Goal: Task Accomplishment & Management: Manage account settings

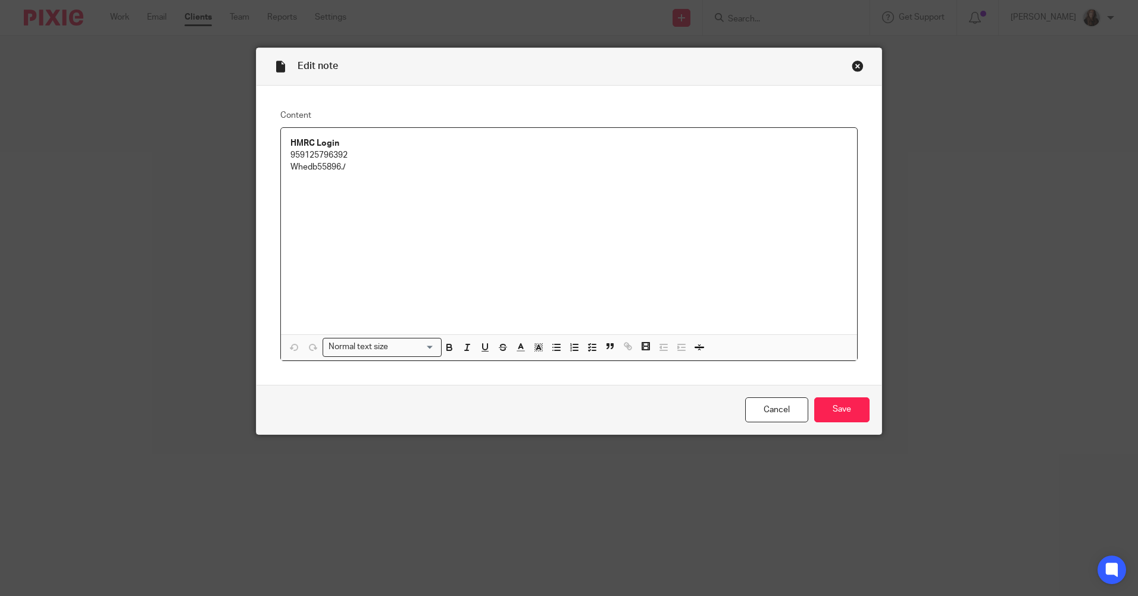
click at [851, 65] on div "Close this dialog window" at bounding box center [857, 66] width 12 height 12
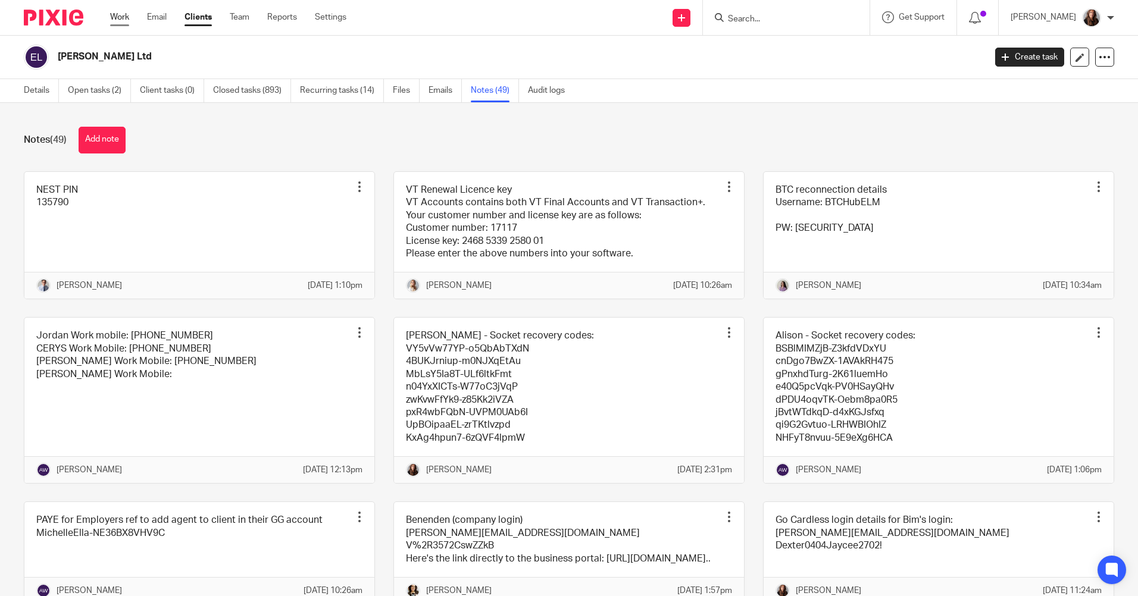
click at [118, 12] on link "Work" at bounding box center [119, 17] width 19 height 12
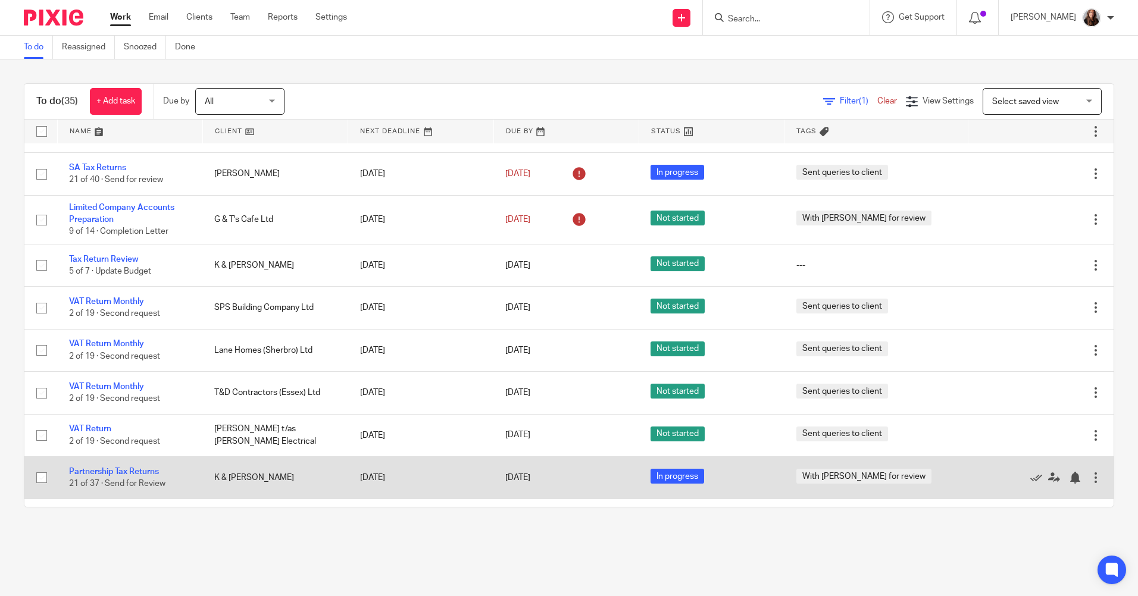
scroll to position [357, 0]
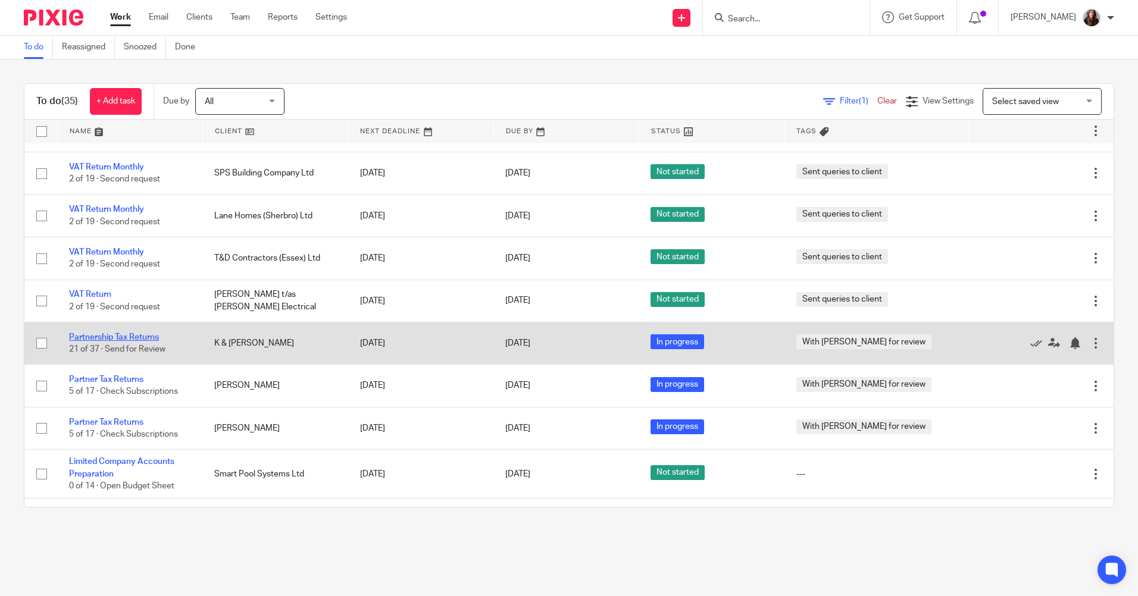
click at [129, 335] on link "Partnership Tax Returns" at bounding box center [114, 337] width 90 height 8
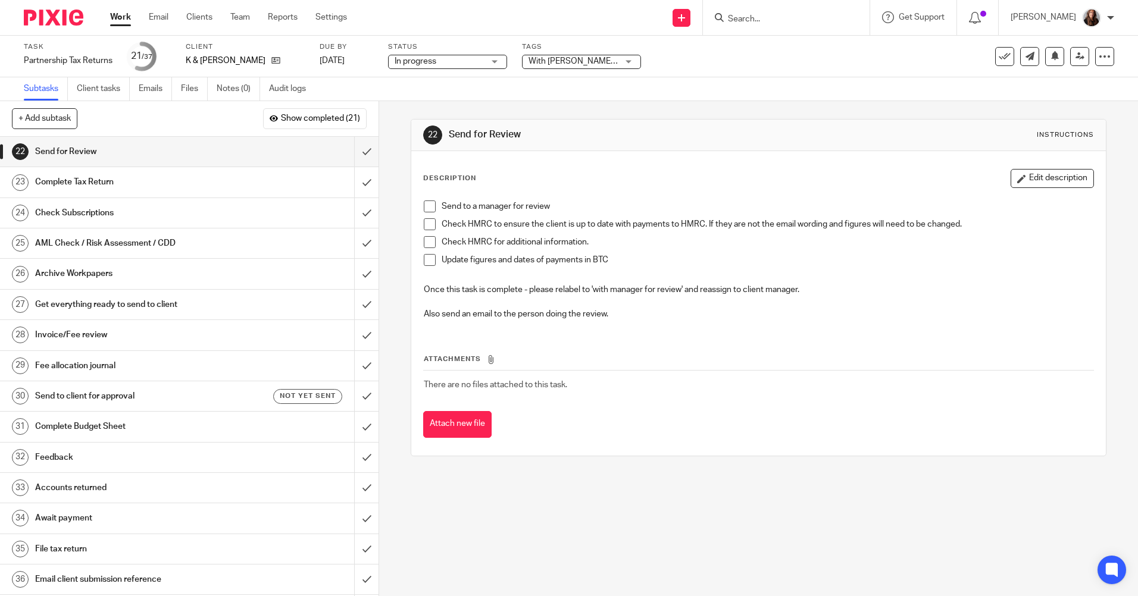
click at [428, 205] on span at bounding box center [430, 206] width 12 height 12
drag, startPoint x: 430, startPoint y: 221, endPoint x: 430, endPoint y: 238, distance: 17.3
click at [430, 223] on span at bounding box center [430, 224] width 12 height 12
drag, startPoint x: 430, startPoint y: 239, endPoint x: 428, endPoint y: 247, distance: 9.0
click at [430, 240] on span at bounding box center [430, 242] width 12 height 12
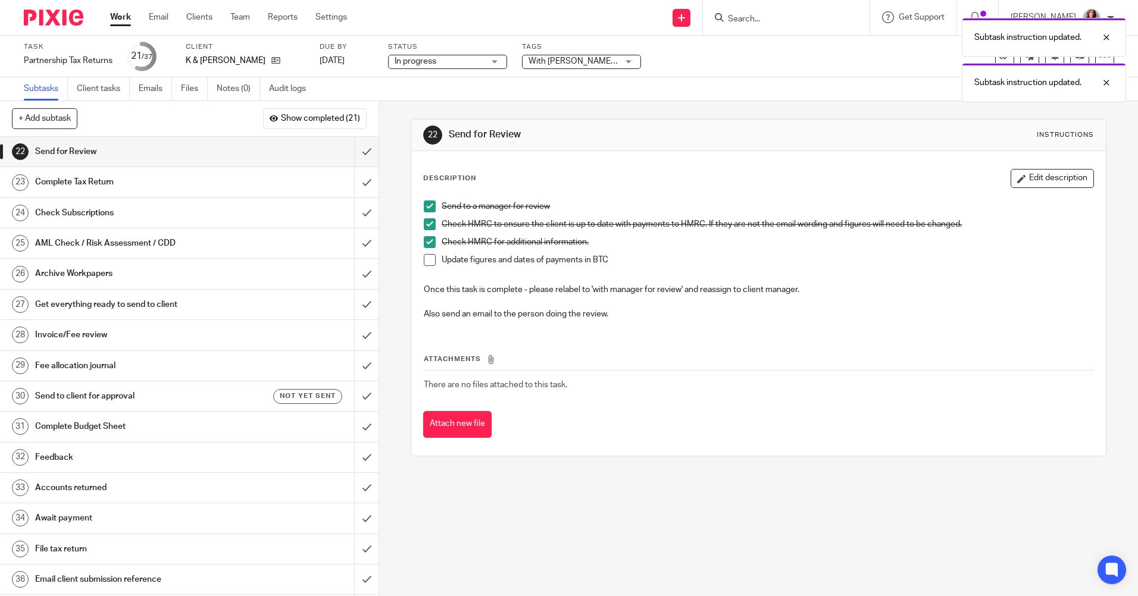
click at [426, 256] on span at bounding box center [430, 260] width 12 height 12
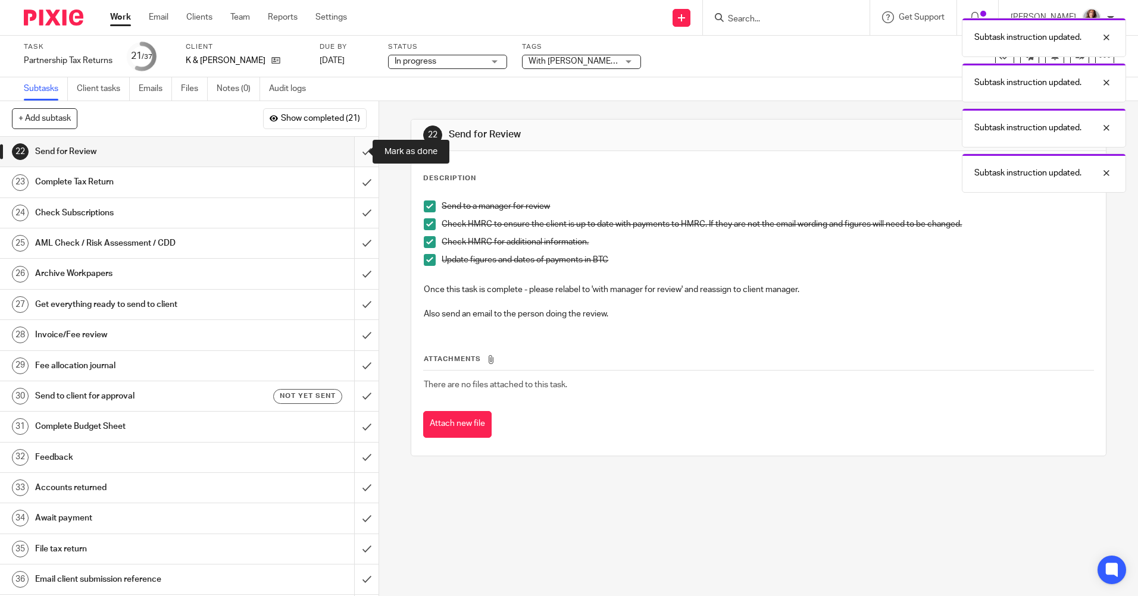
click at [358, 152] on input "submit" at bounding box center [189, 152] width 378 height 30
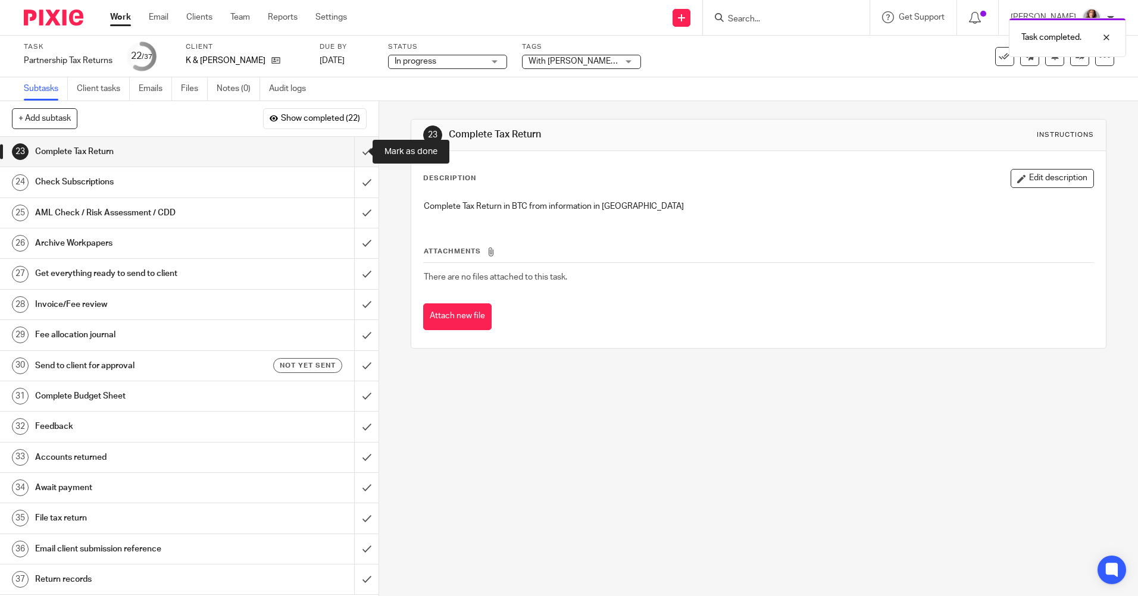
click at [358, 152] on input "submit" at bounding box center [189, 152] width 378 height 30
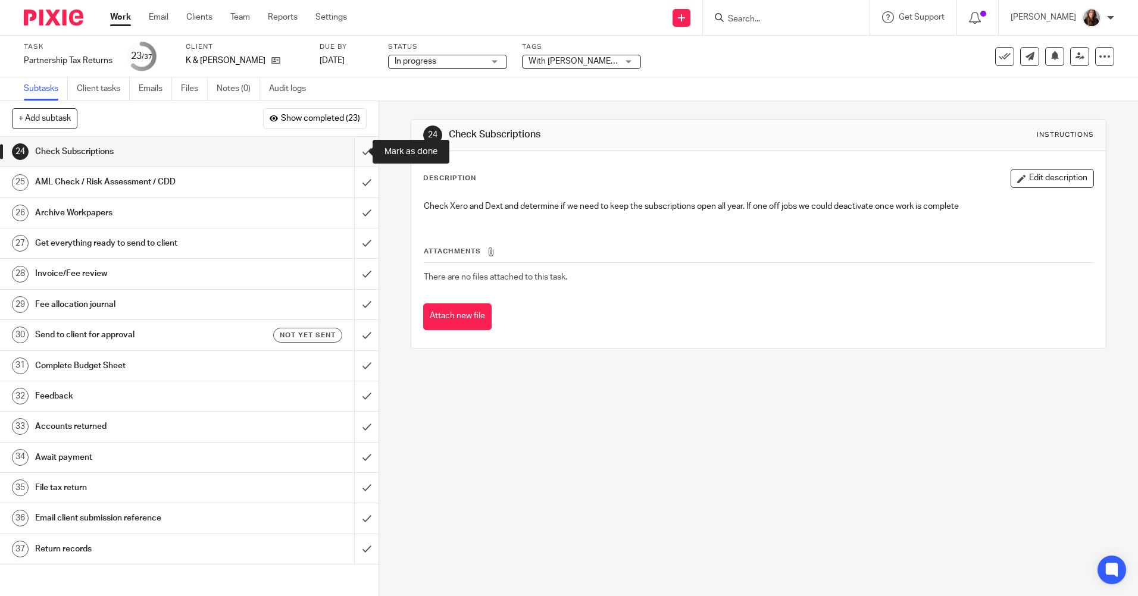
click at [354, 150] on input "submit" at bounding box center [189, 152] width 378 height 30
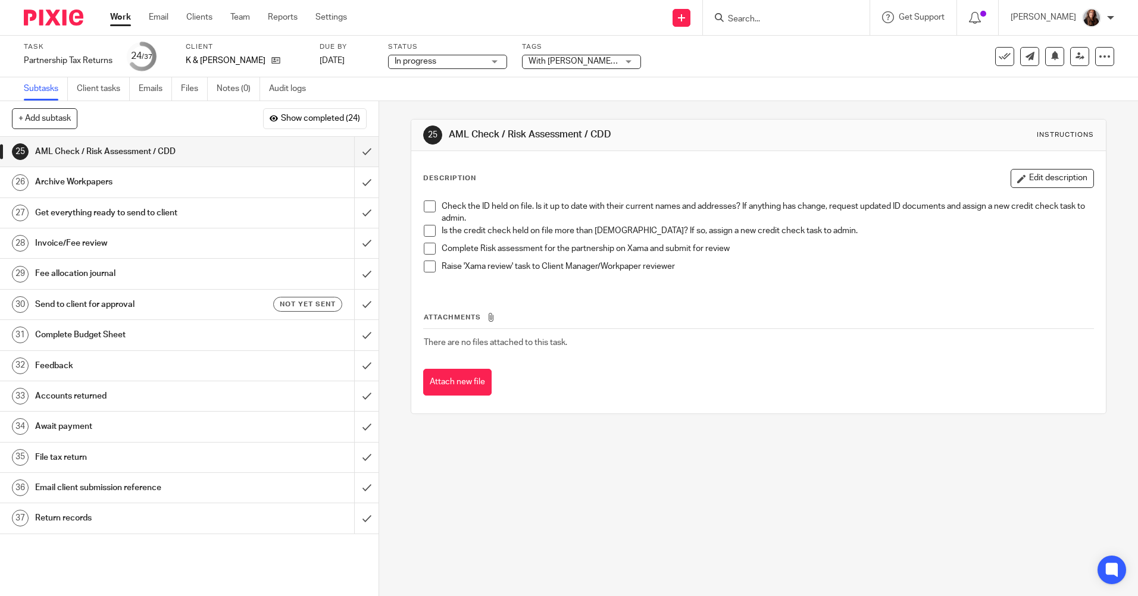
click at [425, 206] on span at bounding box center [430, 206] width 12 height 12
click at [425, 226] on span at bounding box center [430, 231] width 12 height 12
click at [425, 250] on span at bounding box center [430, 249] width 12 height 12
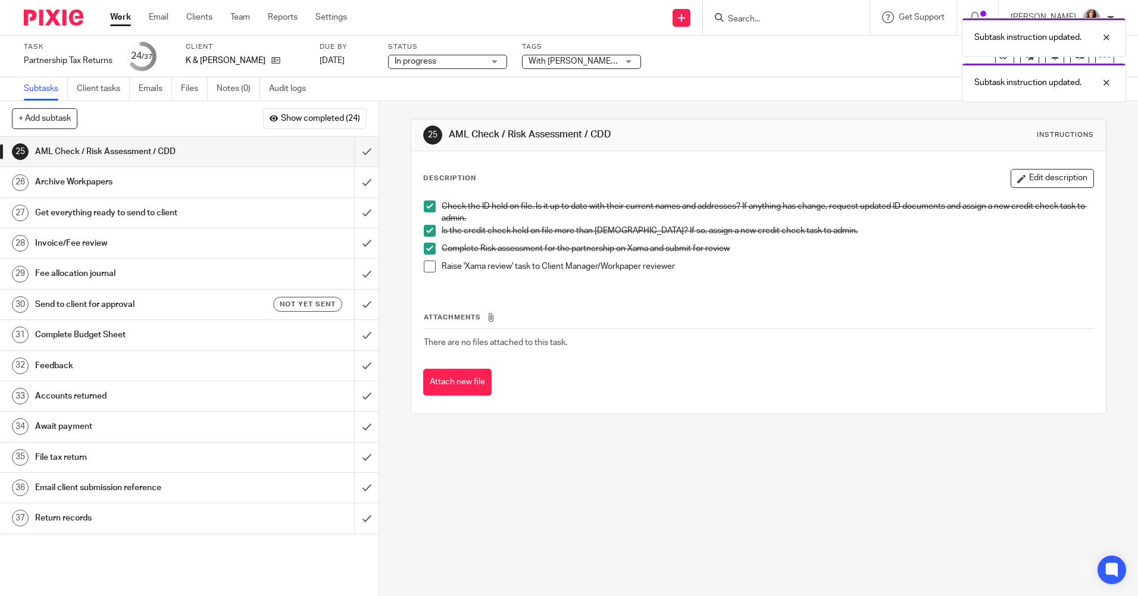
click at [427, 269] on span at bounding box center [430, 267] width 12 height 12
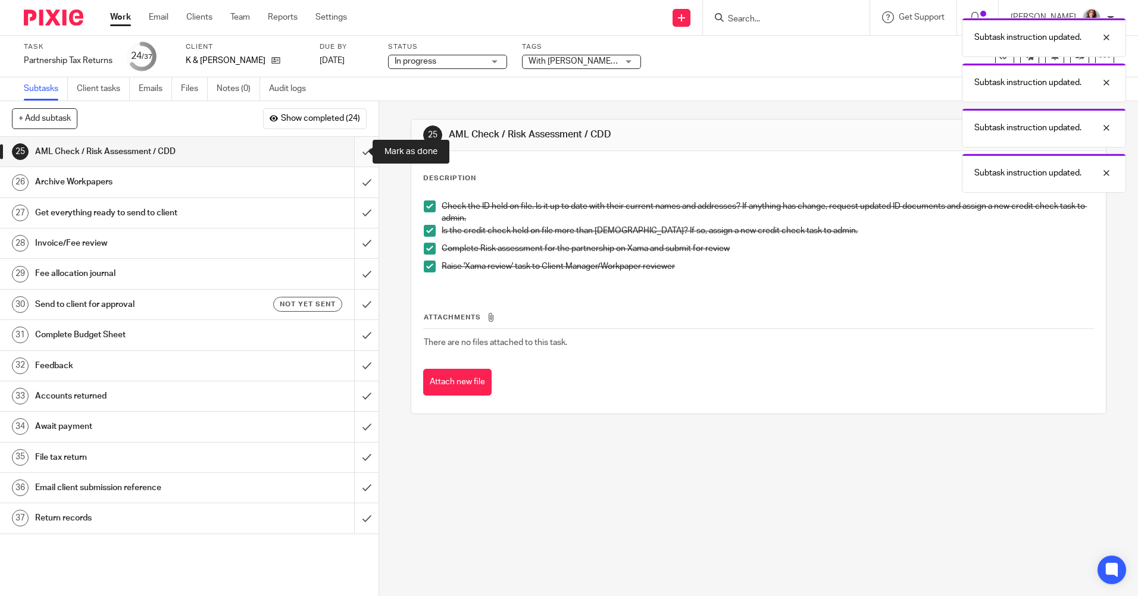
click at [349, 149] on input "submit" at bounding box center [189, 152] width 378 height 30
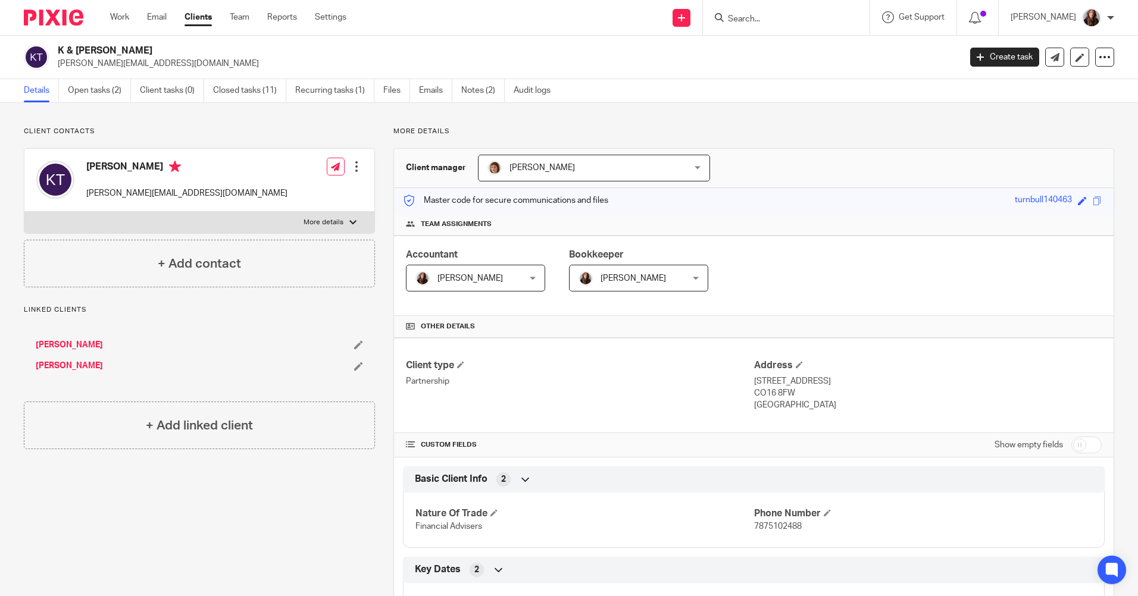
click at [780, 21] on input "Search" at bounding box center [779, 19] width 107 height 11
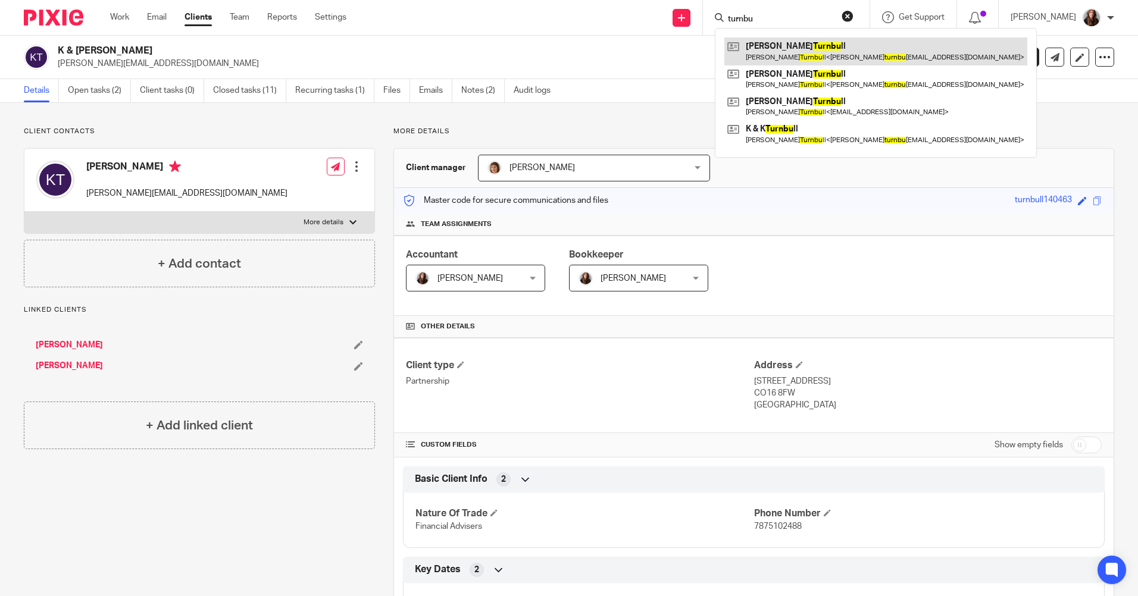
type input "turnbu"
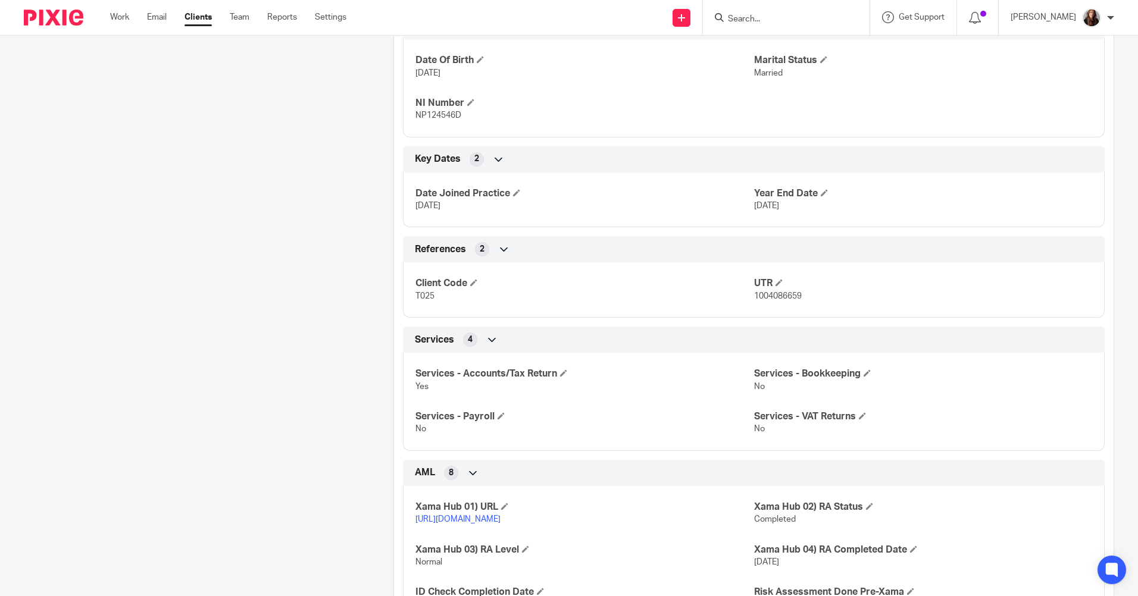
scroll to position [453, 0]
click at [792, 20] on input "Search" at bounding box center [779, 19] width 107 height 11
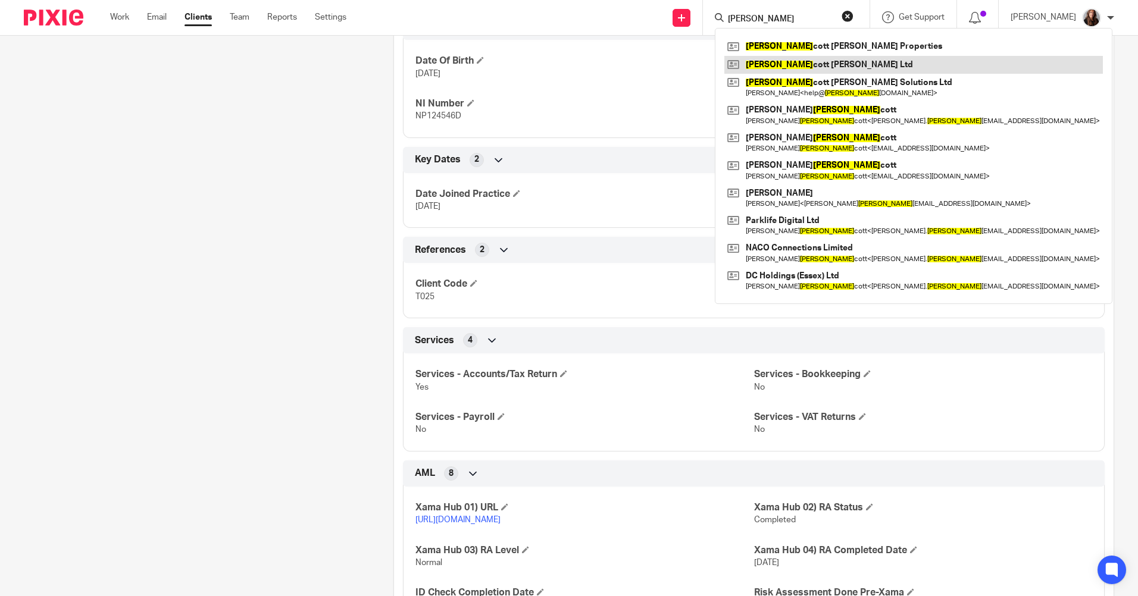
type input "ella"
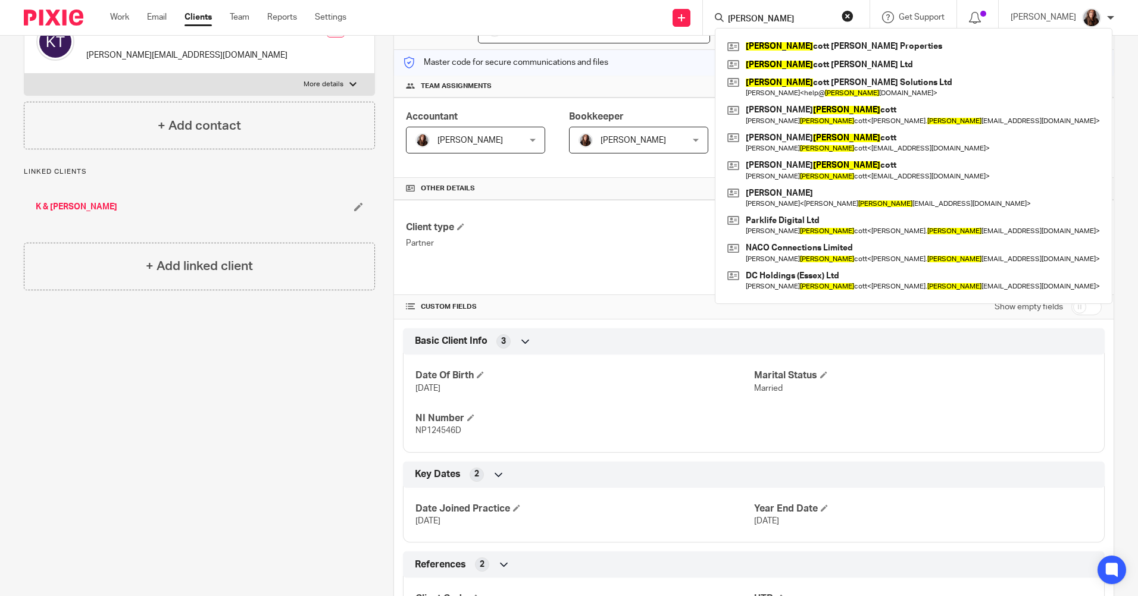
scroll to position [0, 0]
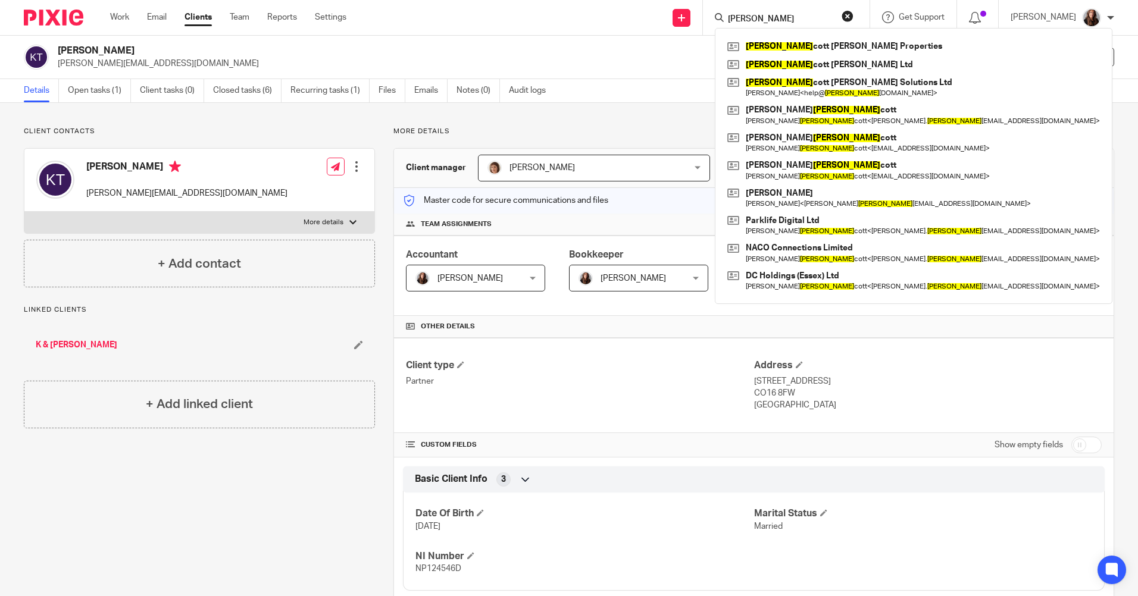
drag, startPoint x: 305, startPoint y: 485, endPoint x: 400, endPoint y: 340, distance: 174.1
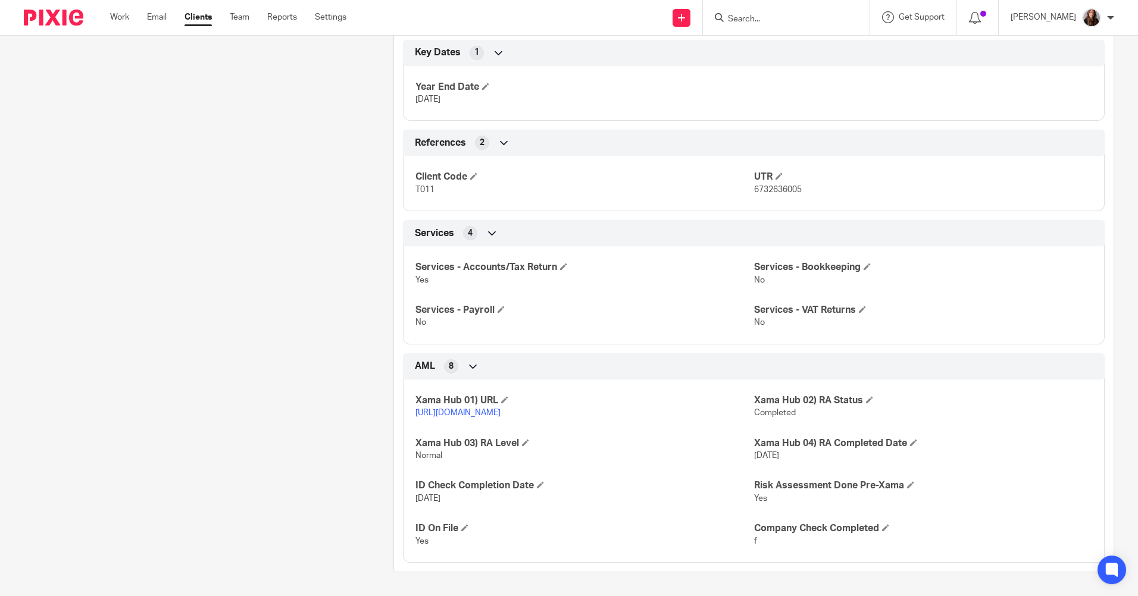
scroll to position [572, 0]
click at [300, 267] on div "Client contacts Kevin Turnbull kevin_turnbull@hotmail.co.uk Edit contact Create…" at bounding box center [189, 69] width 369 height 1005
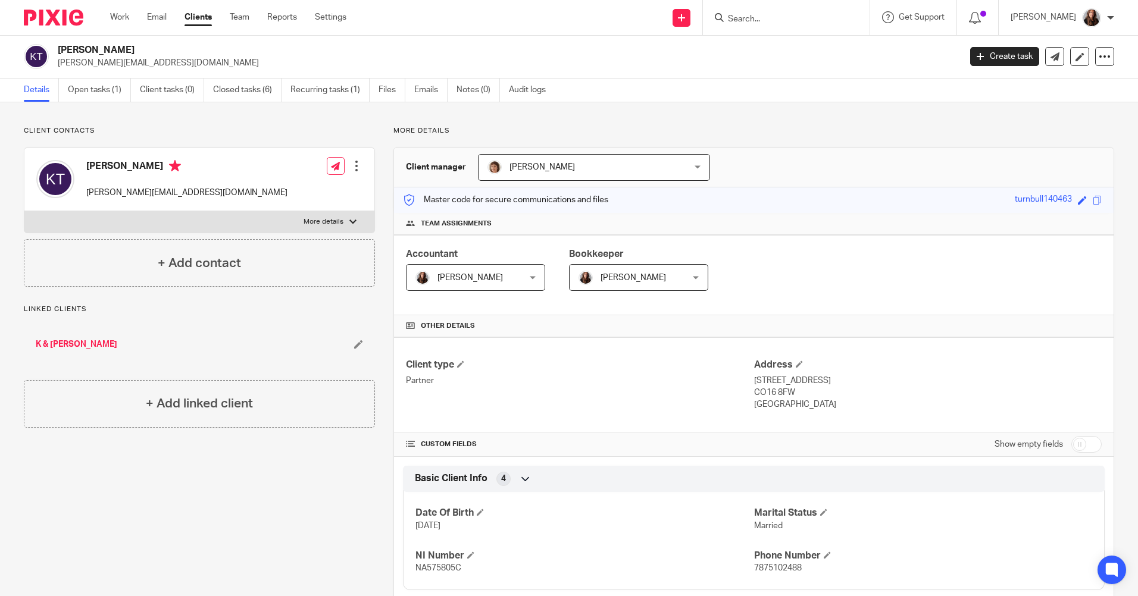
scroll to position [0, 0]
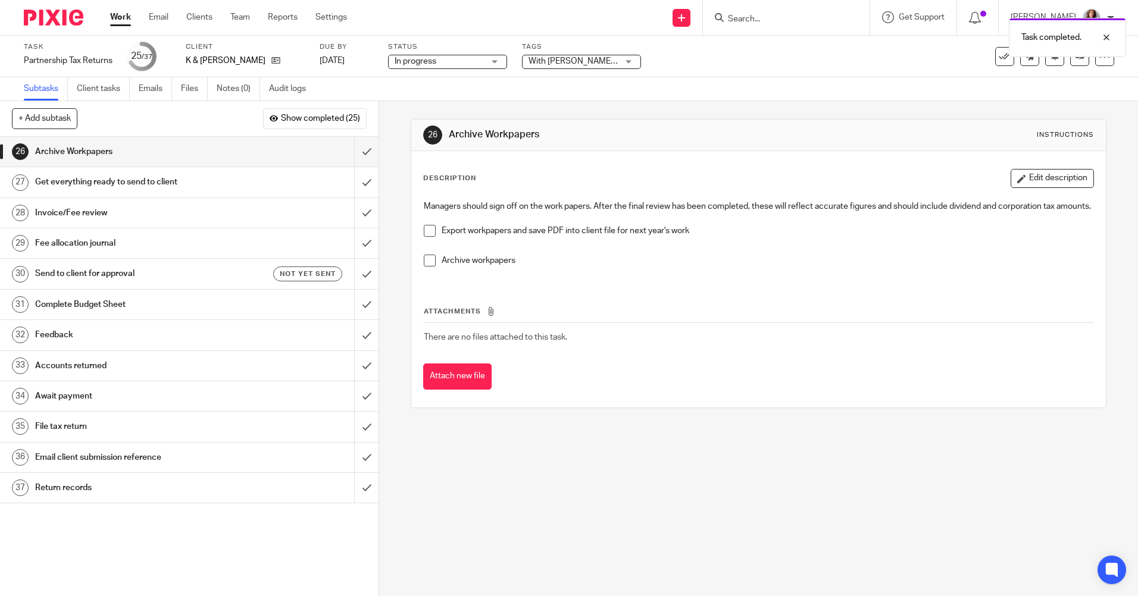
click at [430, 237] on span at bounding box center [430, 231] width 12 height 12
click at [428, 267] on span at bounding box center [430, 261] width 12 height 12
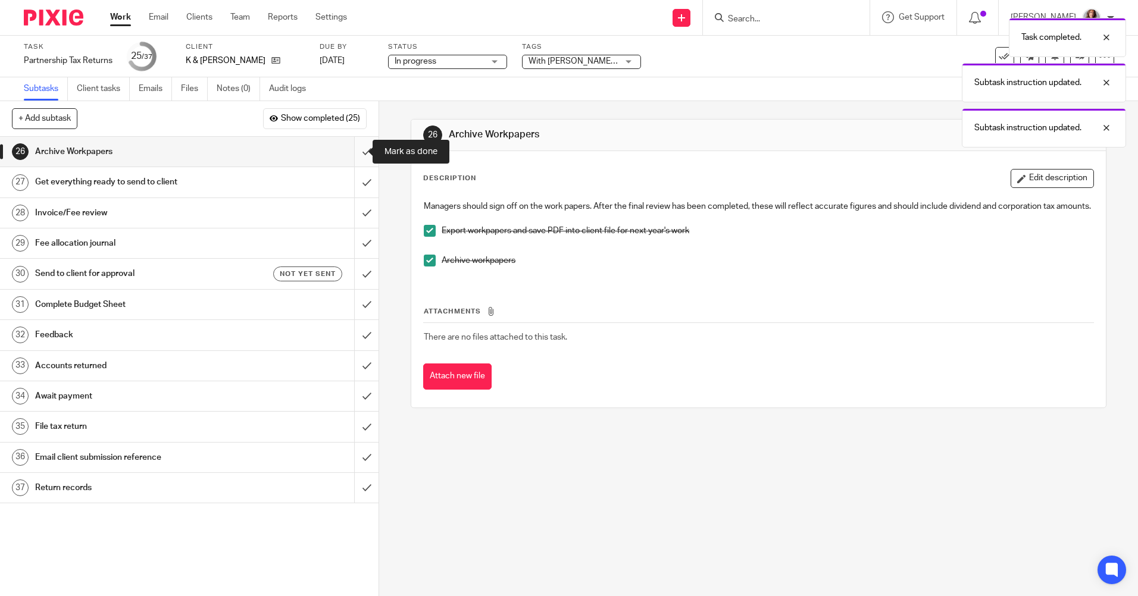
click at [356, 151] on input "submit" at bounding box center [189, 152] width 378 height 30
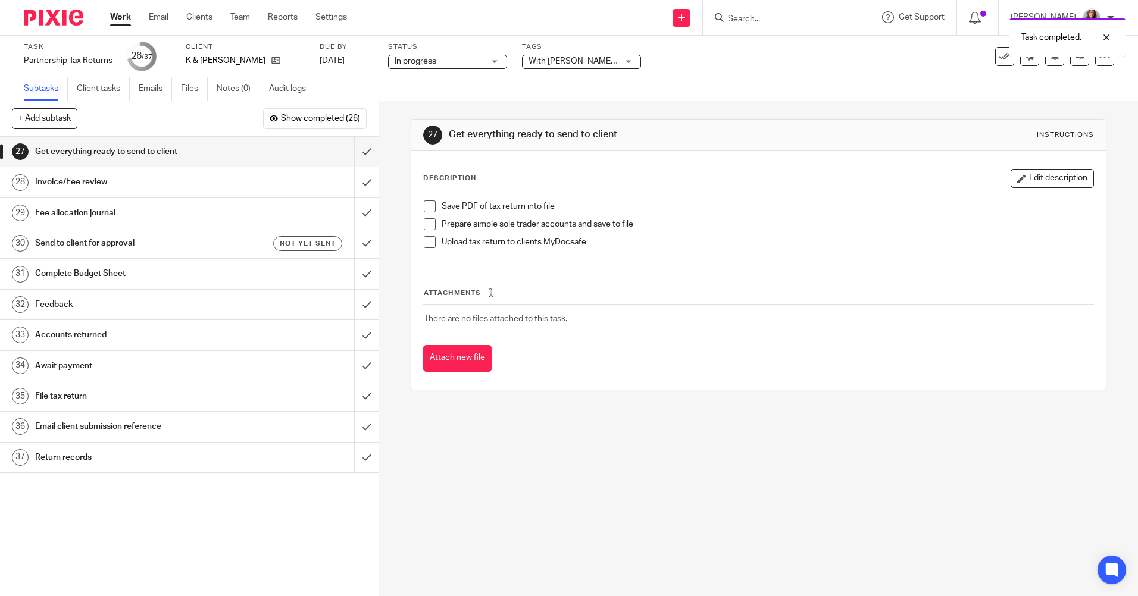
click at [426, 206] on span at bounding box center [430, 206] width 12 height 12
click at [430, 223] on span at bounding box center [430, 224] width 12 height 12
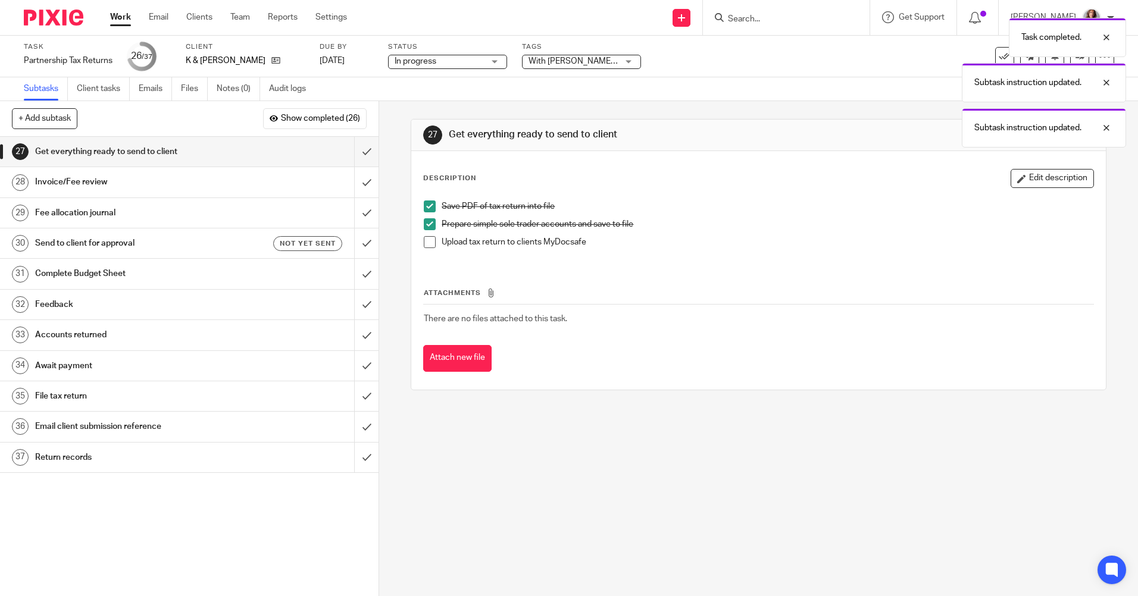
click at [425, 245] on span at bounding box center [430, 242] width 12 height 12
click at [425, 244] on span at bounding box center [430, 242] width 12 height 12
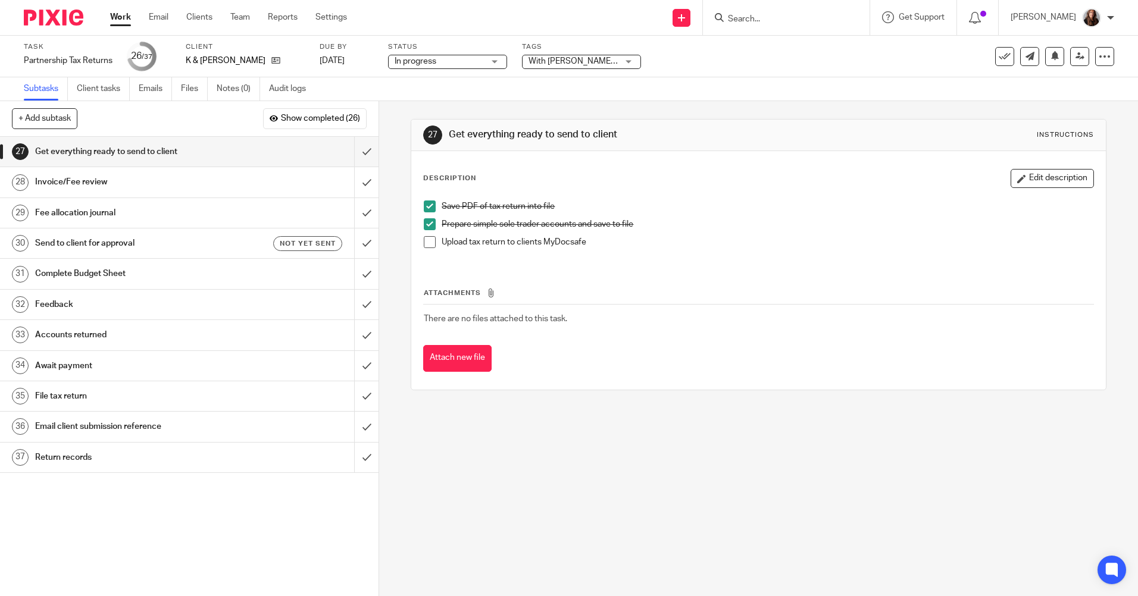
click at [782, 21] on input "Search" at bounding box center [779, 19] width 107 height 11
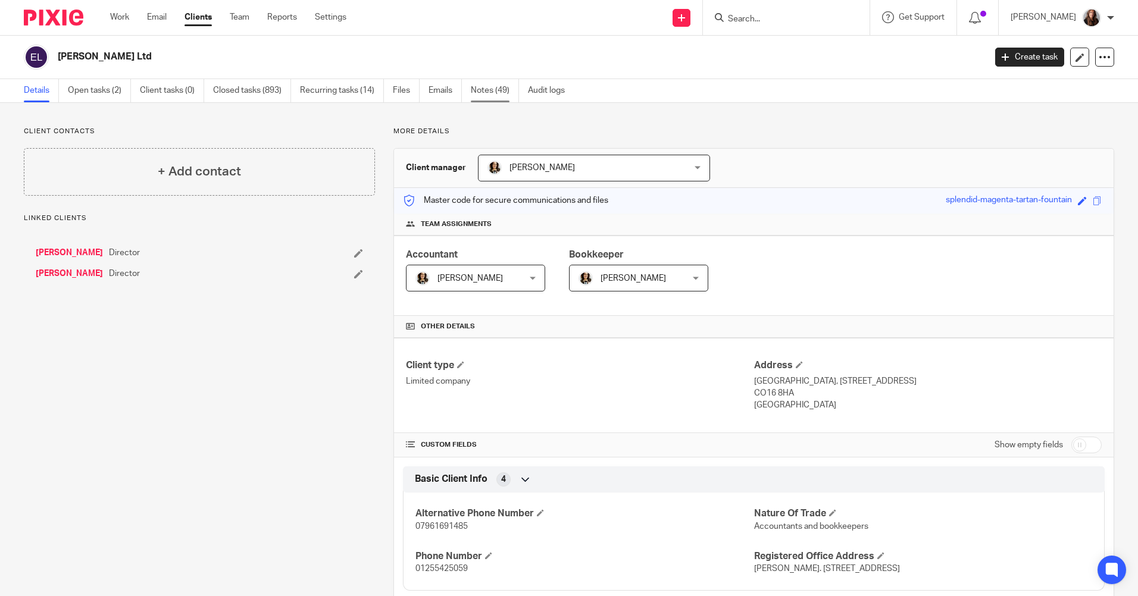
click at [493, 92] on link "Notes (49)" at bounding box center [495, 90] width 48 height 23
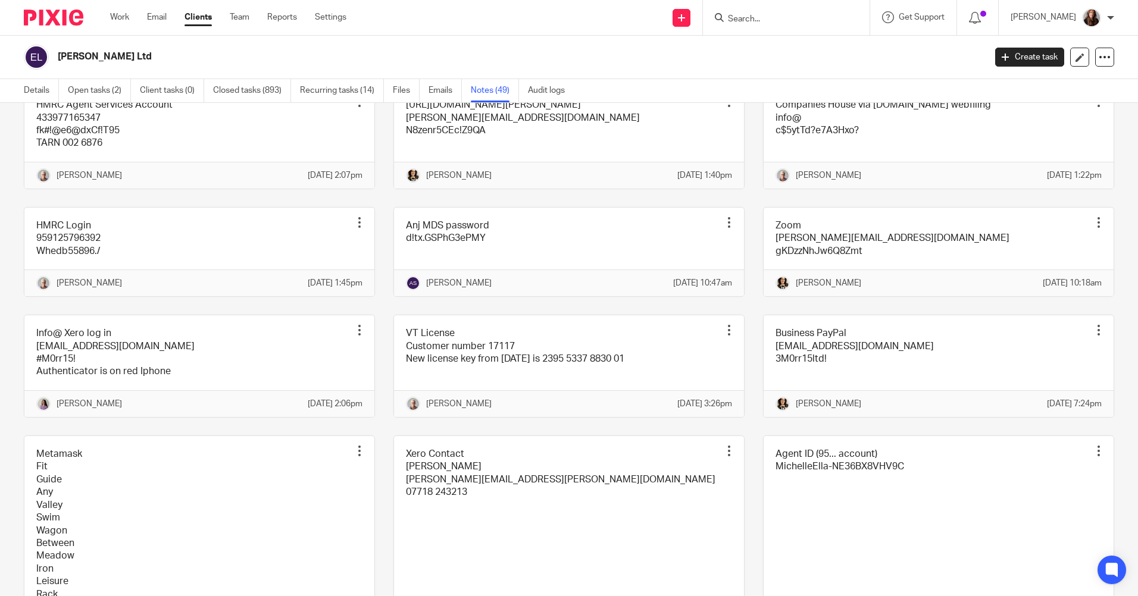
scroll to position [1844, 0]
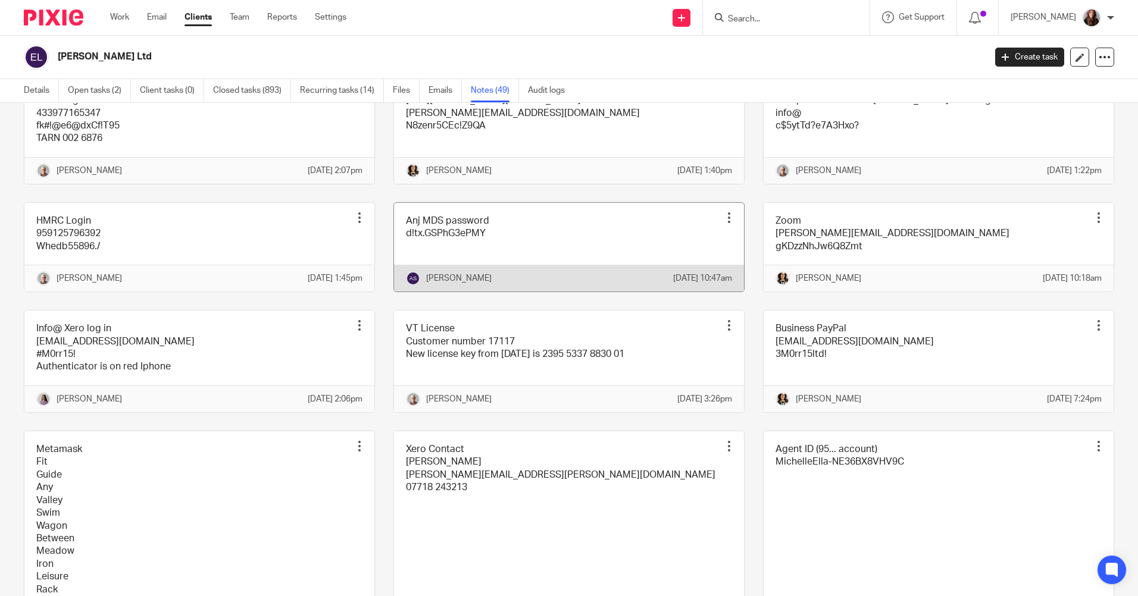
click at [544, 292] on link at bounding box center [569, 247] width 350 height 89
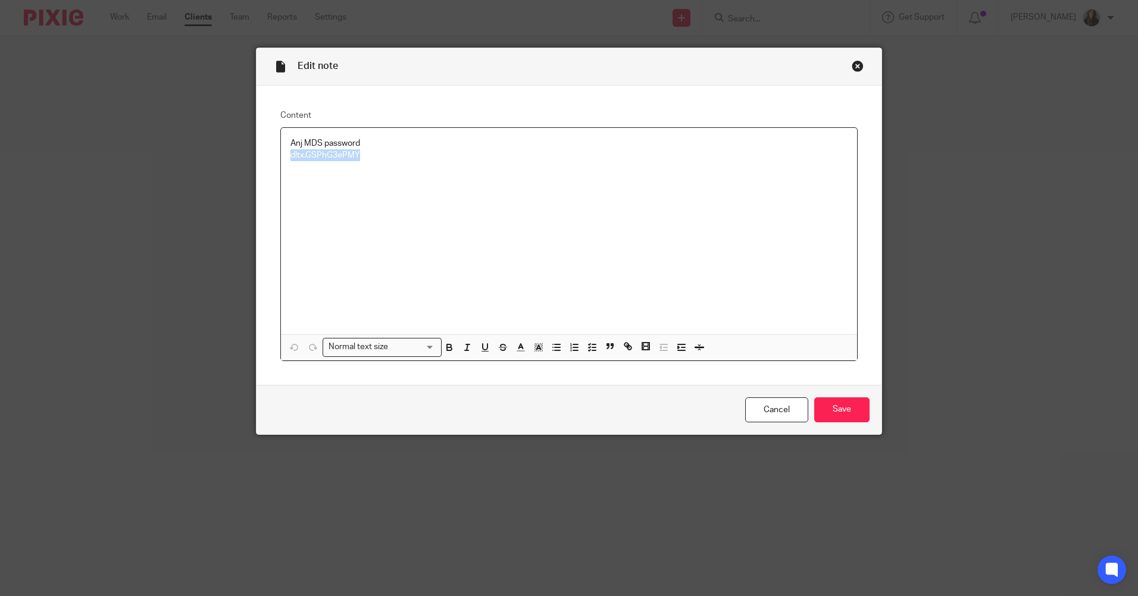
drag, startPoint x: 356, startPoint y: 156, endPoint x: 265, endPoint y: 165, distance: 92.0
click at [265, 165] on div "Content Anj MDS password [SECURITY_DATA] Normal text size Loading... Remove Edi…" at bounding box center [568, 235] width 625 height 299
copy p "d!tx.GSPhG3ePMY"
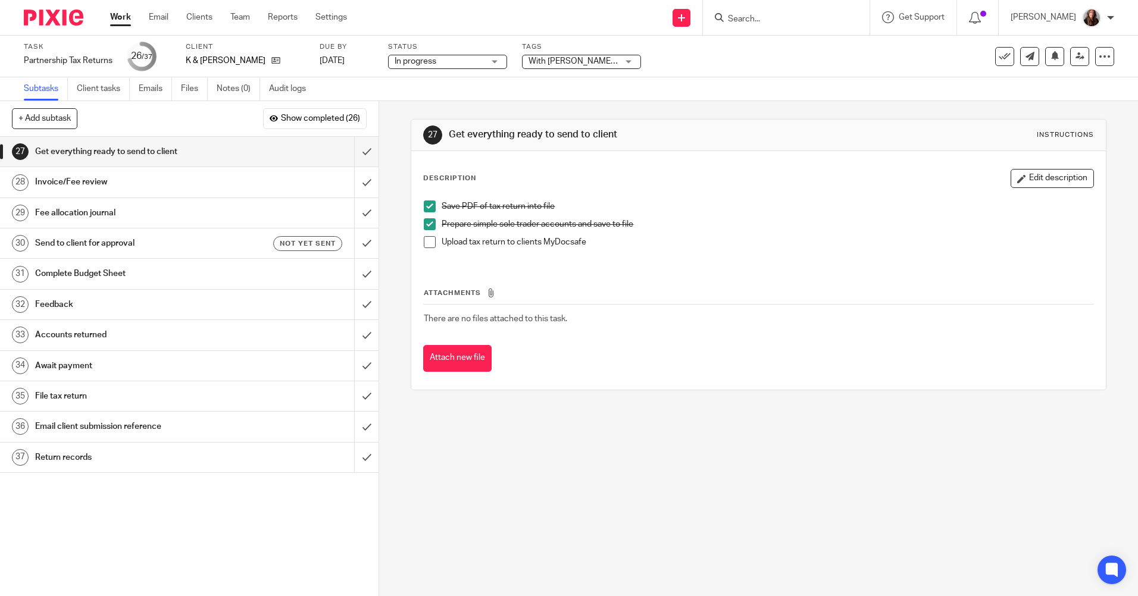
click at [425, 243] on span at bounding box center [430, 242] width 12 height 12
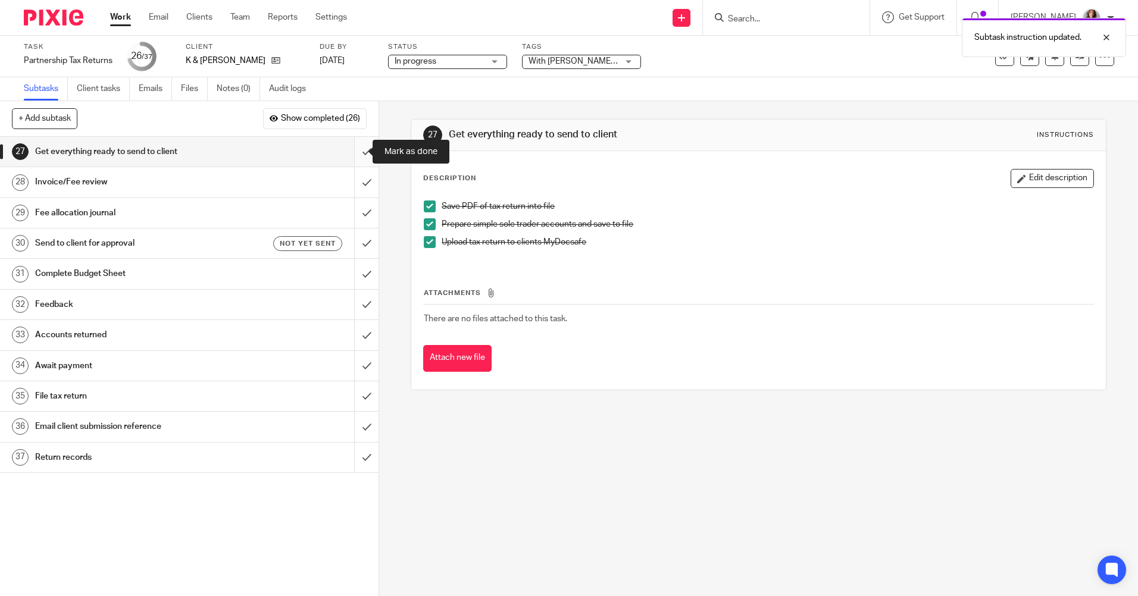
click at [357, 152] on input "submit" at bounding box center [189, 152] width 378 height 30
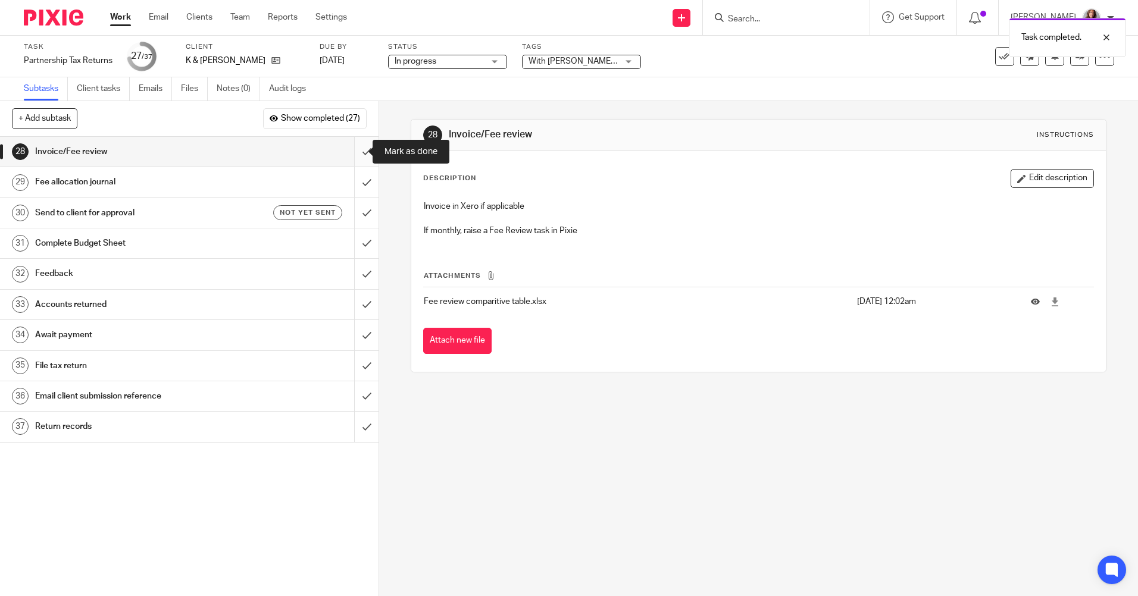
click at [350, 152] on input "submit" at bounding box center [189, 152] width 378 height 30
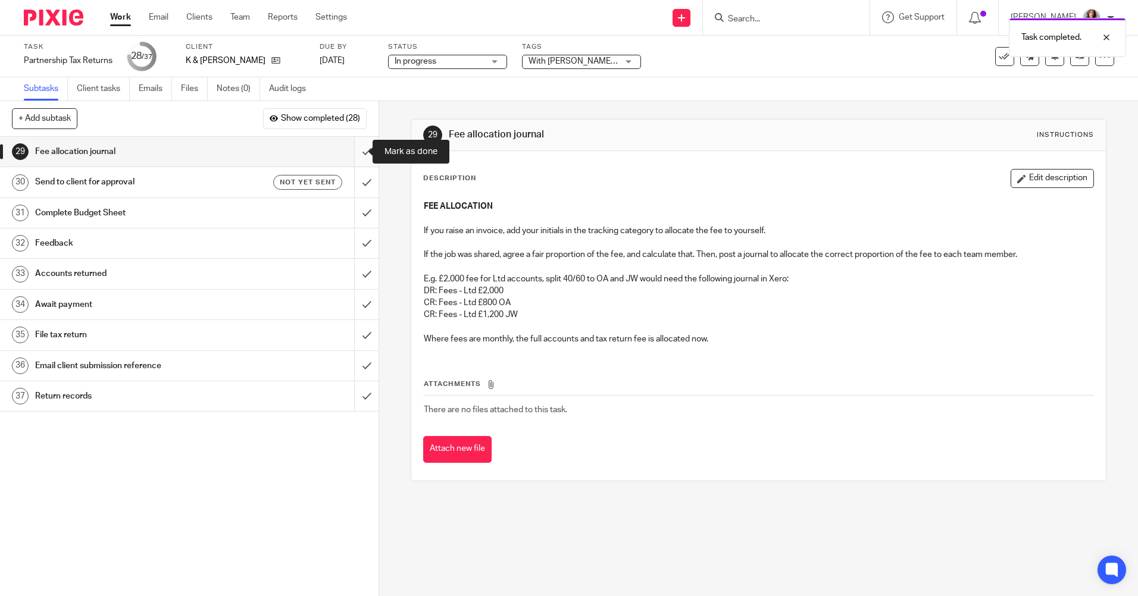
click at [353, 153] on input "submit" at bounding box center [189, 152] width 378 height 30
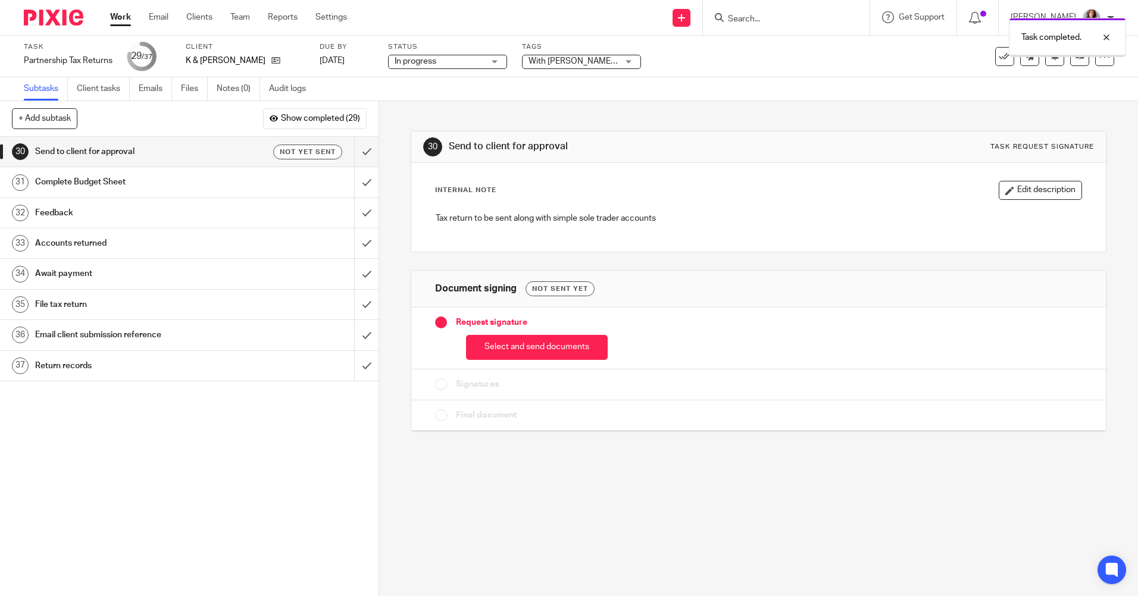
click at [564, 348] on button "Select and send documents" at bounding box center [537, 348] width 142 height 26
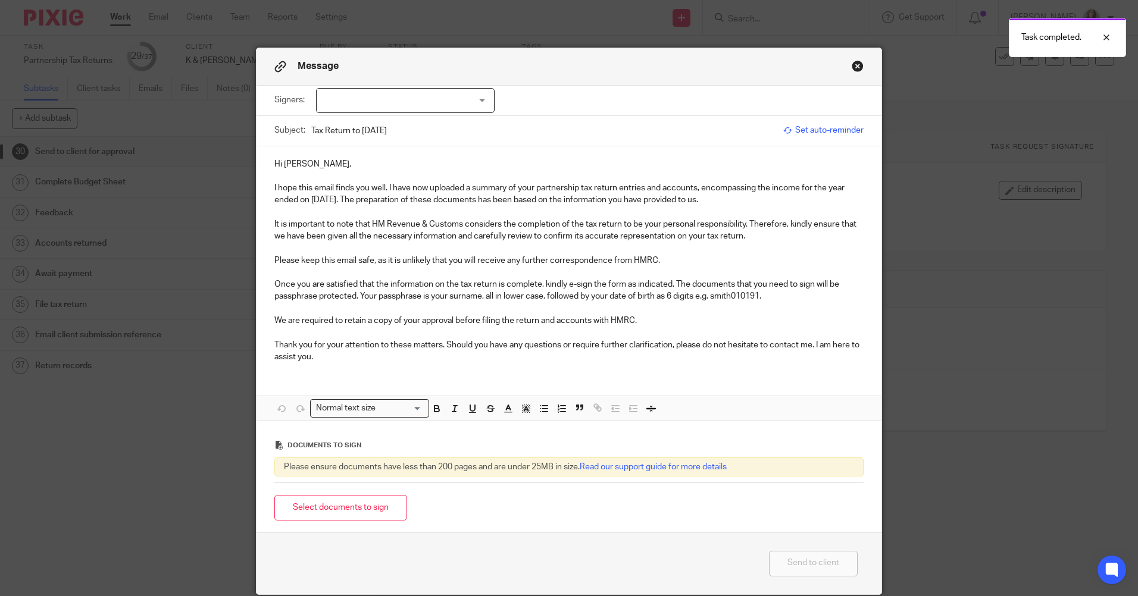
click at [417, 99] on div at bounding box center [405, 100] width 178 height 25
click at [374, 120] on li "[PERSON_NAME]" at bounding box center [400, 125] width 177 height 24
checkbox input "true"
click at [440, 178] on p at bounding box center [568, 176] width 589 height 12
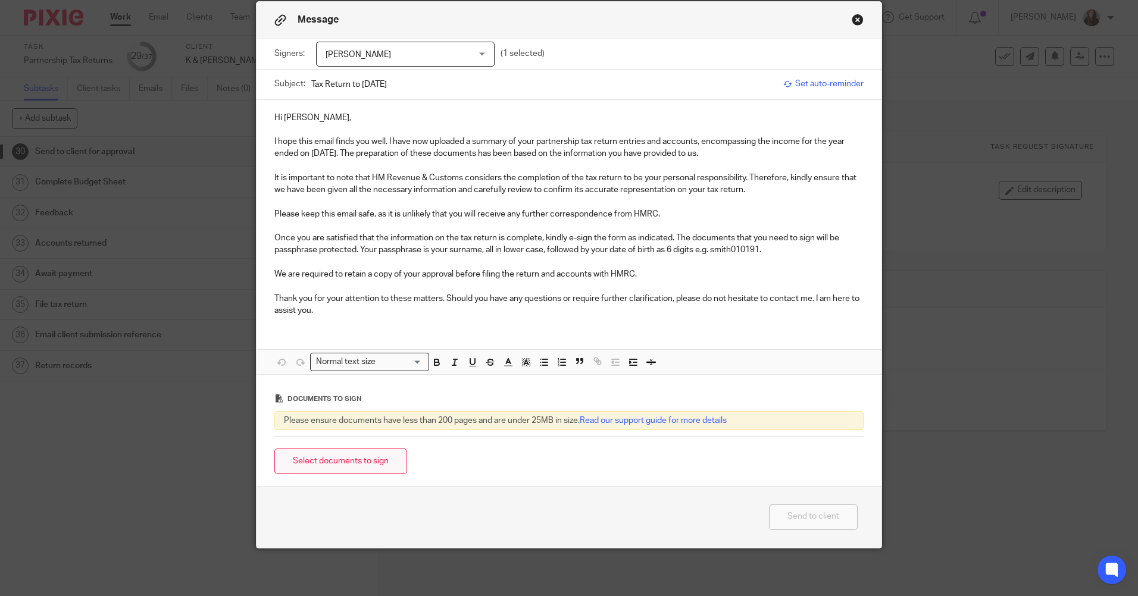
click at [350, 462] on button "Select documents to sign" at bounding box center [340, 462] width 133 height 26
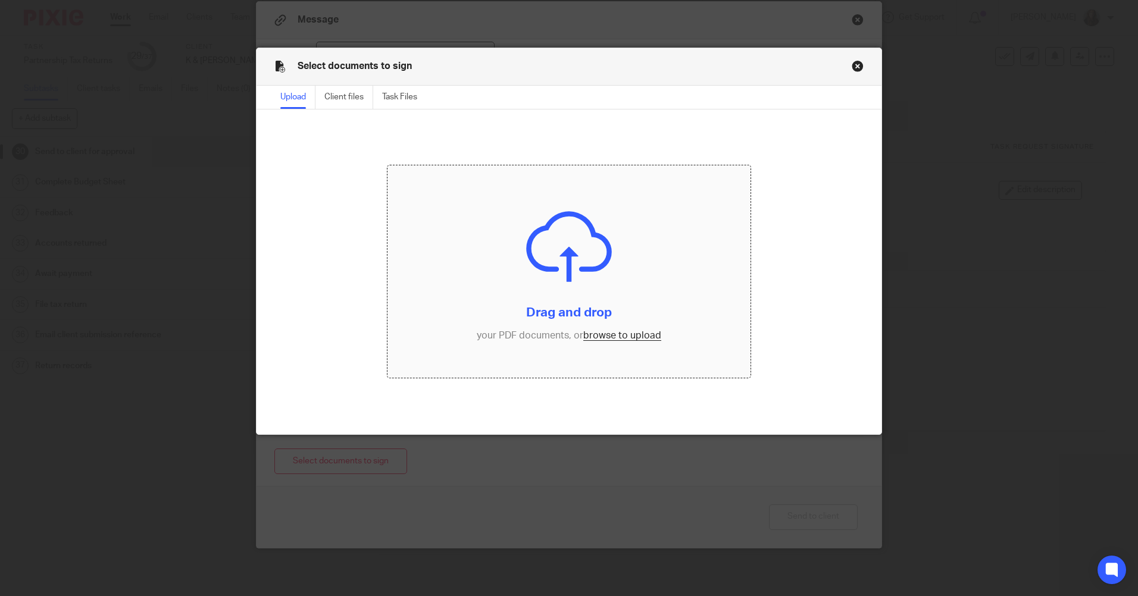
click at [568, 293] on input "file" at bounding box center [568, 271] width 363 height 212
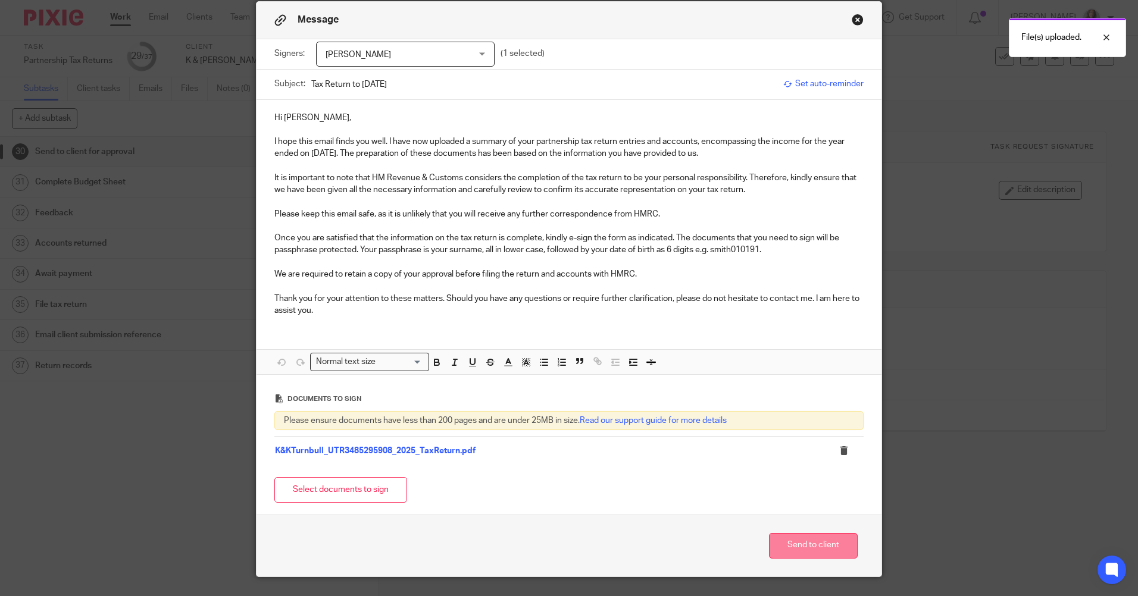
click at [809, 546] on button "Send to client" at bounding box center [813, 546] width 89 height 26
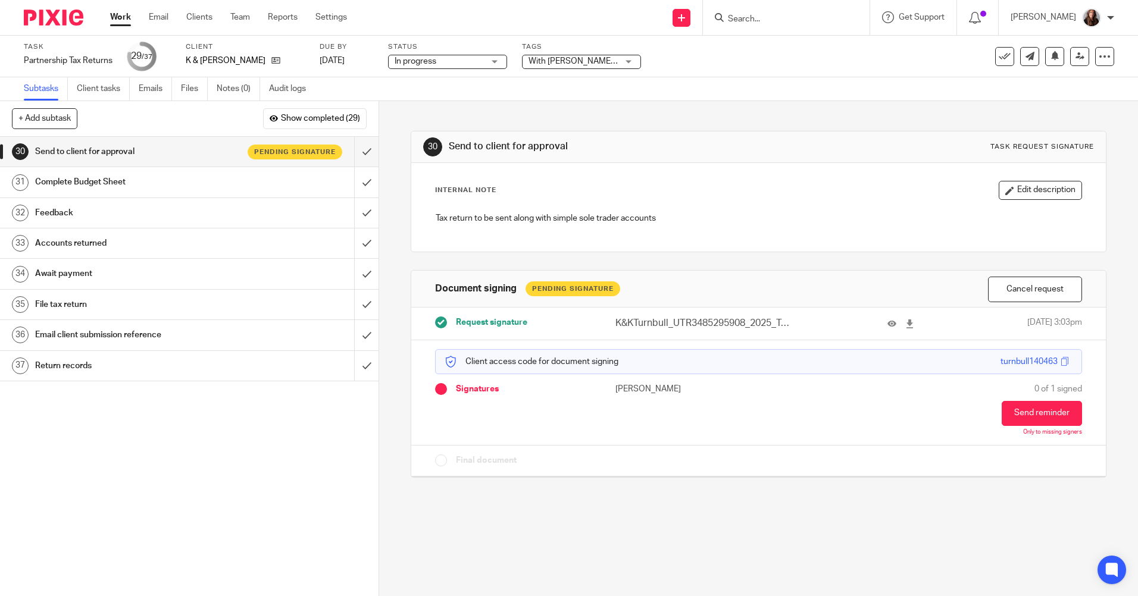
click at [323, 186] on div "Complete Budget Sheet" at bounding box center [189, 182] width 308 height 18
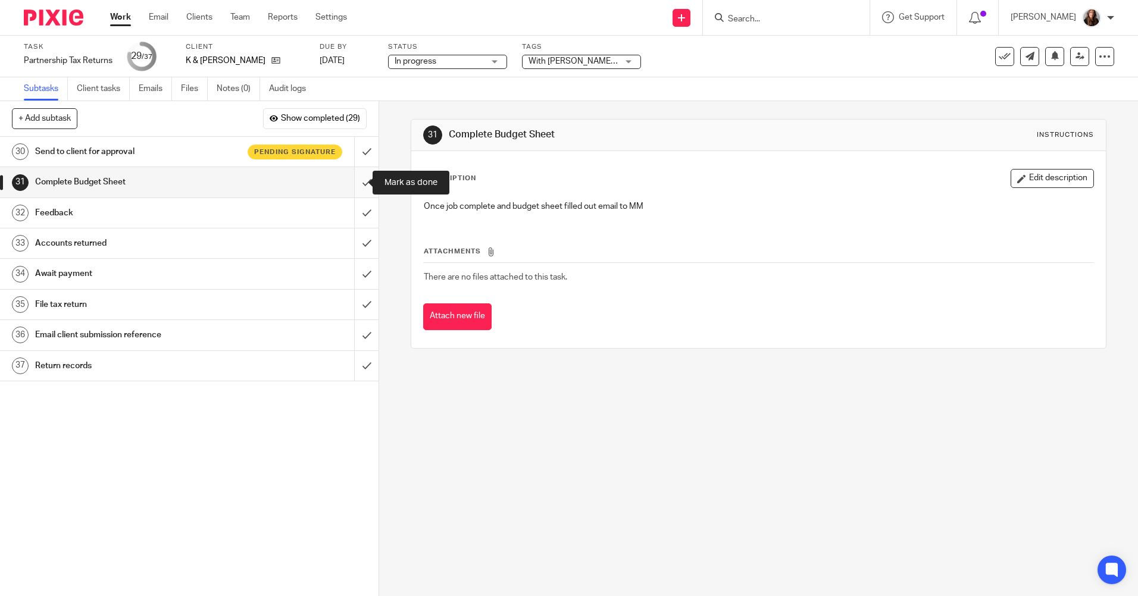
click at [355, 183] on input "submit" at bounding box center [189, 182] width 378 height 30
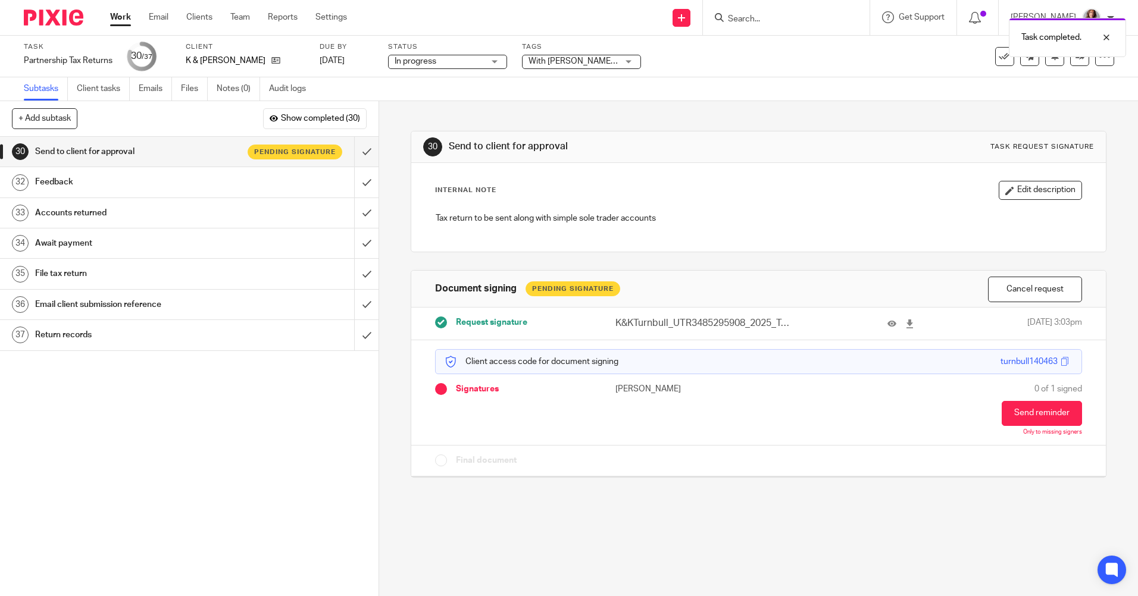
click at [475, 59] on span "In progress" at bounding box center [438, 61] width 89 height 12
click at [585, 57] on span "With [PERSON_NAME] for review" at bounding box center [589, 61] width 123 height 8
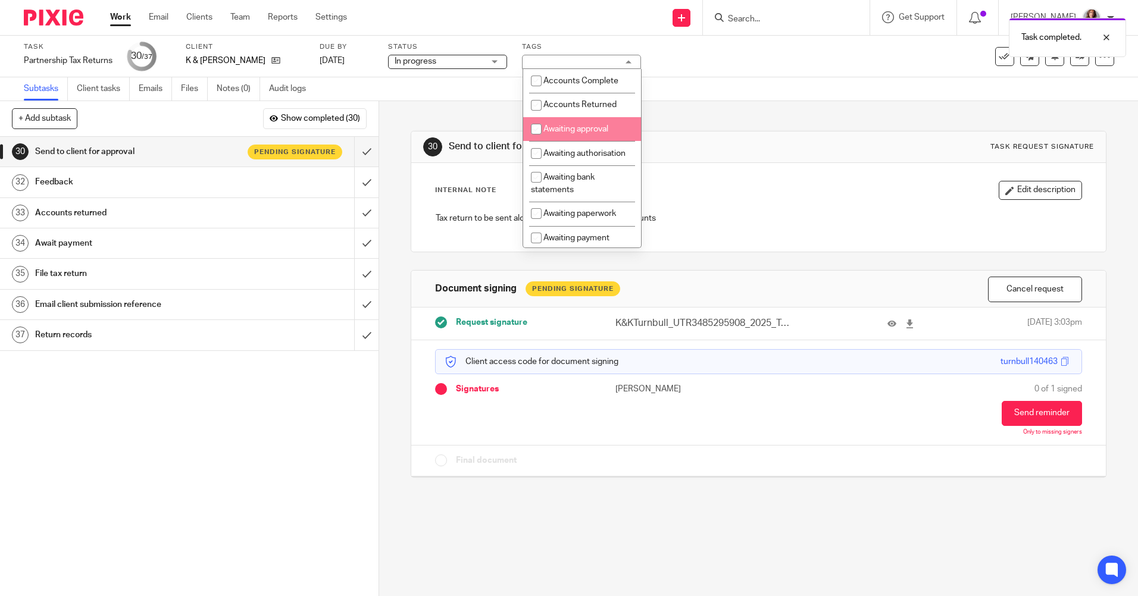
click at [538, 123] on input "checkbox" at bounding box center [536, 129] width 23 height 23
checkbox input "true"
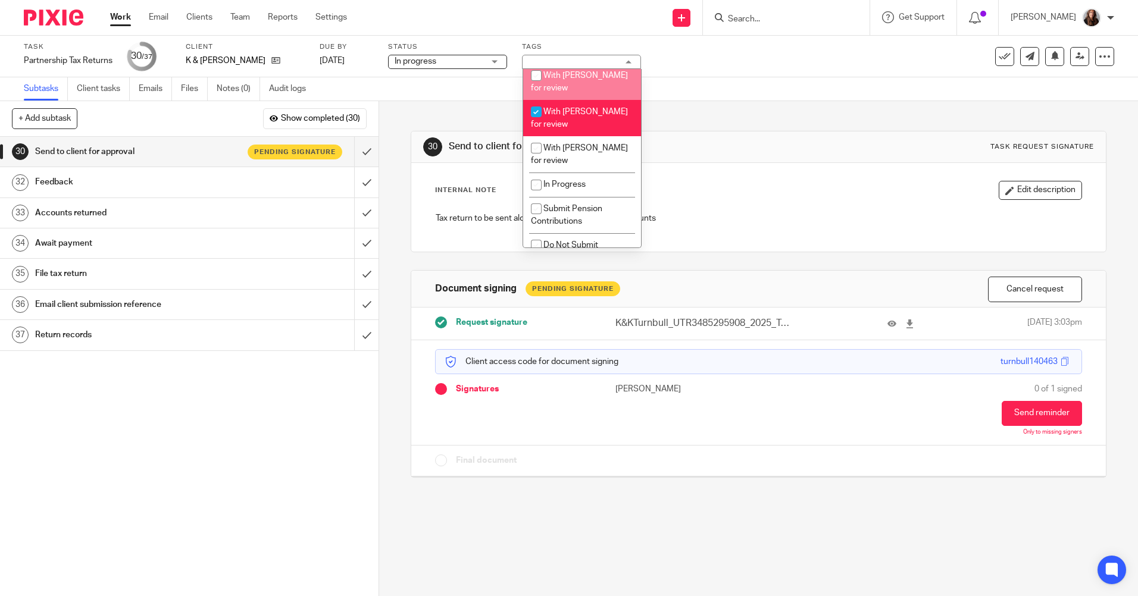
scroll to position [654, 0]
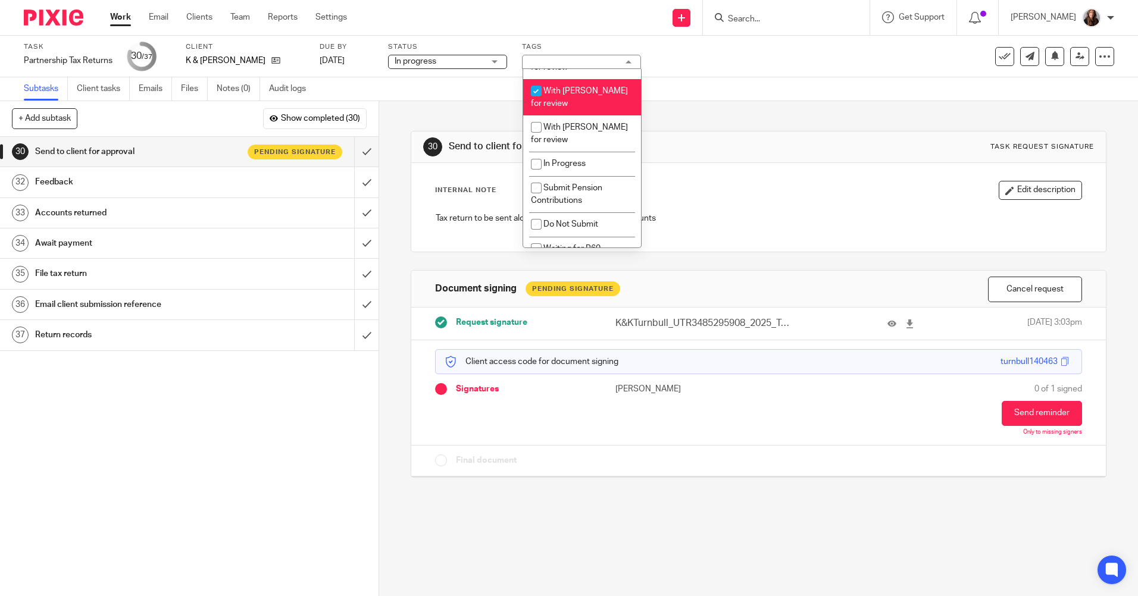
click at [534, 98] on input "checkbox" at bounding box center [536, 91] width 23 height 23
checkbox input "false"
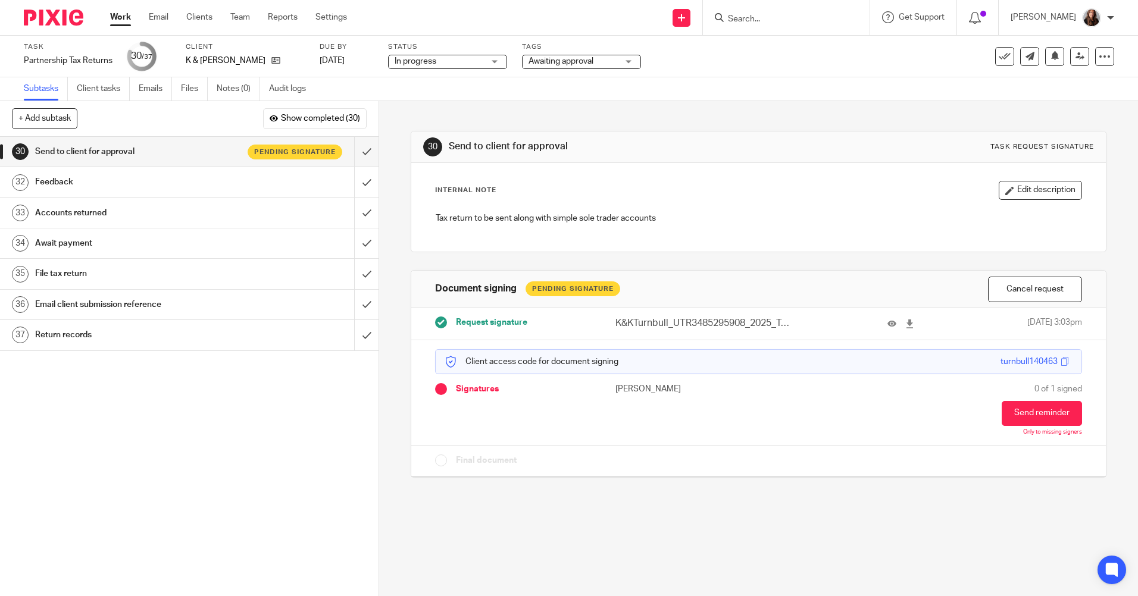
click at [769, 89] on div "Subtasks Client tasks Emails Files Notes (0) Audit logs" at bounding box center [569, 89] width 1138 height 24
click at [1103, 59] on div at bounding box center [1104, 56] width 19 height 19
click at [1076, 105] on link "Advanced task editor" at bounding box center [1058, 104] width 79 height 8
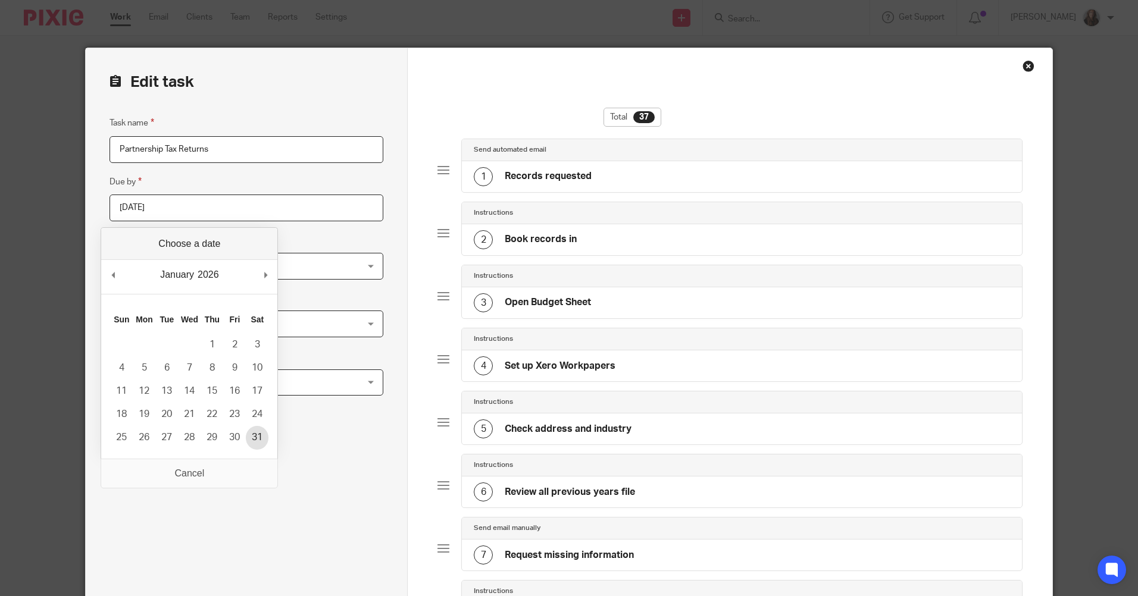
type input "2026-01-31"
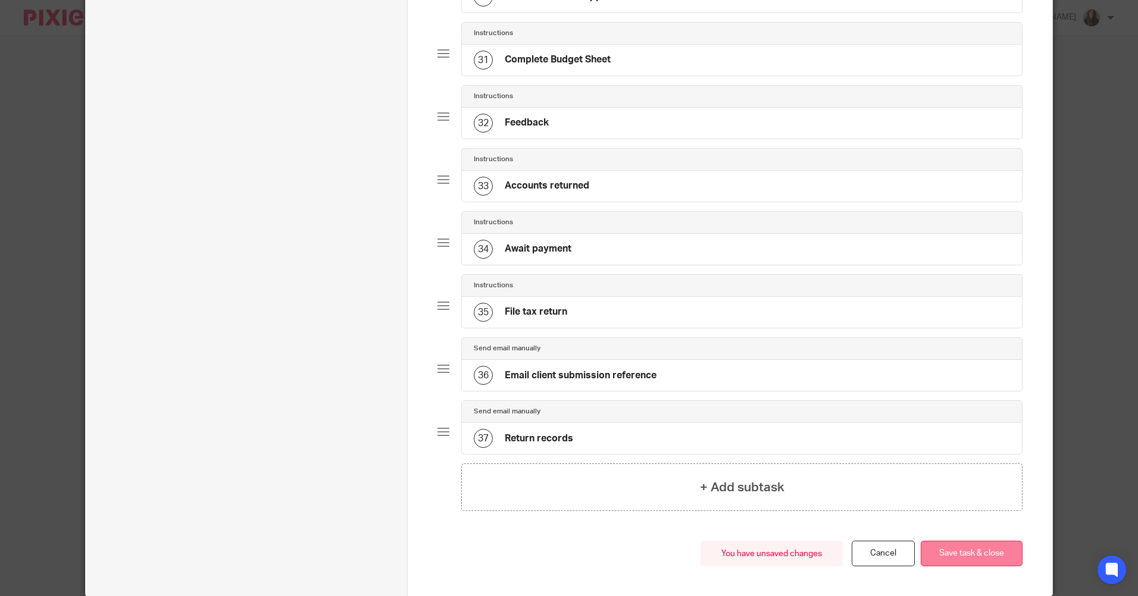
scroll to position [2058, 0]
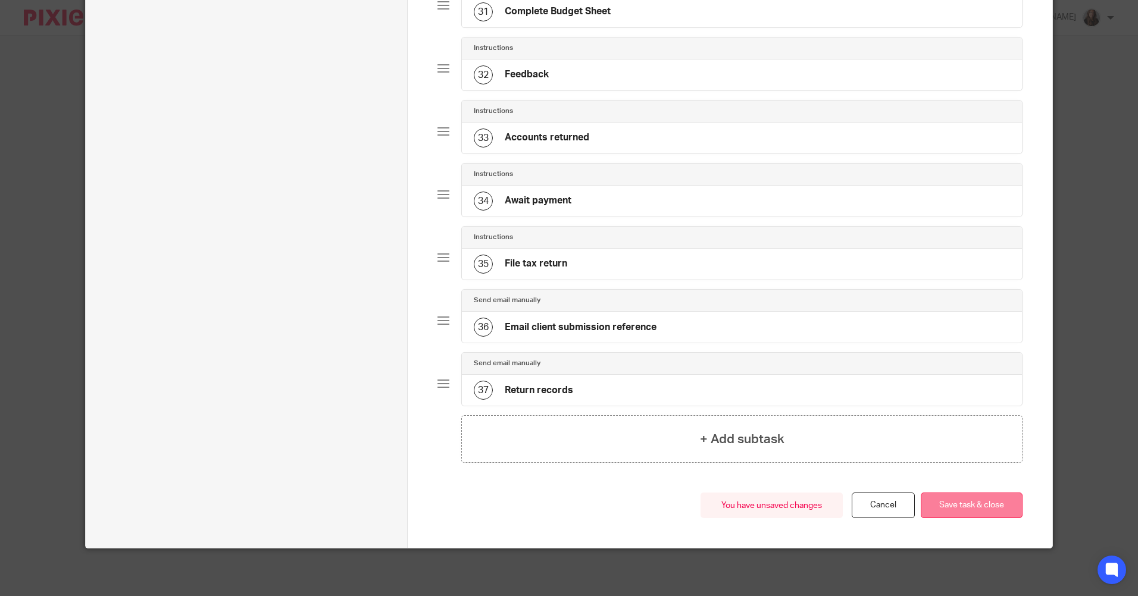
click at [979, 503] on button "Save task & close" at bounding box center [971, 506] width 102 height 26
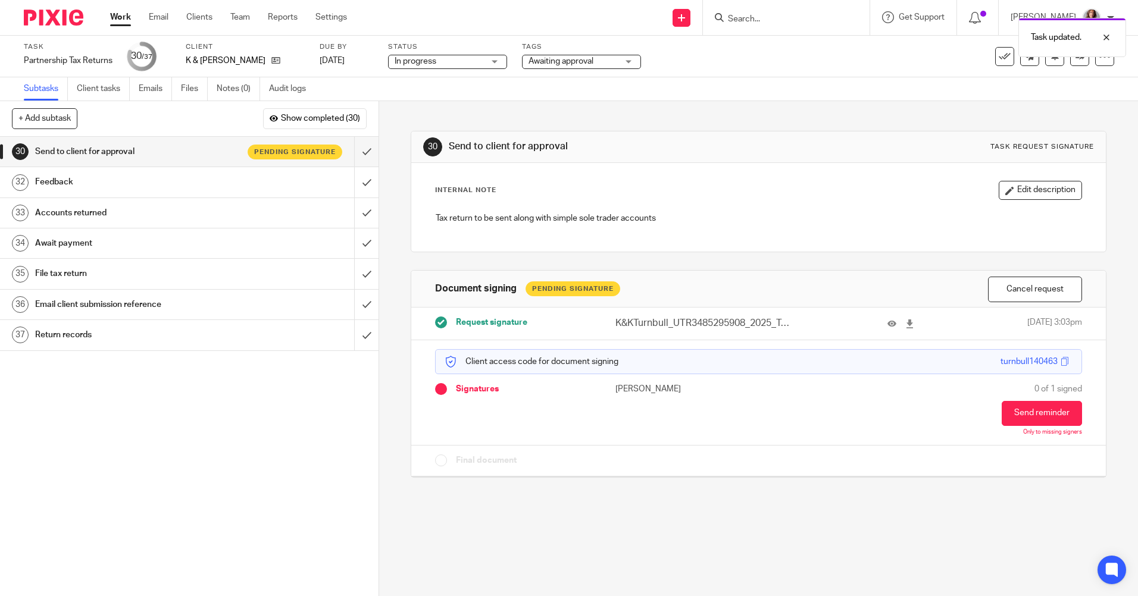
click at [214, 184] on h1 "Feedback" at bounding box center [137, 182] width 205 height 18
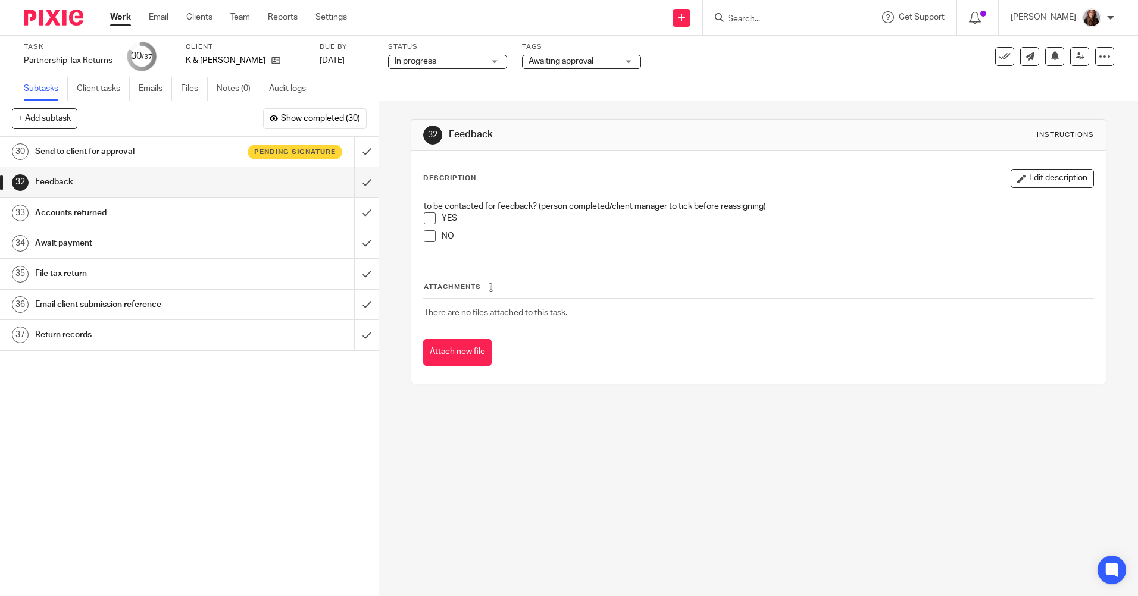
click at [428, 222] on span at bounding box center [430, 218] width 12 height 12
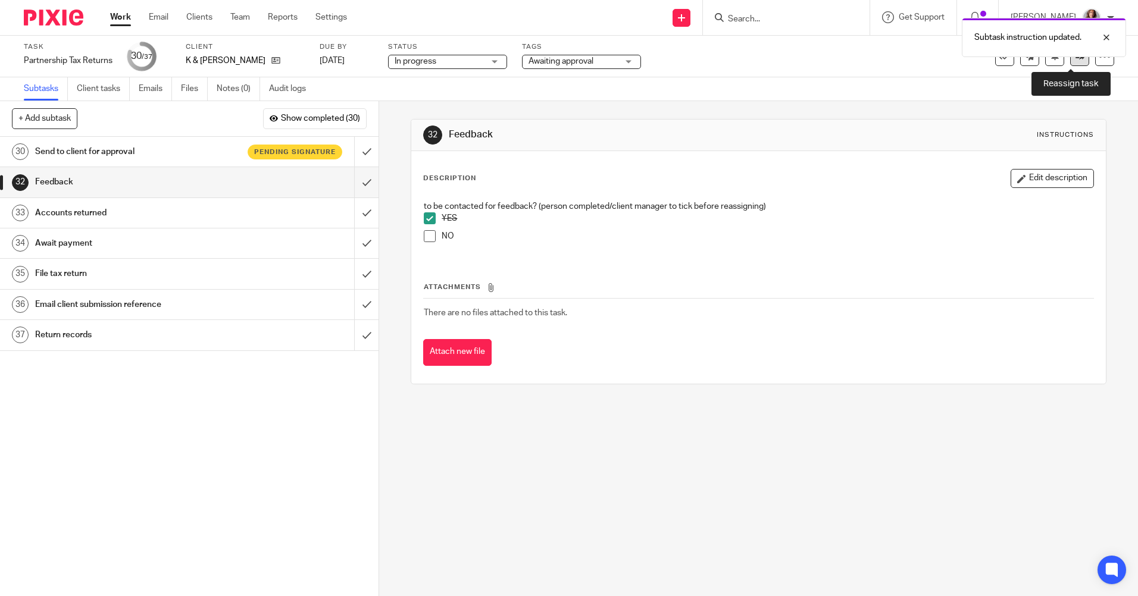
click at [1078, 65] on link at bounding box center [1079, 56] width 19 height 19
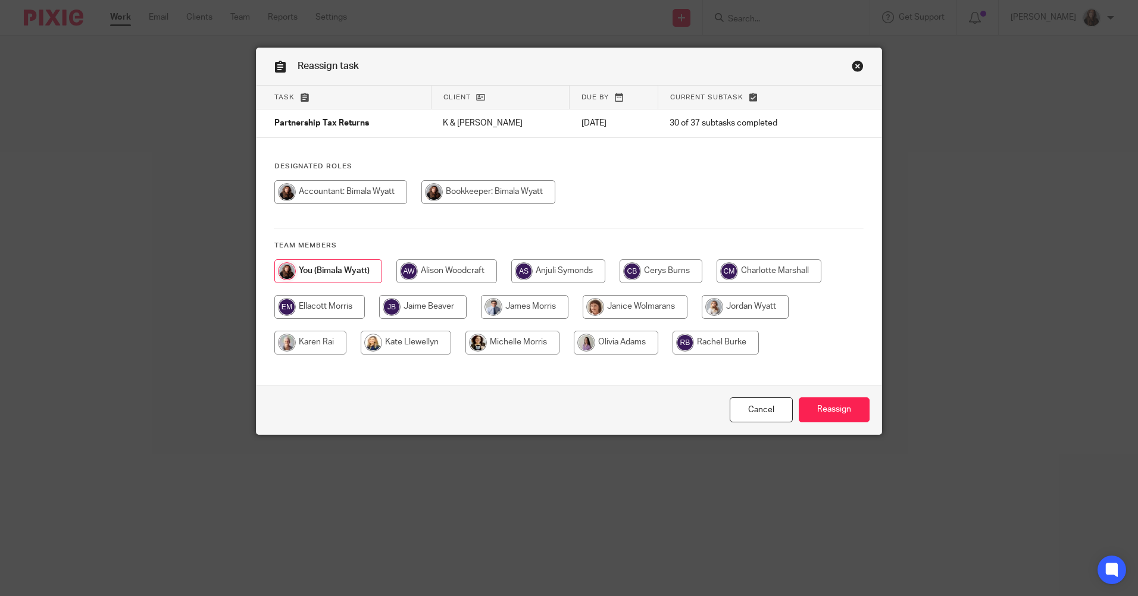
drag, startPoint x: 762, startPoint y: 306, endPoint x: 800, endPoint y: 359, distance: 65.6
click at [762, 306] on input "radio" at bounding box center [744, 307] width 87 height 24
radio input "true"
click at [828, 406] on input "Reassign" at bounding box center [833, 410] width 71 height 26
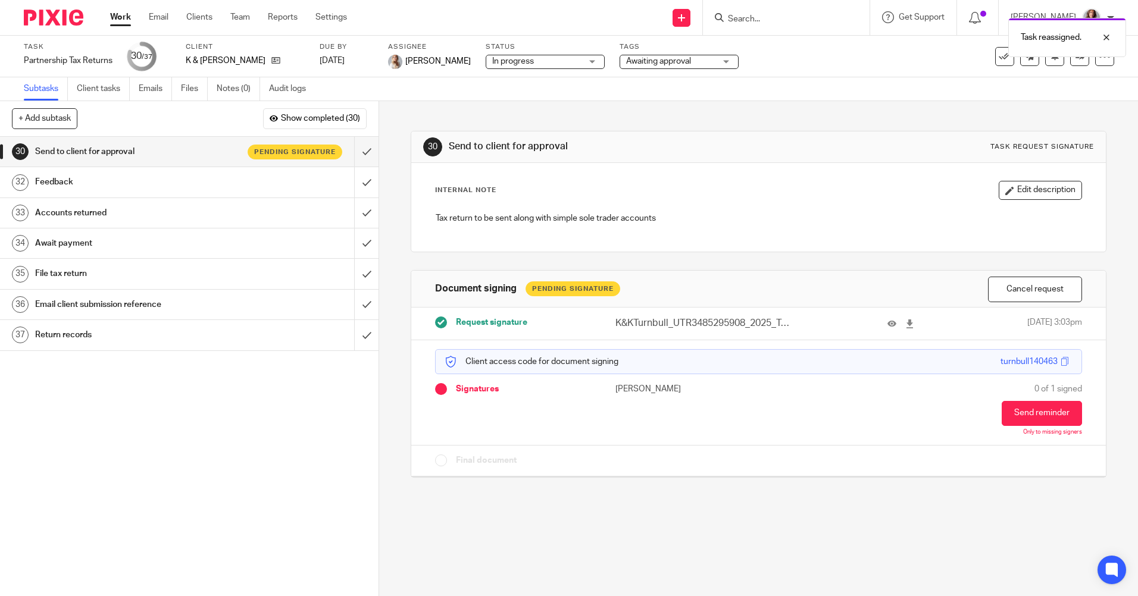
click at [127, 17] on link "Work" at bounding box center [120, 17] width 21 height 12
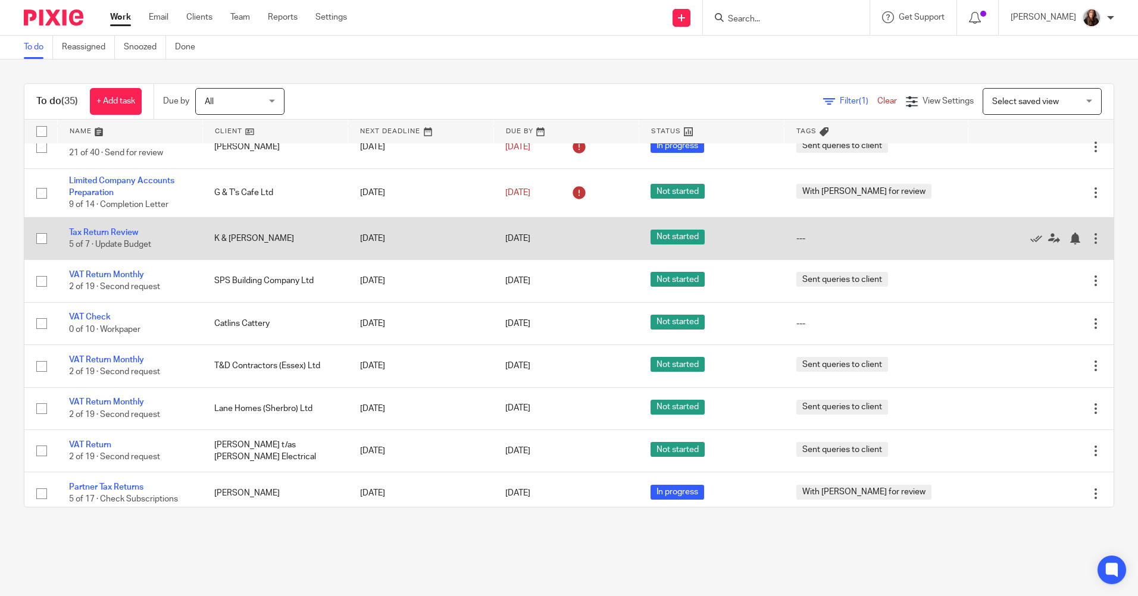
scroll to position [238, 0]
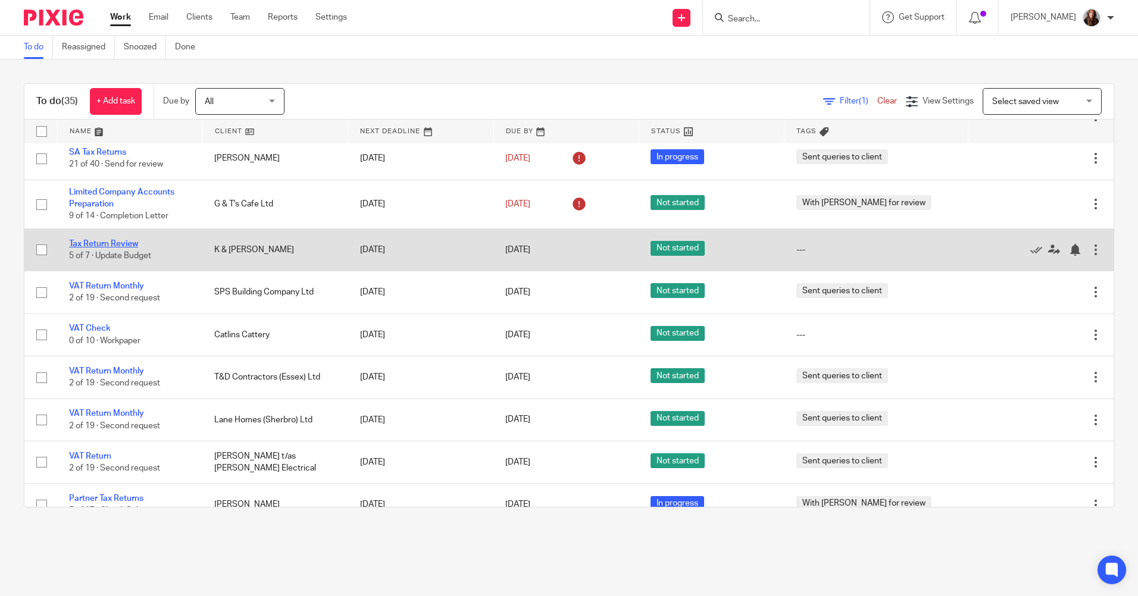
click at [102, 240] on link "Tax Return Review" at bounding box center [103, 244] width 69 height 8
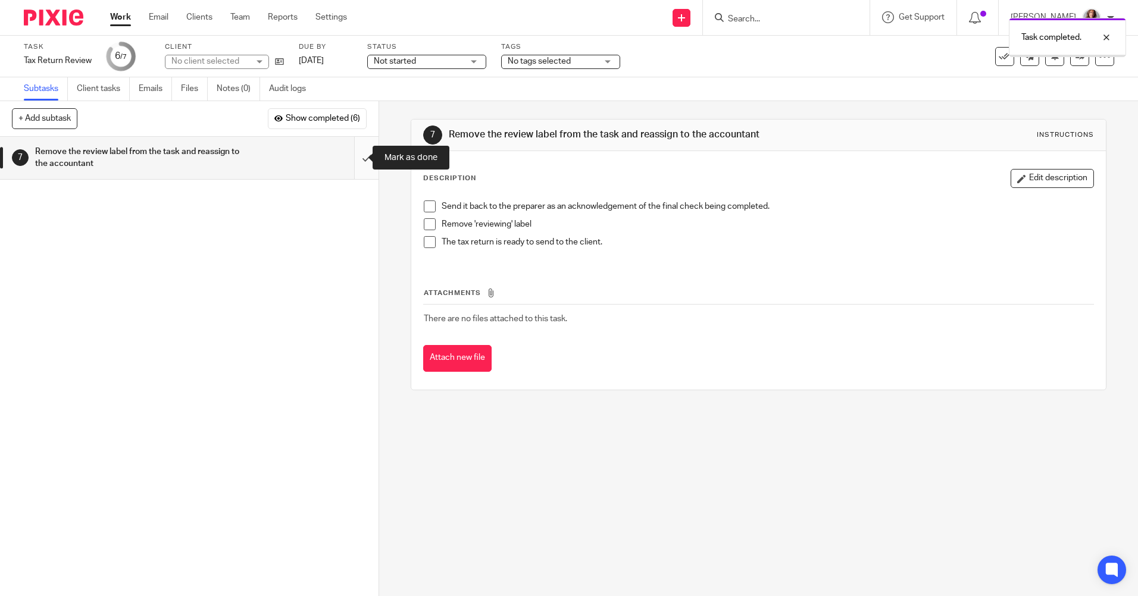
click at [346, 166] on input "submit" at bounding box center [189, 158] width 378 height 42
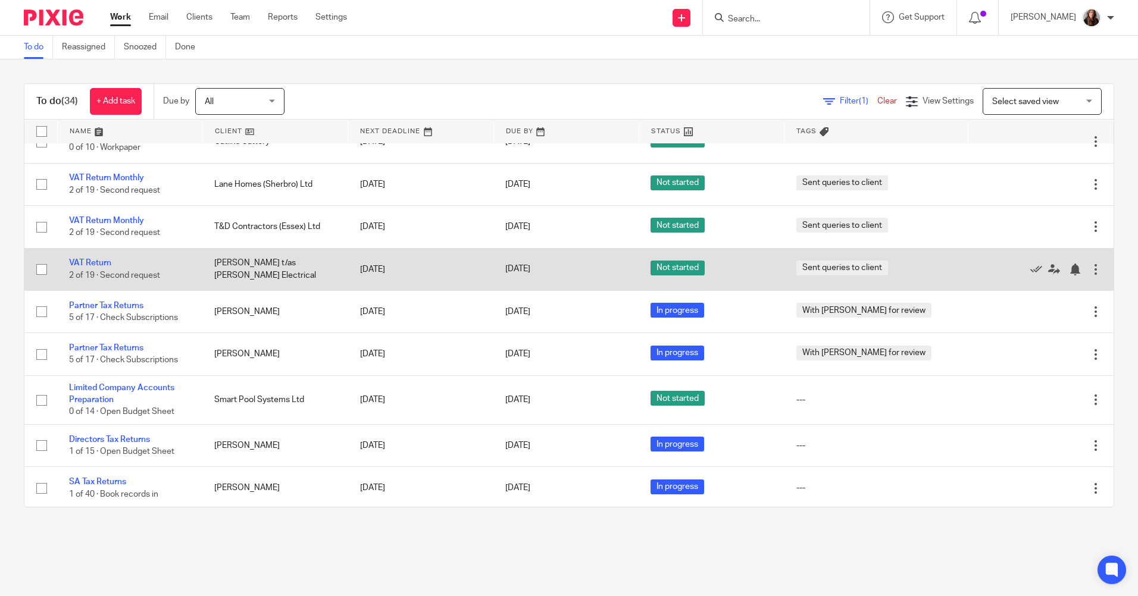
scroll to position [416, 0]
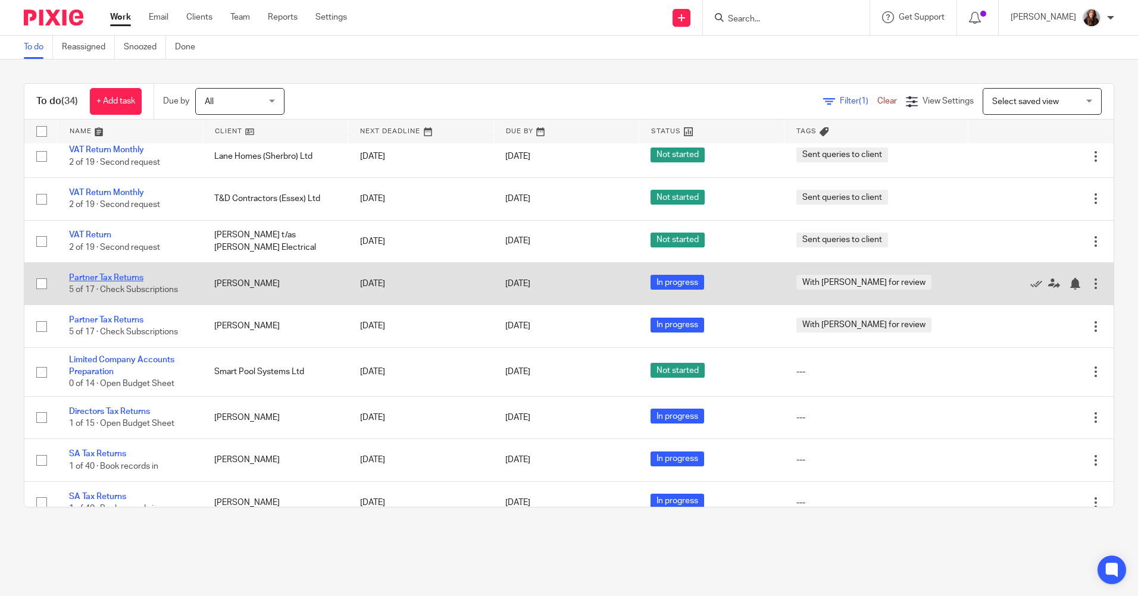
click at [133, 277] on link "Partner Tax Returns" at bounding box center [106, 278] width 74 height 8
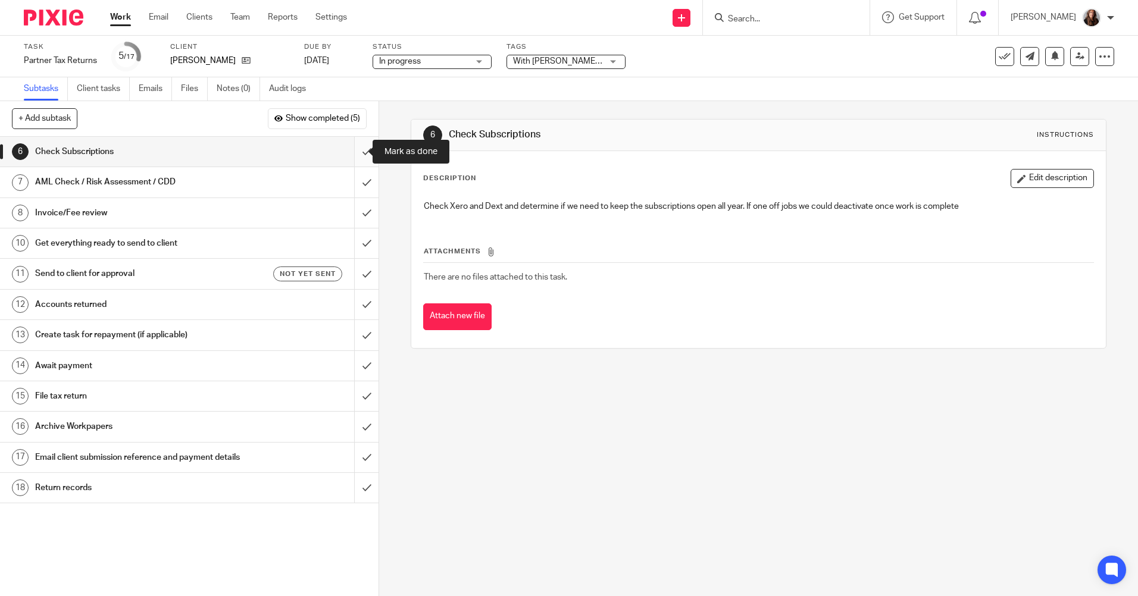
click at [357, 158] on input "submit" at bounding box center [189, 152] width 378 height 30
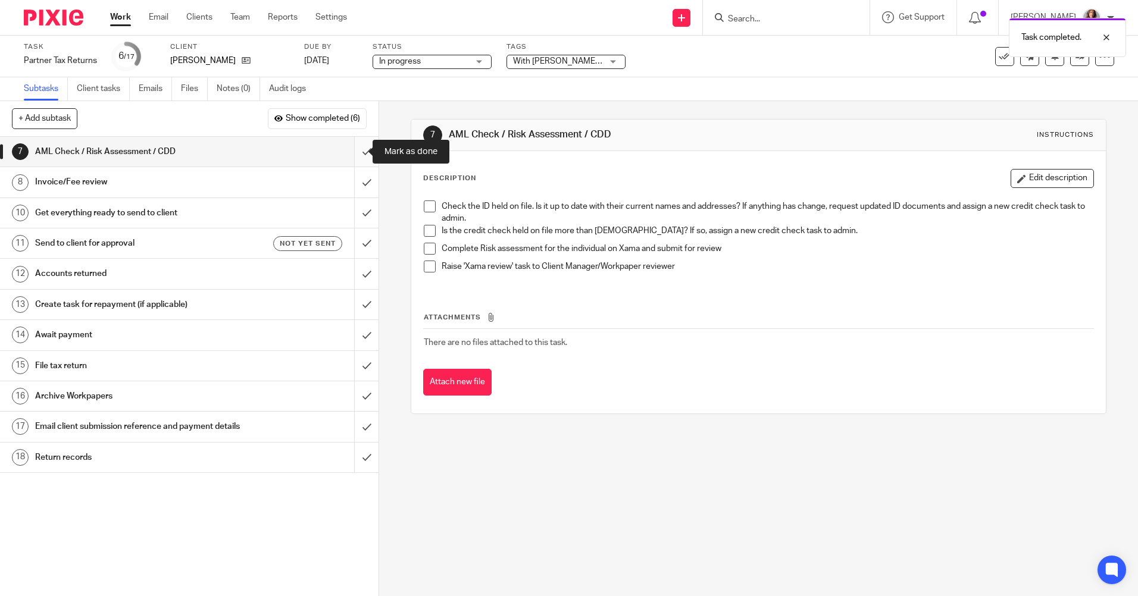
click at [356, 154] on input "submit" at bounding box center [189, 152] width 378 height 30
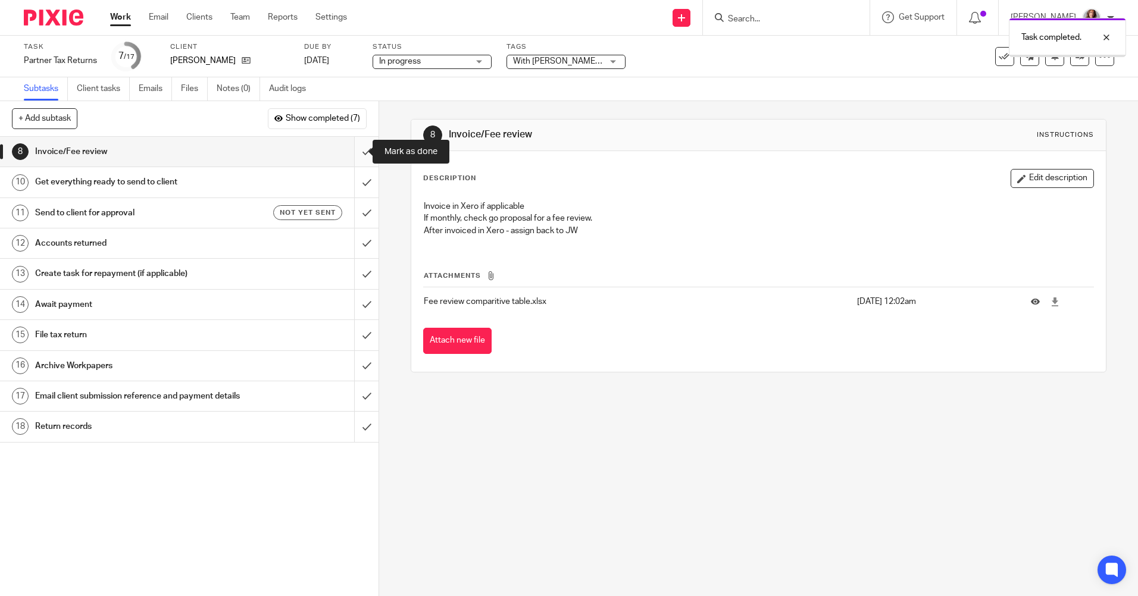
click at [356, 159] on input "submit" at bounding box center [189, 152] width 378 height 30
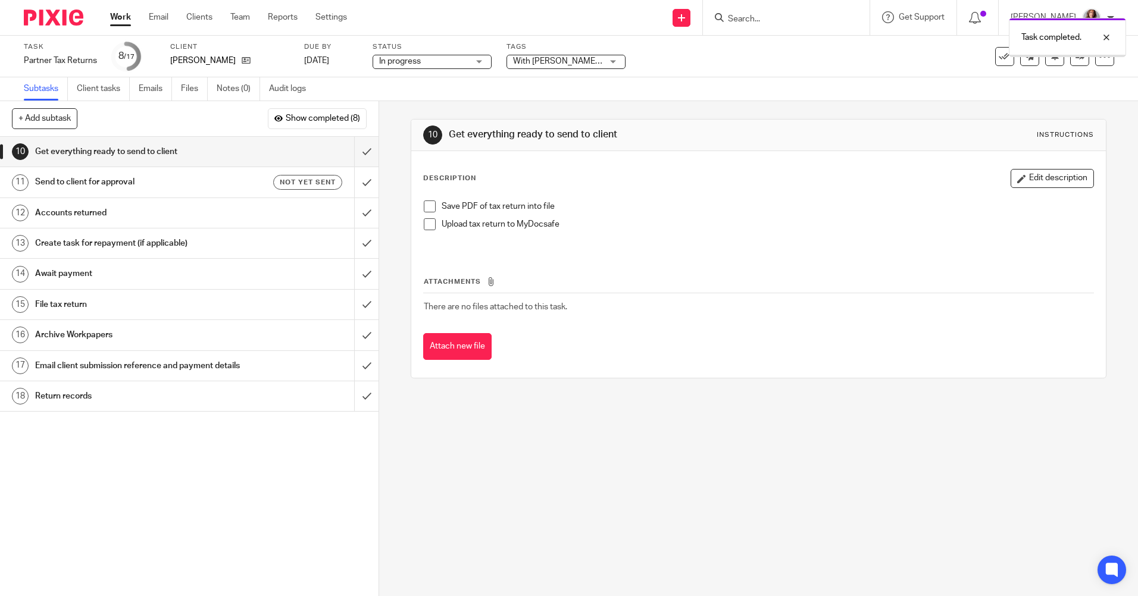
click at [426, 205] on span at bounding box center [430, 206] width 12 height 12
click at [427, 227] on span at bounding box center [430, 224] width 12 height 12
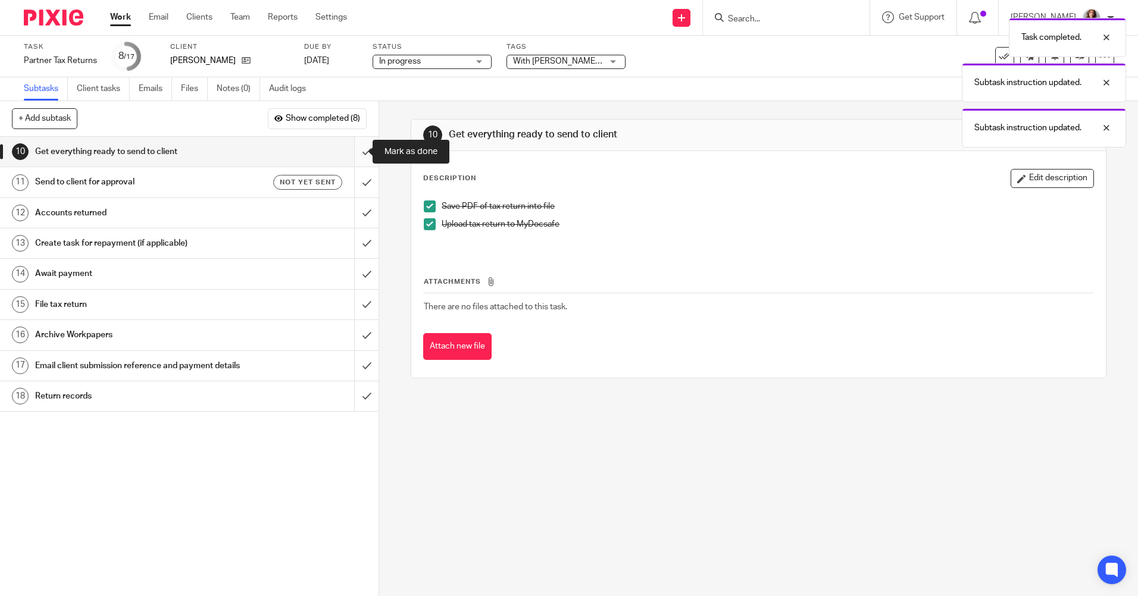
click at [352, 146] on input "submit" at bounding box center [189, 152] width 378 height 30
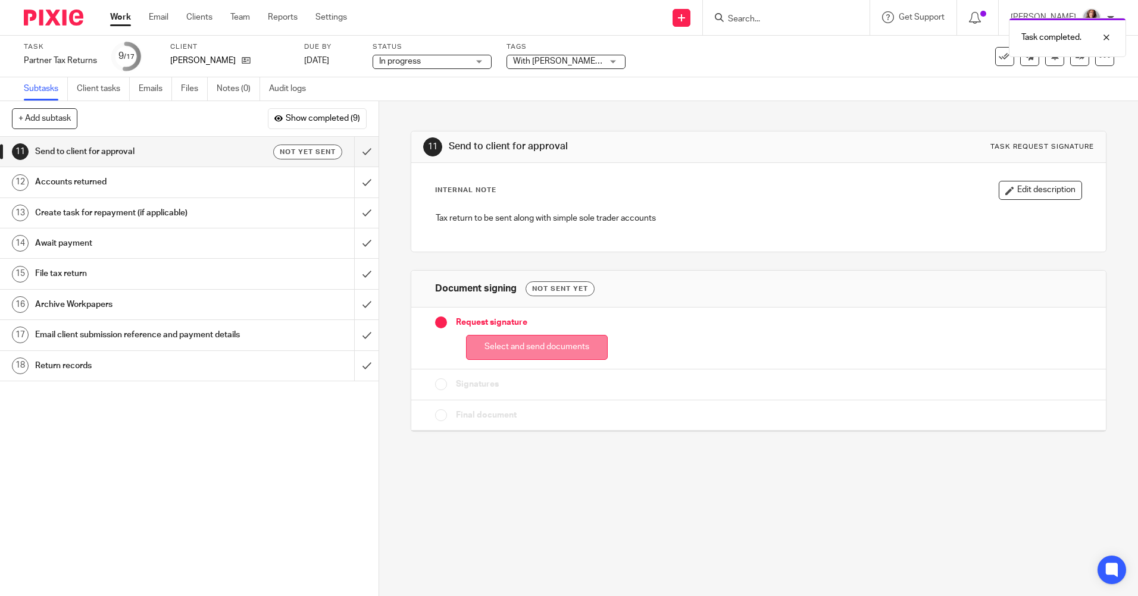
click at [541, 350] on button "Select and send documents" at bounding box center [537, 348] width 142 height 26
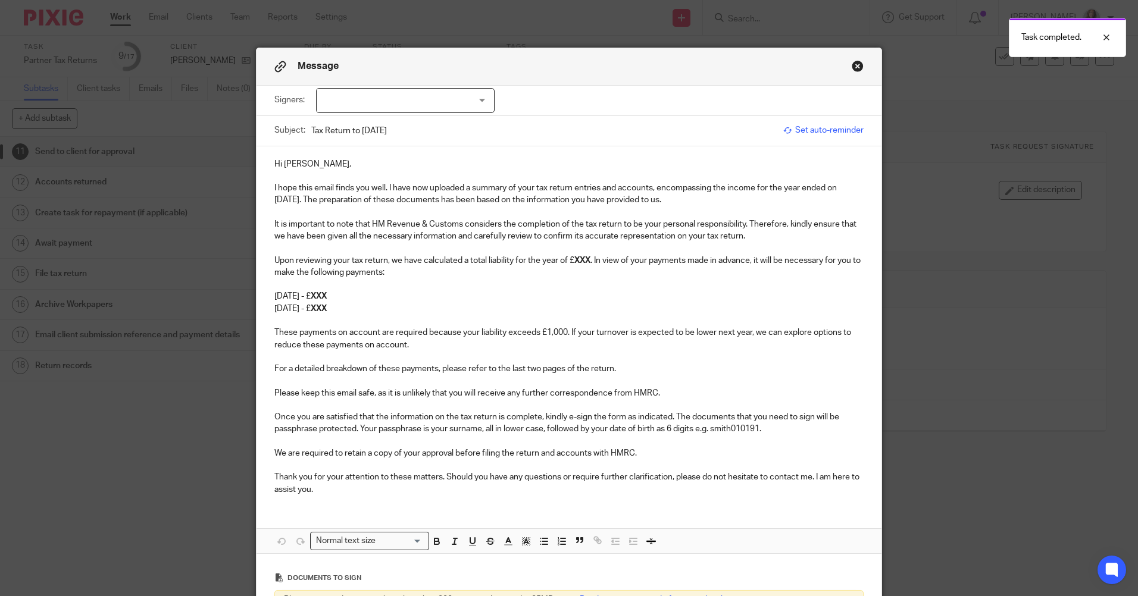
click at [448, 107] on div at bounding box center [405, 100] width 178 height 25
click at [424, 123] on li "[PERSON_NAME]" at bounding box center [400, 125] width 177 height 24
checkbox input "true"
click at [604, 301] on p "31st January 2026 - £ XXX" at bounding box center [568, 296] width 589 height 12
click at [590, 264] on p "Upon reviewing your tax return, we have calculated a total liability for the ye…" at bounding box center [568, 267] width 589 height 24
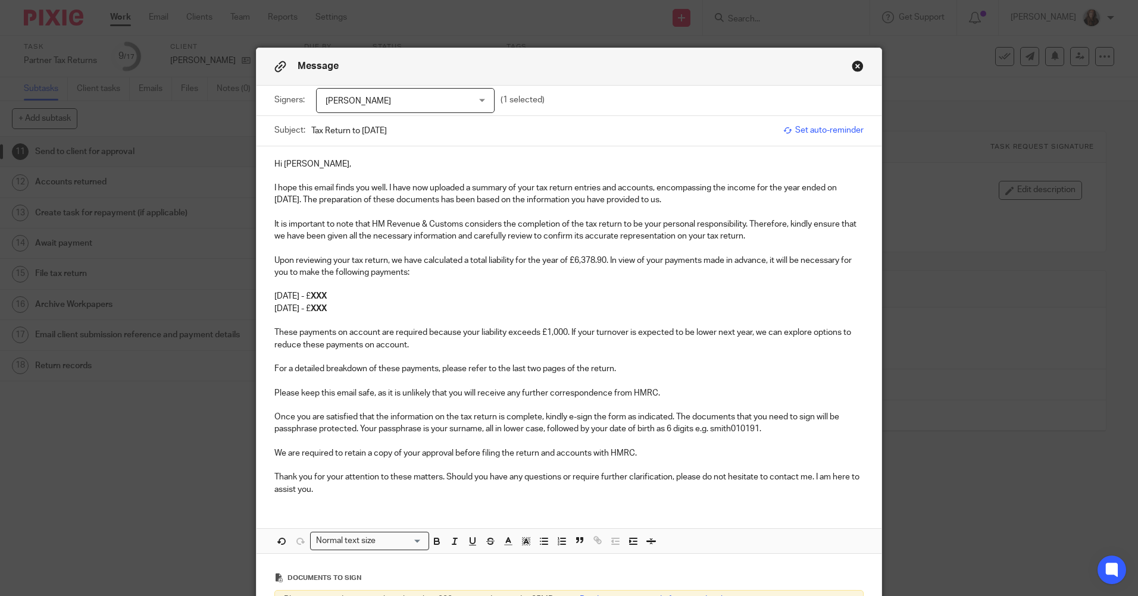
drag, startPoint x: 375, startPoint y: 299, endPoint x: 392, endPoint y: 297, distance: 17.3
click at [375, 299] on p "31st January 2026 - £ XXX" at bounding box center [568, 296] width 589 height 12
click at [399, 316] on p at bounding box center [568, 321] width 589 height 12
click at [358, 306] on p "31st July 2026 - £ XXX" at bounding box center [568, 309] width 589 height 12
click at [582, 311] on p "[DATE] - £3,189.45" at bounding box center [568, 309] width 589 height 12
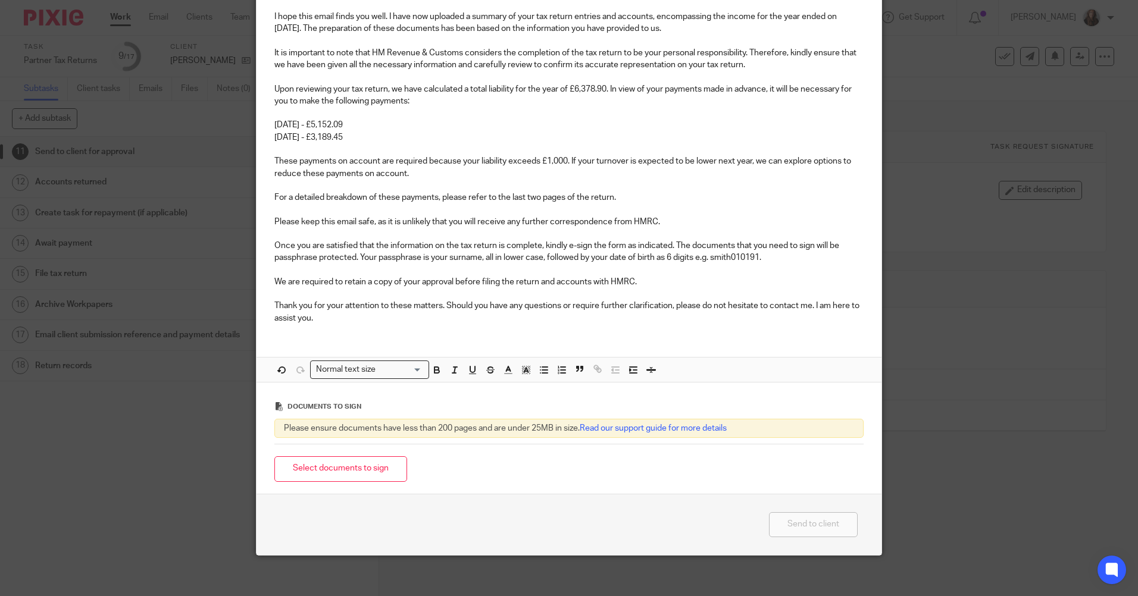
scroll to position [178, 0]
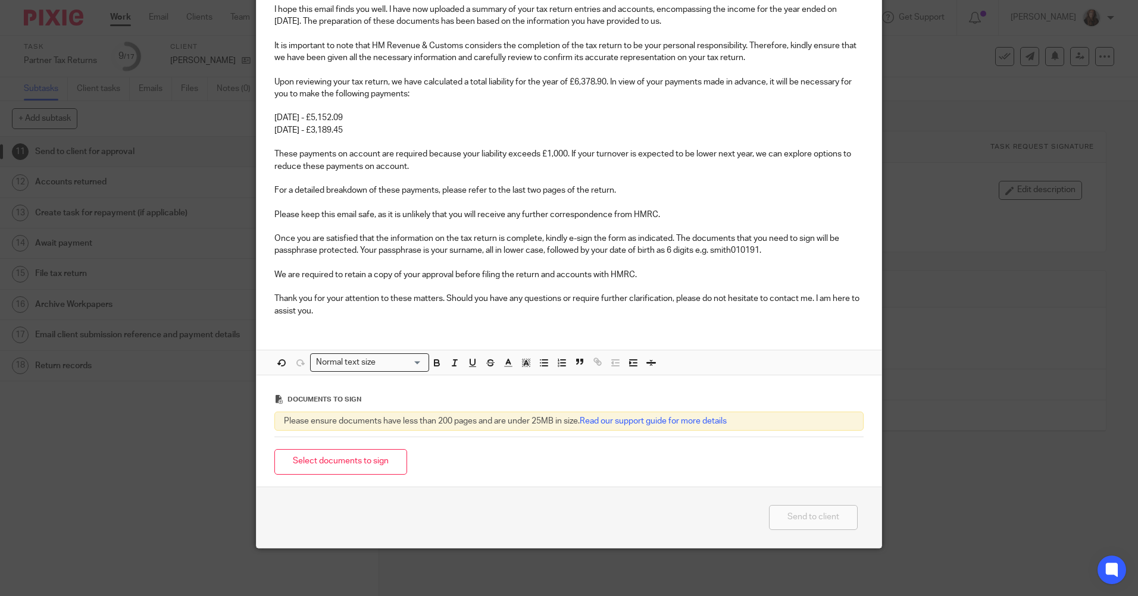
click at [369, 463] on button "Select documents to sign" at bounding box center [340, 462] width 133 height 26
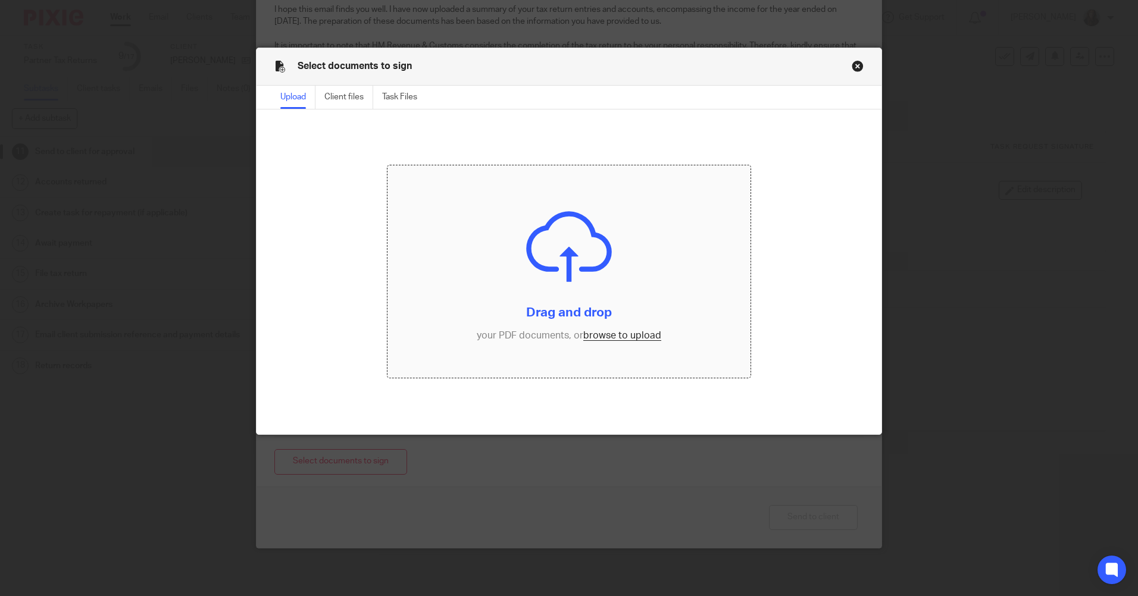
click at [654, 302] on input "file" at bounding box center [568, 271] width 363 height 212
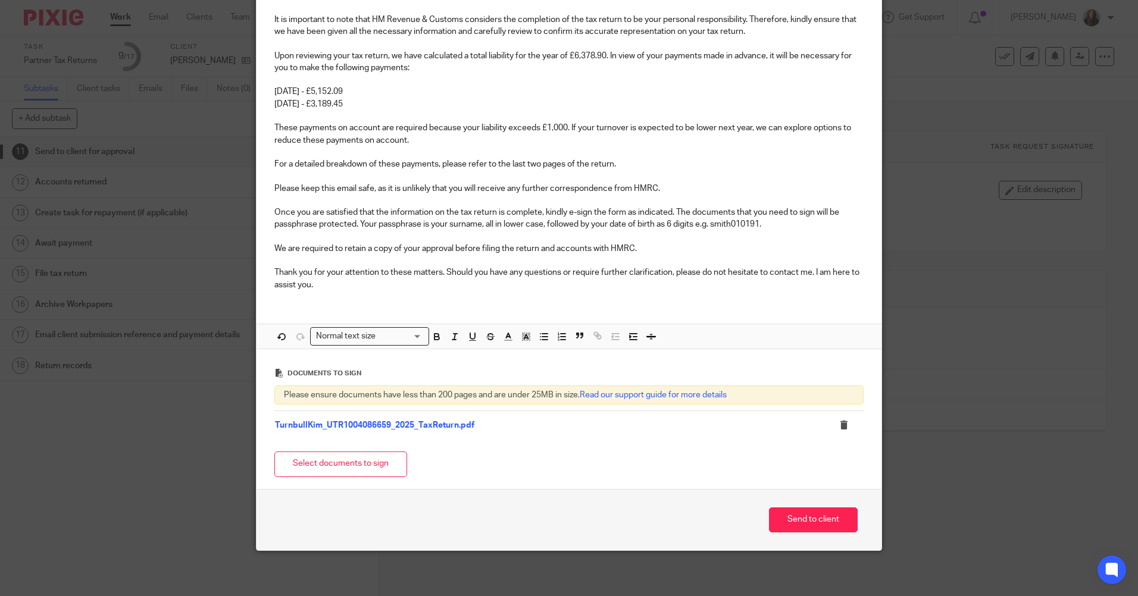
scroll to position [207, 0]
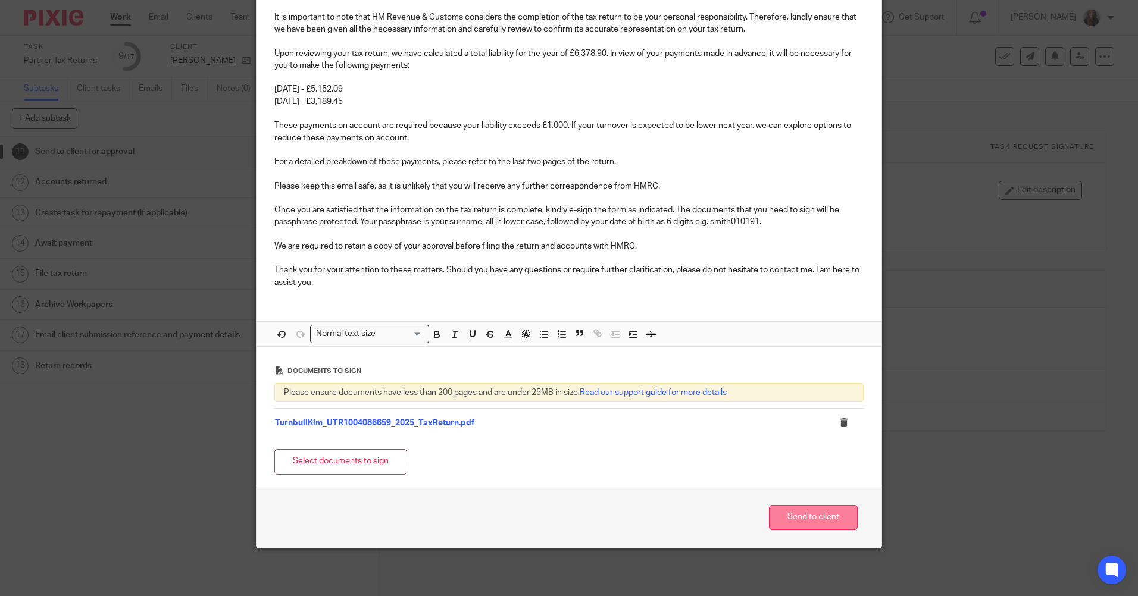
click at [820, 522] on button "Send to client" at bounding box center [813, 518] width 89 height 26
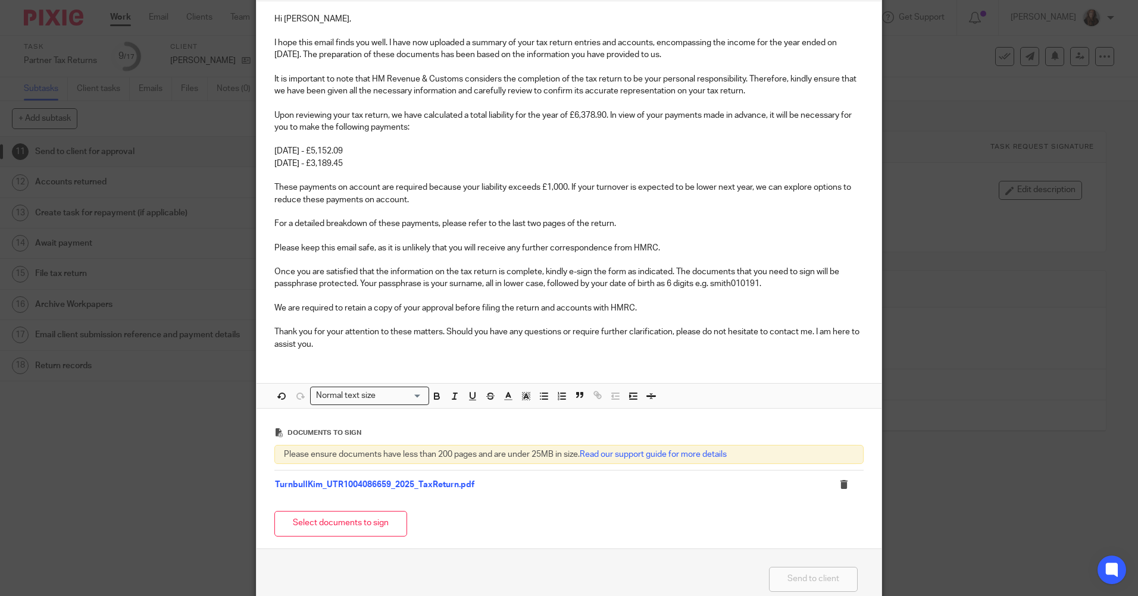
scroll to position [88, 0]
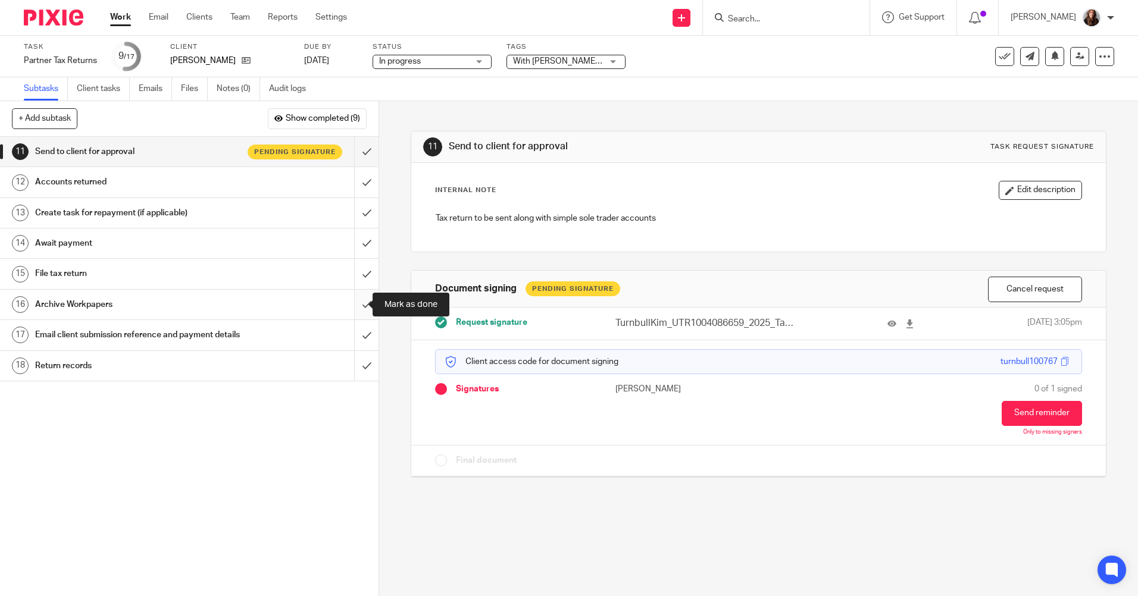
click at [353, 306] on input "submit" at bounding box center [189, 305] width 378 height 30
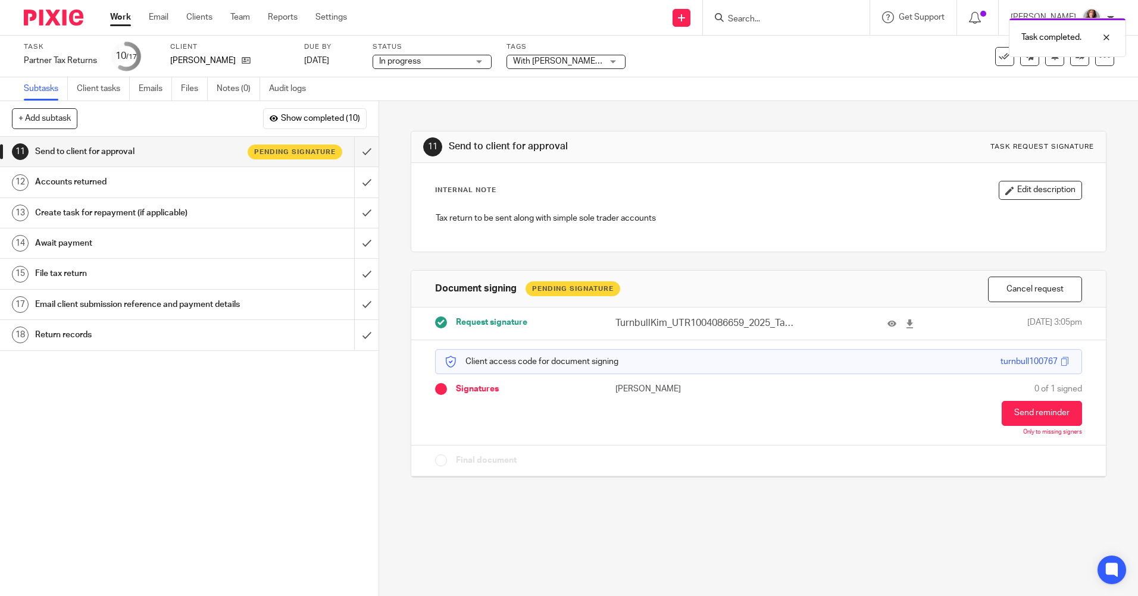
drag, startPoint x: 556, startPoint y: 59, endPoint x: 574, endPoint y: 123, distance: 66.1
click at [557, 59] on span "With [PERSON_NAME] for review" at bounding box center [574, 61] width 123 height 8
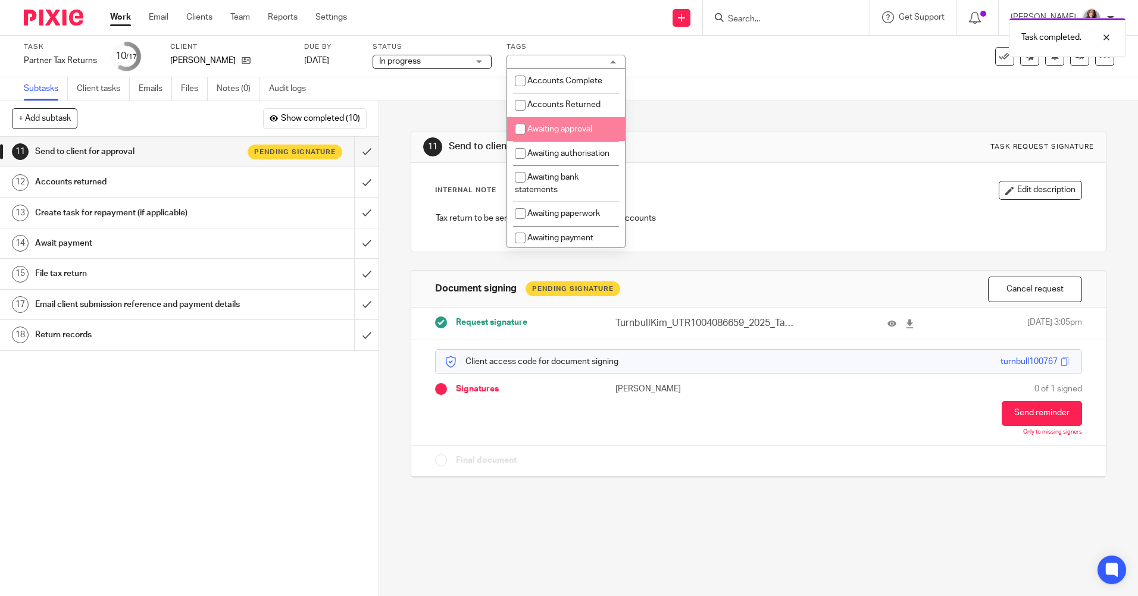
click at [523, 133] on input "checkbox" at bounding box center [520, 129] width 23 height 23
checkbox input "true"
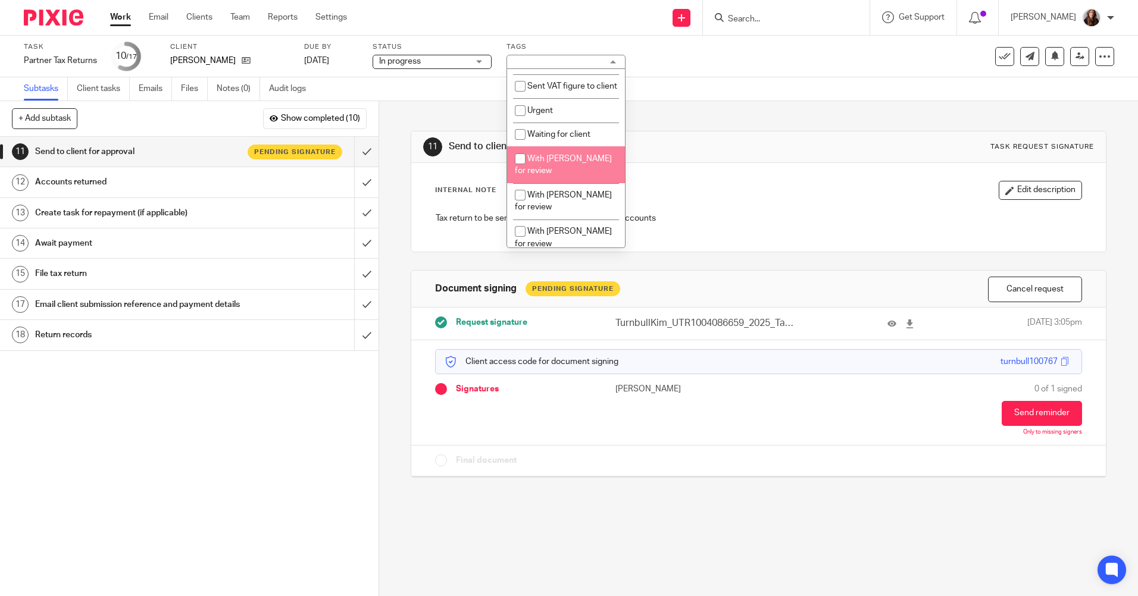
scroll to position [535, 0]
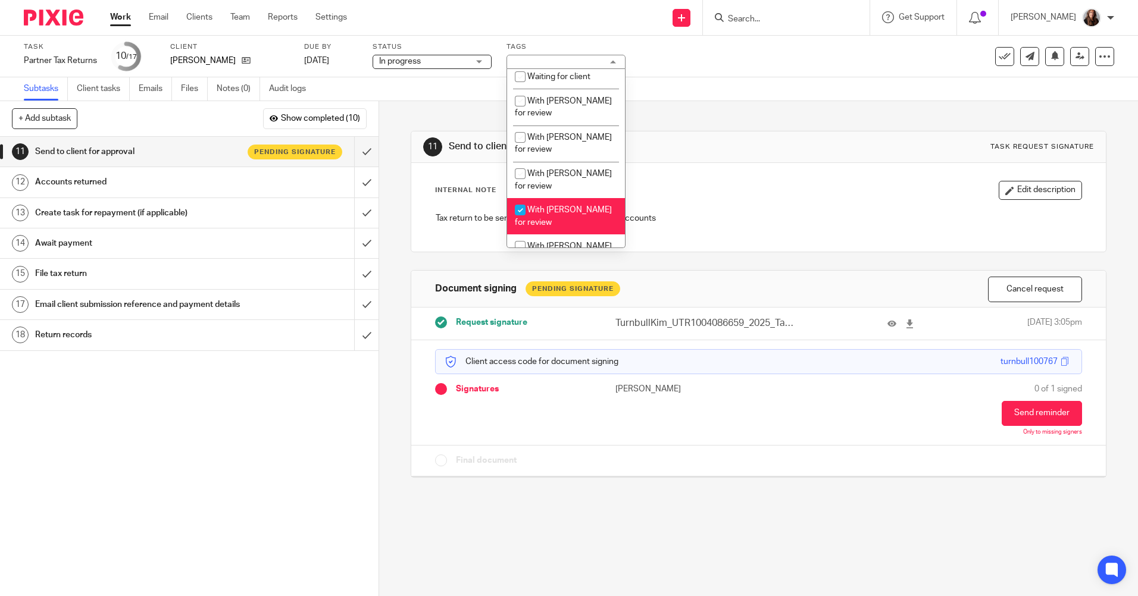
click at [521, 221] on input "checkbox" at bounding box center [520, 210] width 23 height 23
checkbox input "false"
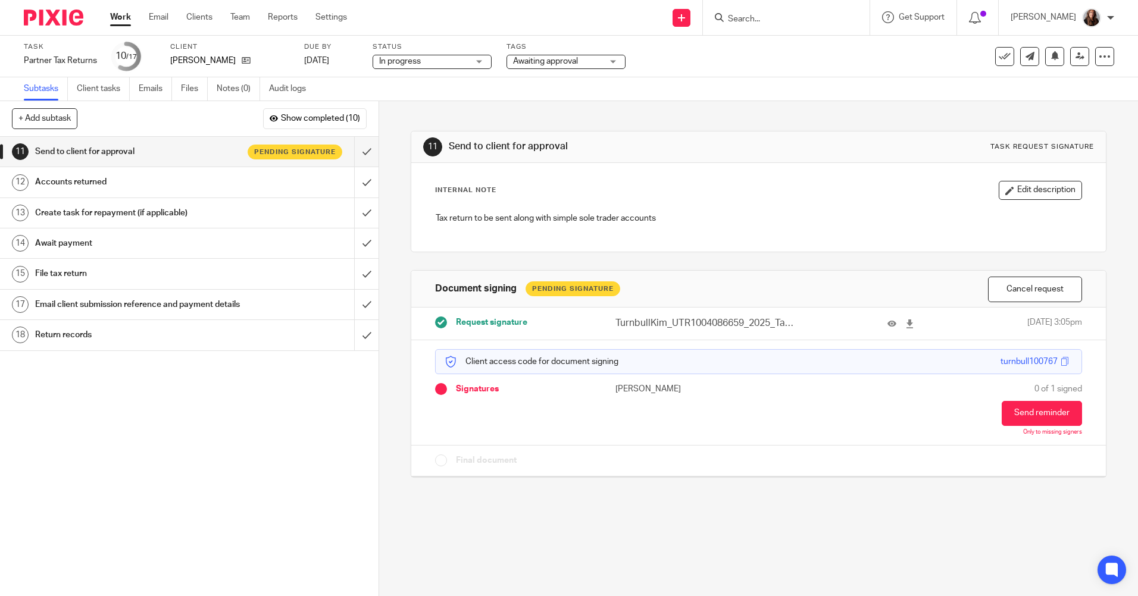
click at [784, 67] on div "Task Partner Tax Returns Save Partner Tax Returns 10 /17 Client Kim Turnbull Du…" at bounding box center [478, 56] width 908 height 29
click at [1098, 57] on icon at bounding box center [1104, 57] width 12 height 12
click at [1053, 101] on link "Advanced task editor" at bounding box center [1058, 104] width 79 height 8
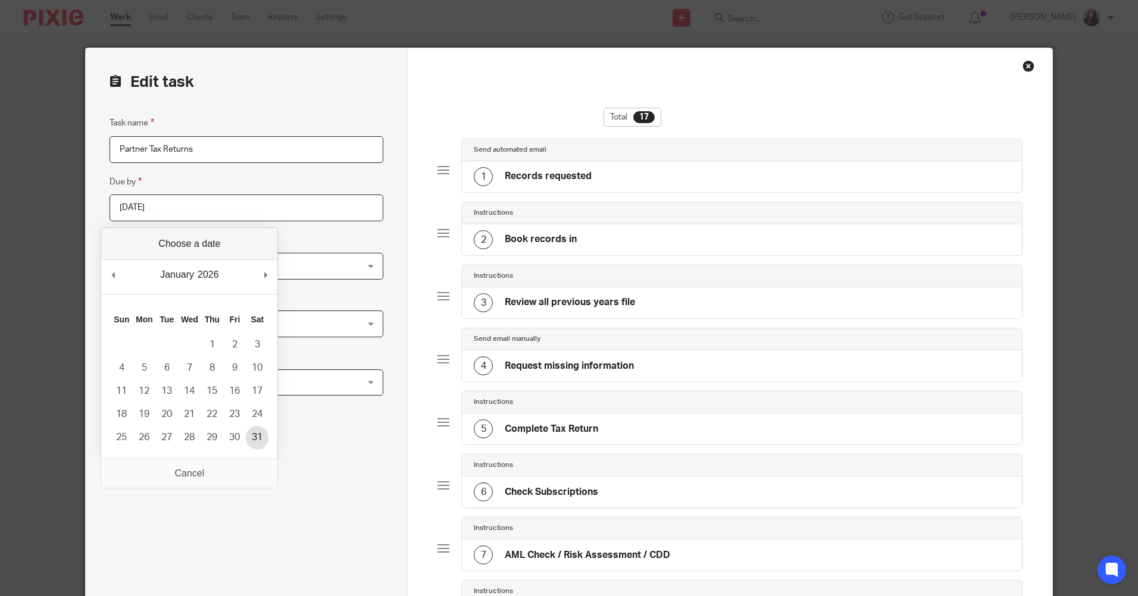
type input "2026-01-31"
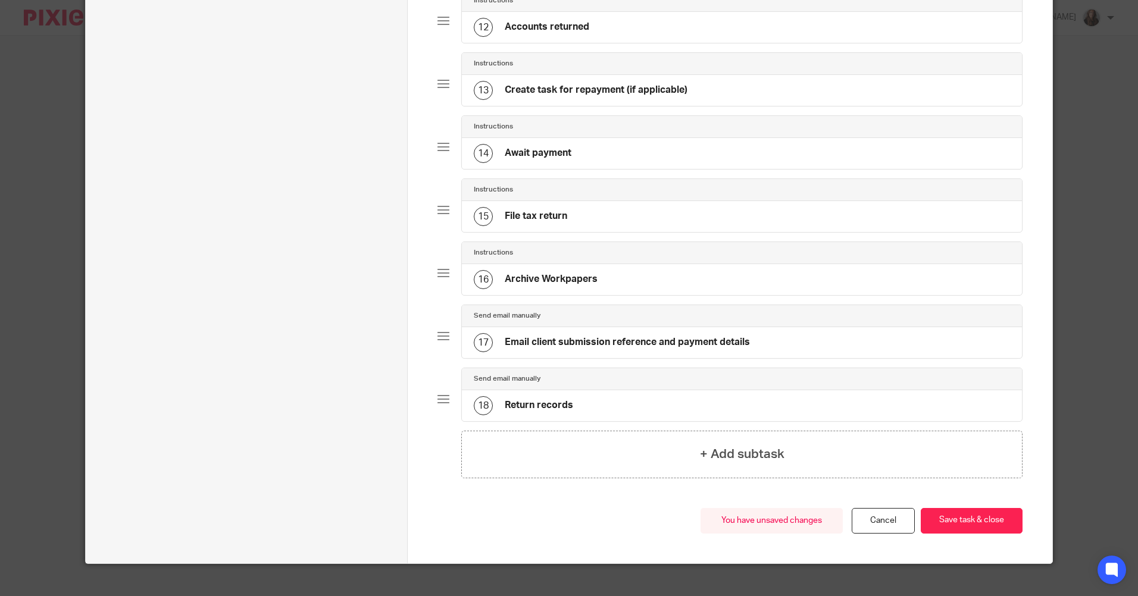
scroll to position [796, 0]
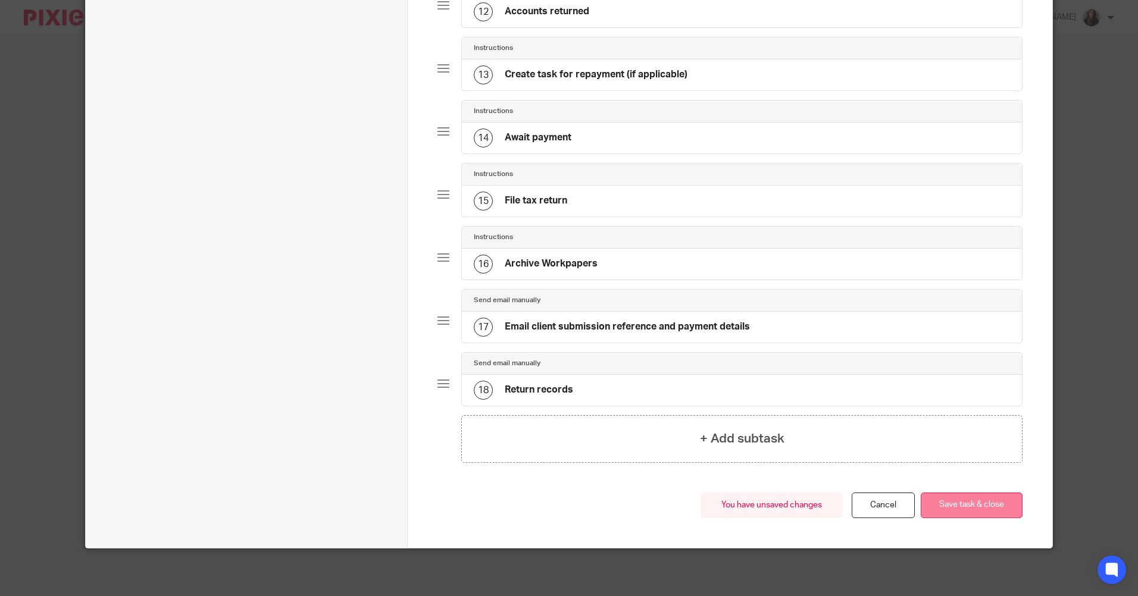
click at [987, 510] on button "Save task & close" at bounding box center [971, 506] width 102 height 26
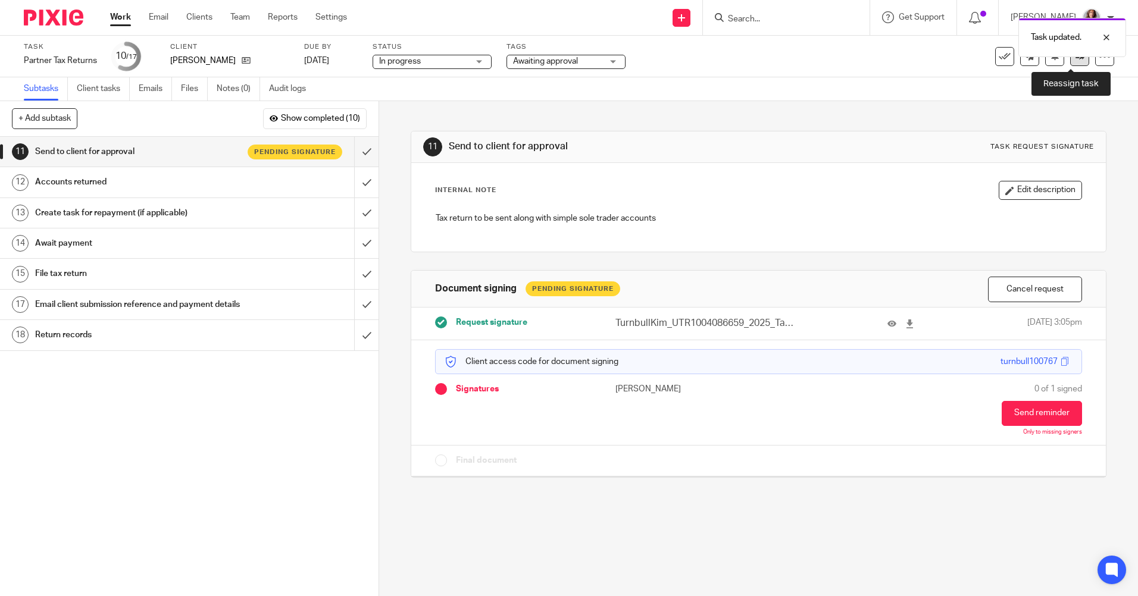
click at [1073, 64] on link at bounding box center [1079, 56] width 19 height 19
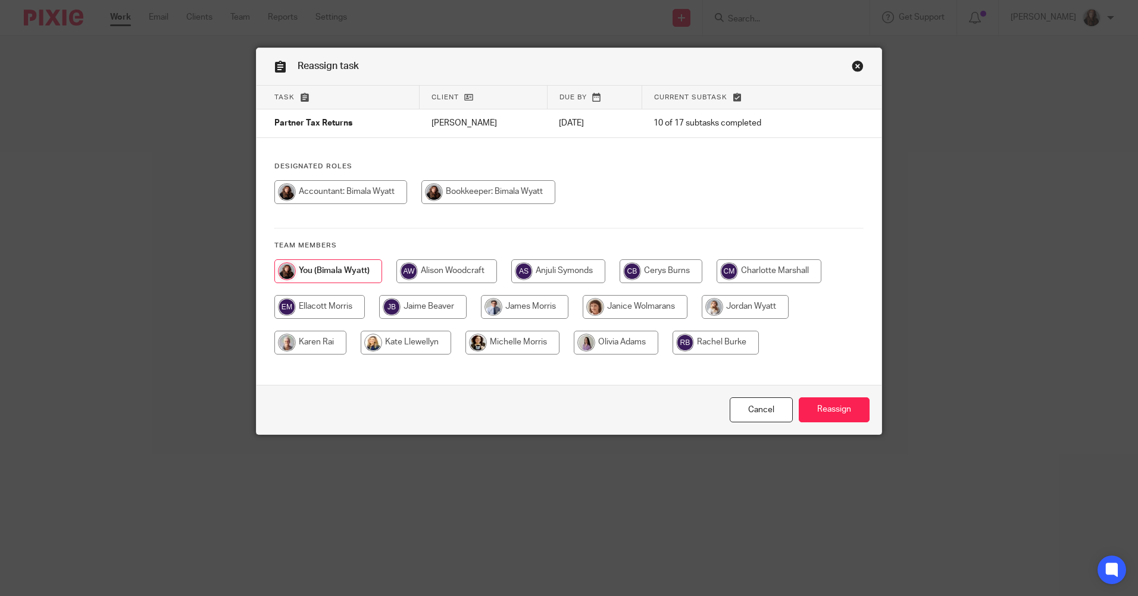
click at [738, 308] on input "radio" at bounding box center [744, 307] width 87 height 24
radio input "true"
click at [844, 407] on input "Reassign" at bounding box center [833, 410] width 71 height 26
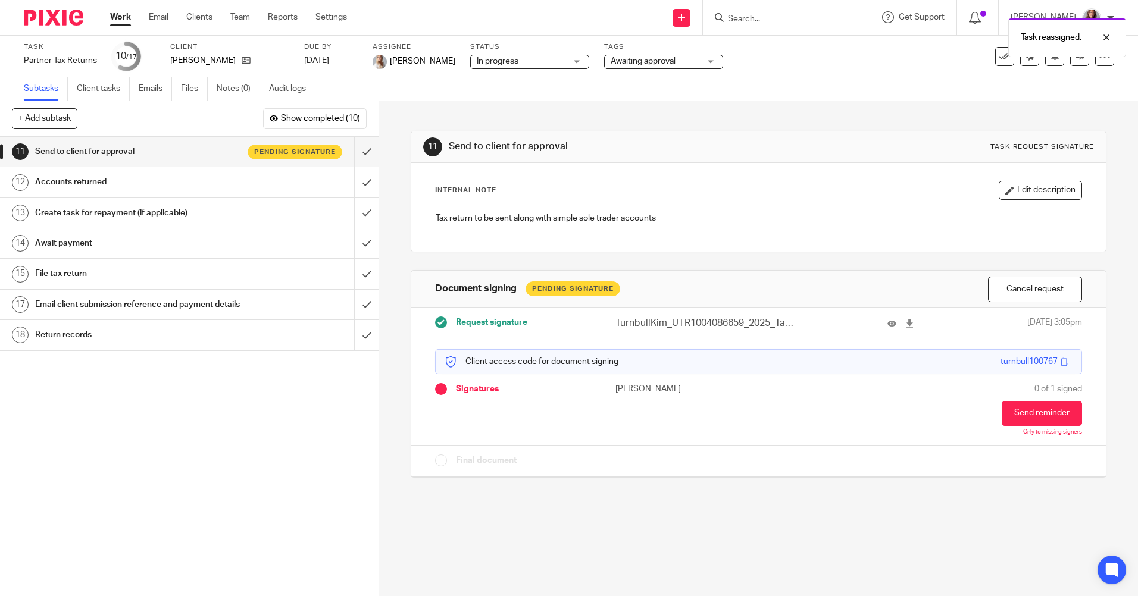
click at [119, 14] on link "Work" at bounding box center [120, 17] width 21 height 12
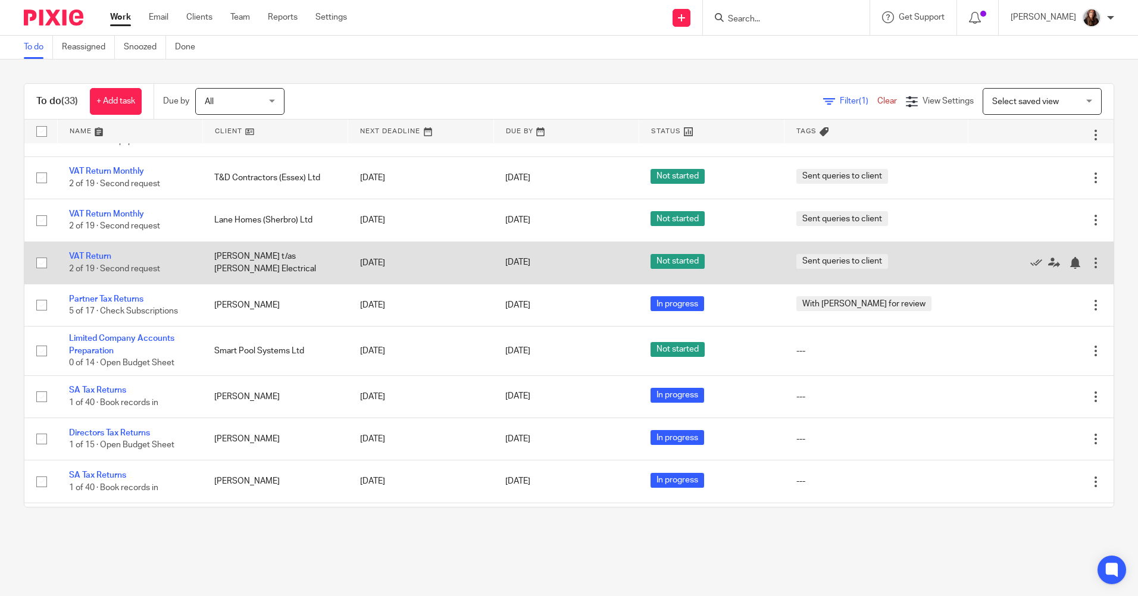
scroll to position [416, 0]
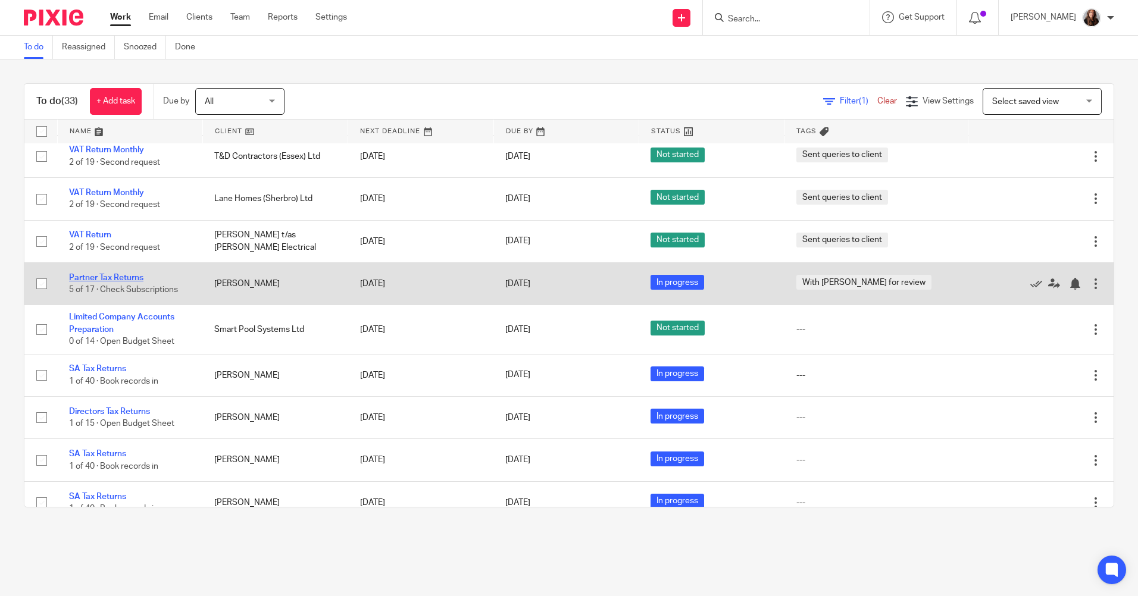
click at [129, 276] on link "Partner Tax Returns" at bounding box center [106, 278] width 74 height 8
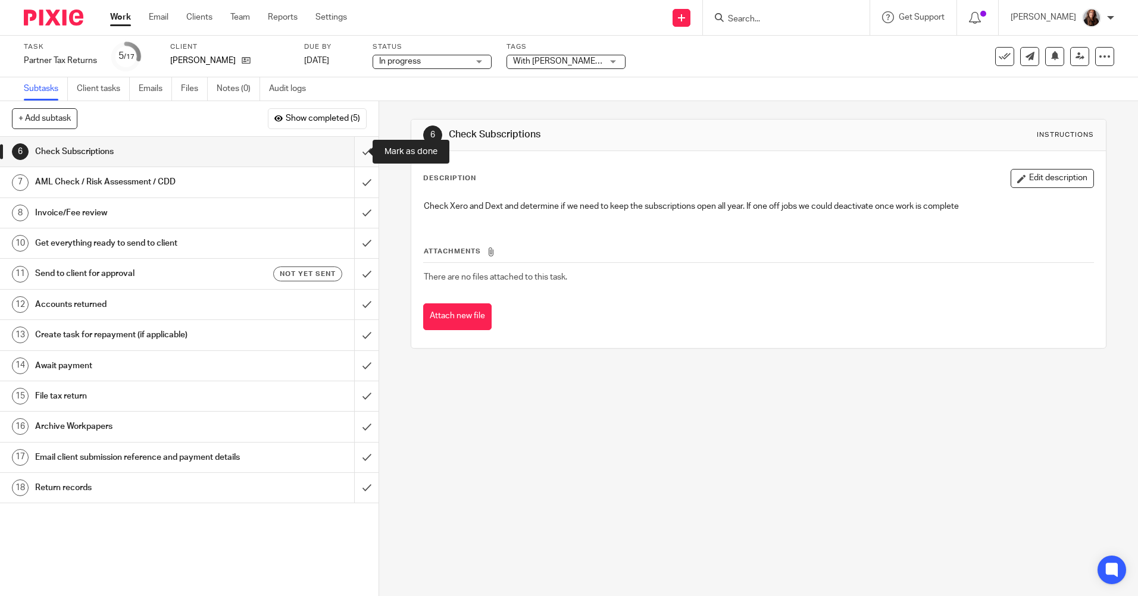
click at [349, 149] on input "submit" at bounding box center [189, 152] width 378 height 30
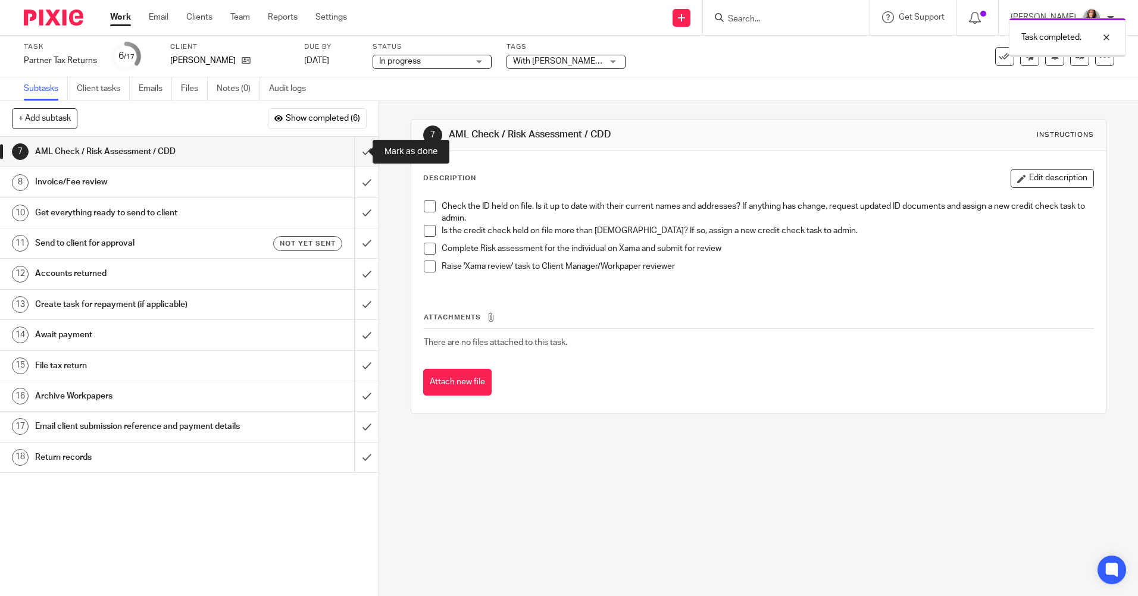
click at [353, 155] on input "submit" at bounding box center [189, 152] width 378 height 30
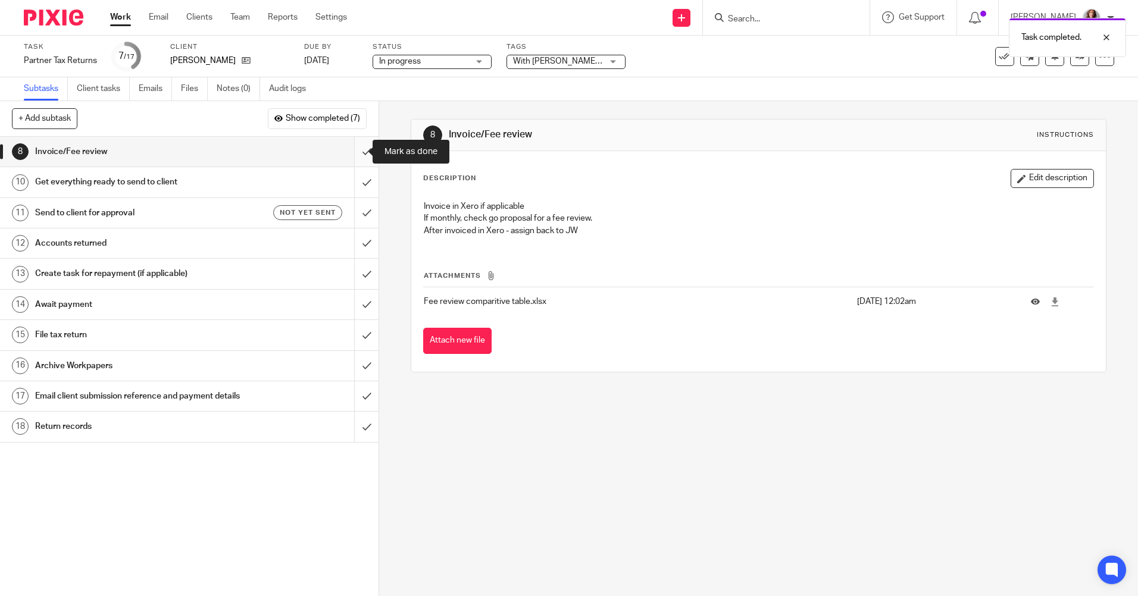
click at [354, 153] on input "submit" at bounding box center [189, 152] width 378 height 30
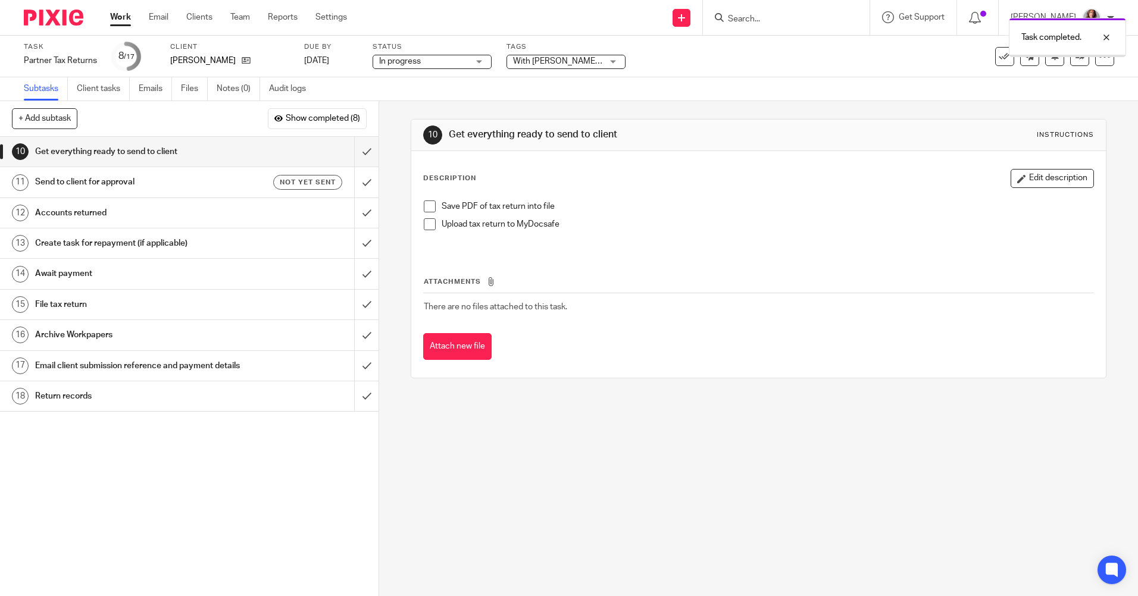
drag, startPoint x: 426, startPoint y: 207, endPoint x: 423, endPoint y: 224, distance: 17.5
click at [425, 206] on span at bounding box center [430, 206] width 12 height 12
click at [424, 225] on span at bounding box center [430, 224] width 12 height 12
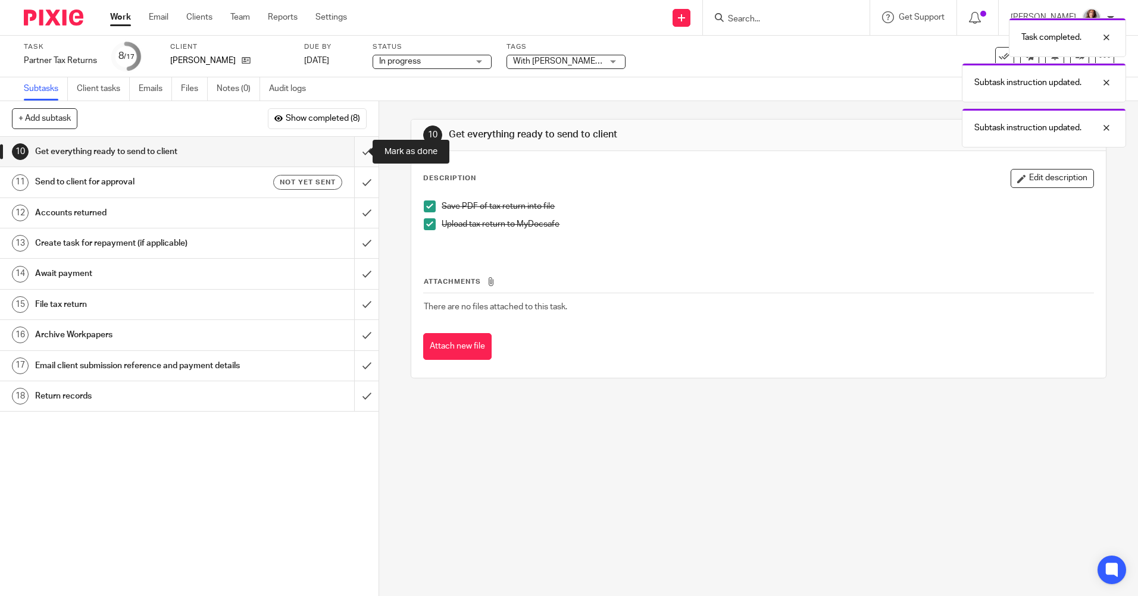
click at [359, 152] on input "submit" at bounding box center [189, 152] width 378 height 30
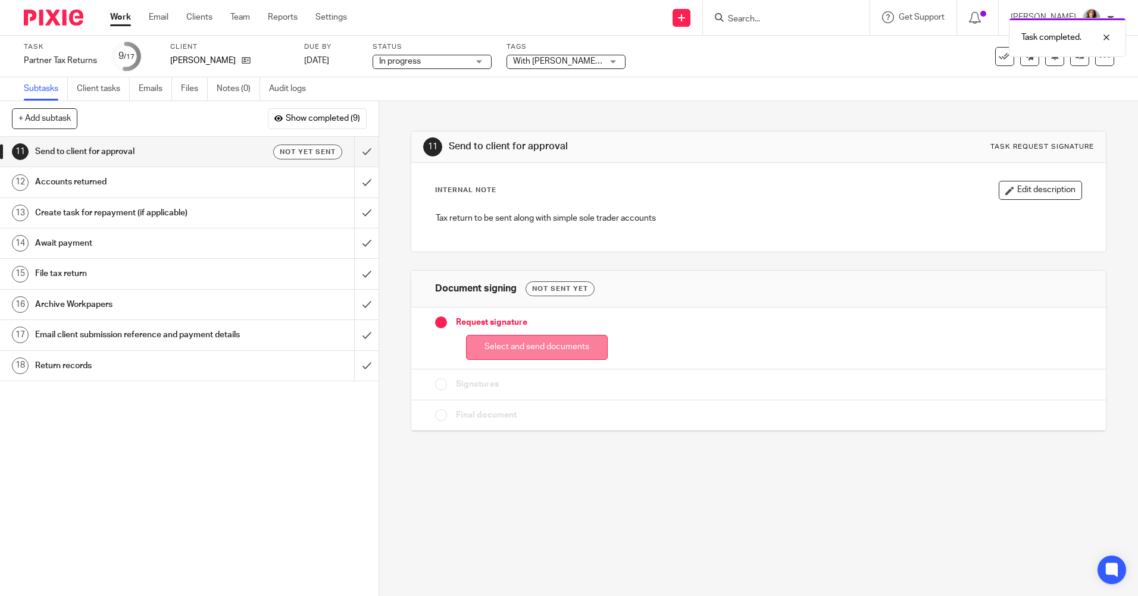
click at [553, 352] on button "Select and send documents" at bounding box center [537, 348] width 142 height 26
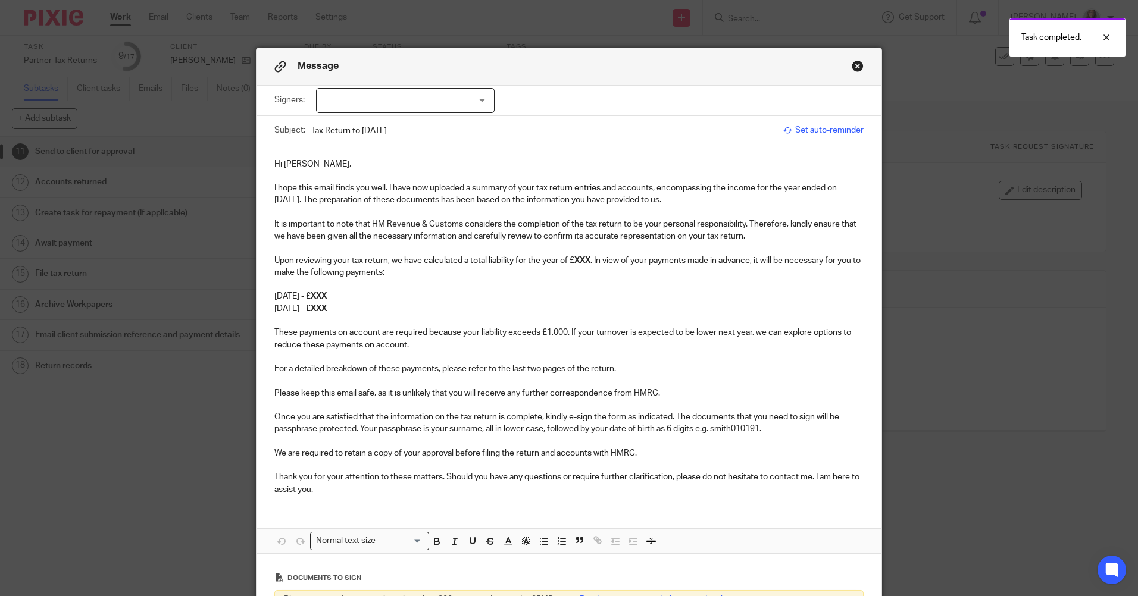
click at [469, 108] on div at bounding box center [405, 100] width 178 height 25
click at [441, 122] on li "[PERSON_NAME]" at bounding box center [400, 125] width 177 height 24
checkbox input "true"
click at [471, 164] on p "Hi [PERSON_NAME]," at bounding box center [568, 164] width 589 height 12
click at [588, 261] on strong "XXX" at bounding box center [582, 260] width 16 height 8
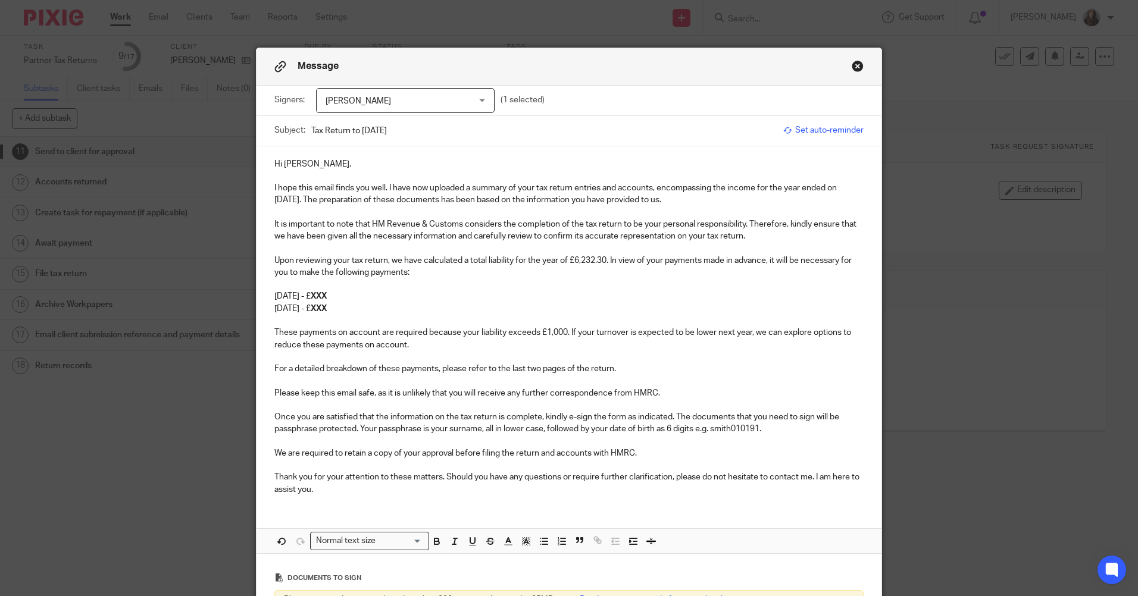
click at [378, 299] on p "31st January 2026 - £ XXX" at bounding box center [568, 296] width 589 height 12
click at [544, 297] on p "[DATE] - £5,033.59" at bounding box center [568, 296] width 589 height 12
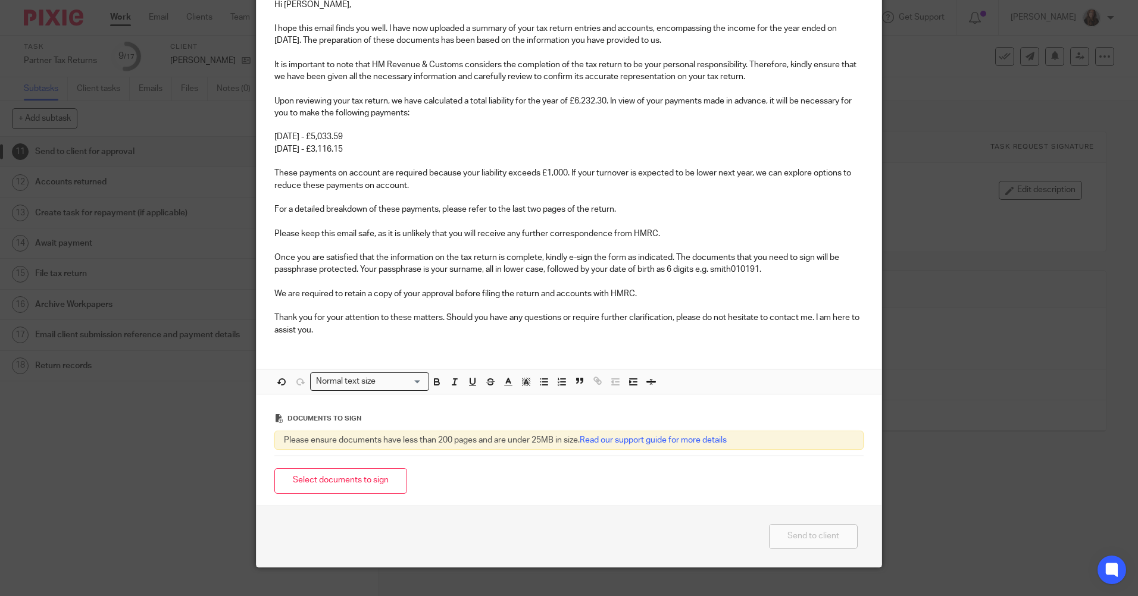
scroll to position [178, 0]
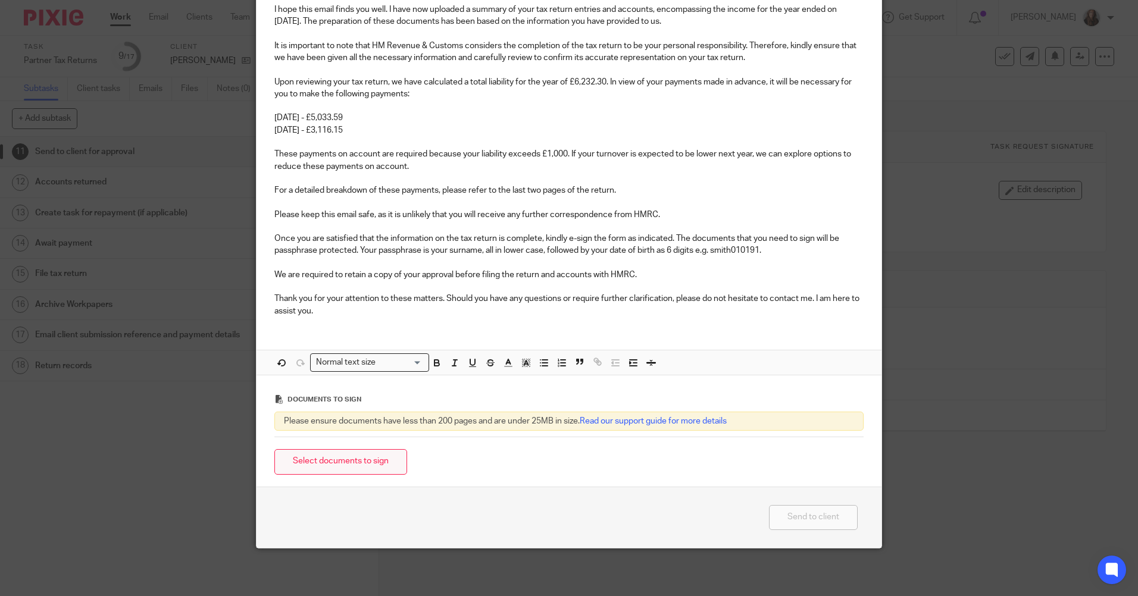
click at [352, 471] on button "Select documents to sign" at bounding box center [340, 462] width 133 height 26
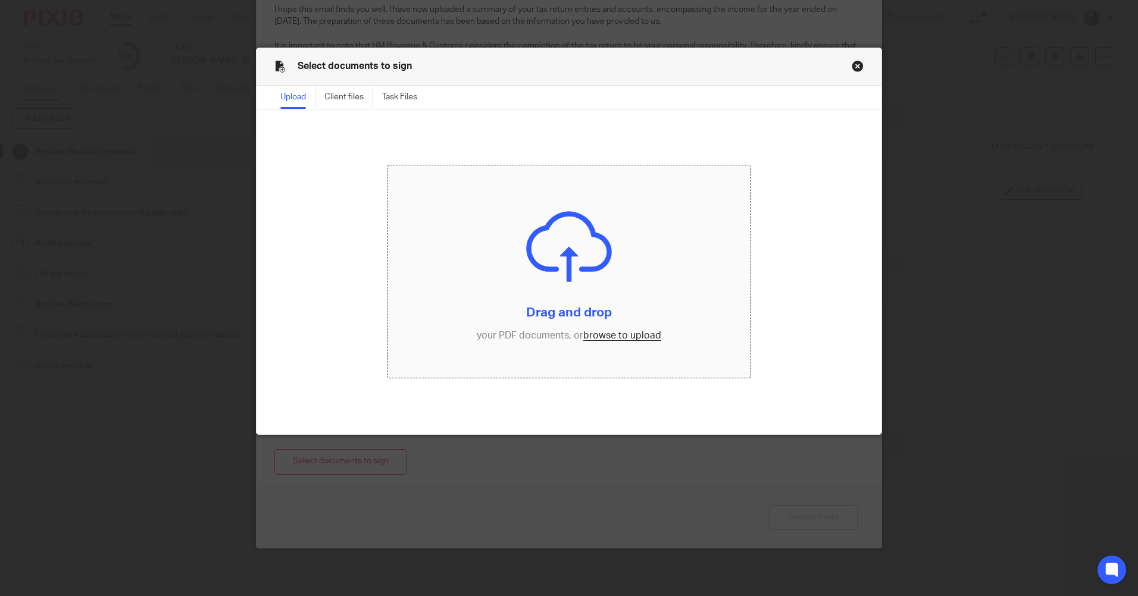
click at [612, 278] on input "file" at bounding box center [568, 271] width 363 height 212
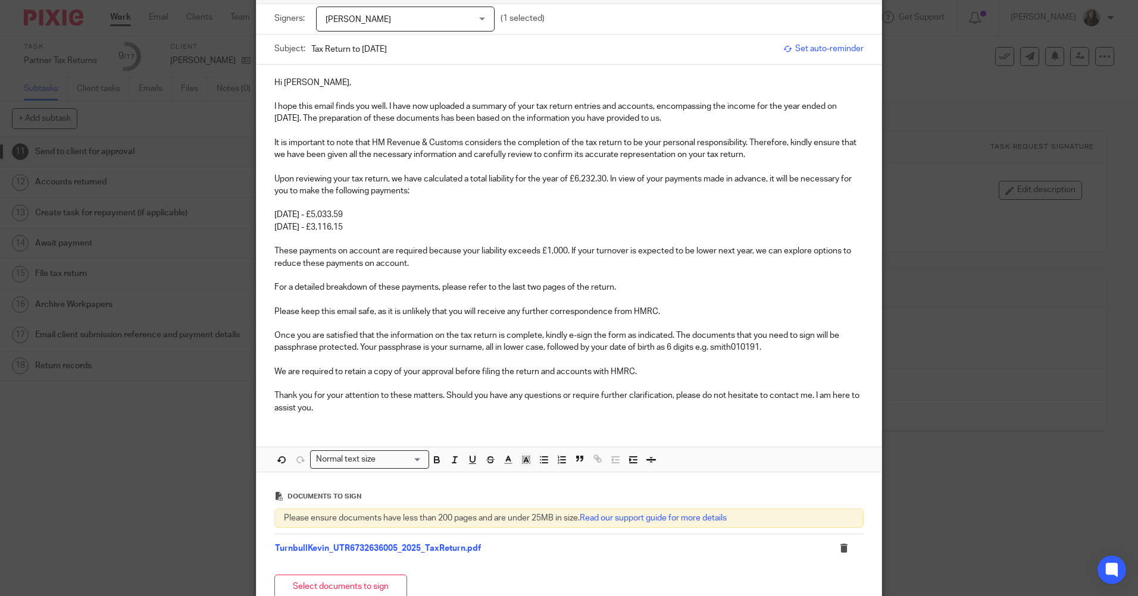
scroll to position [148, 0]
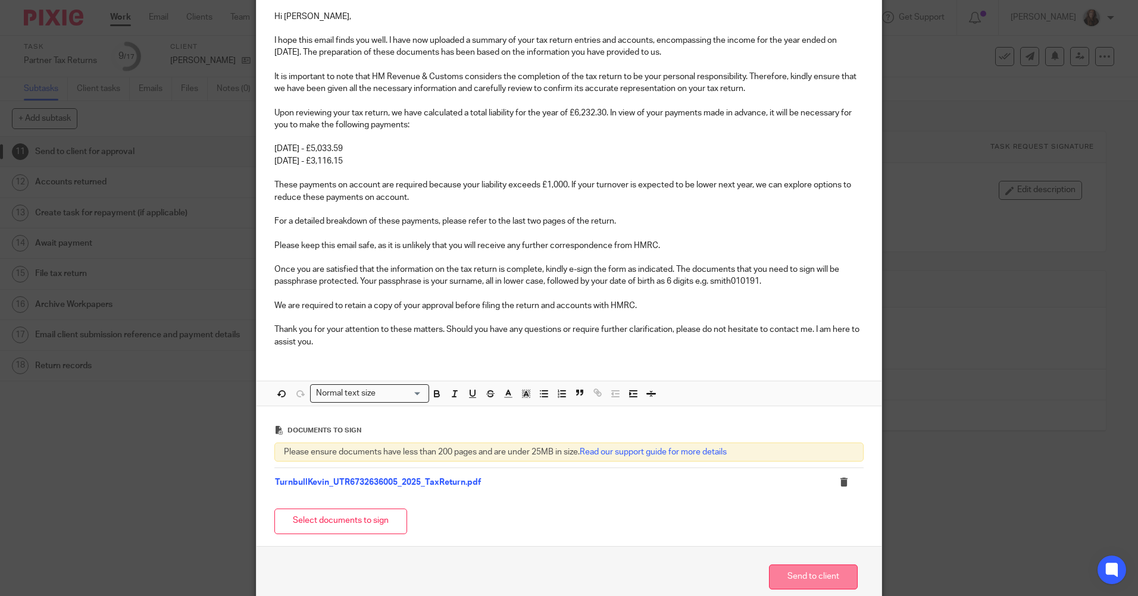
click at [808, 581] on button "Send to client" at bounding box center [813, 578] width 89 height 26
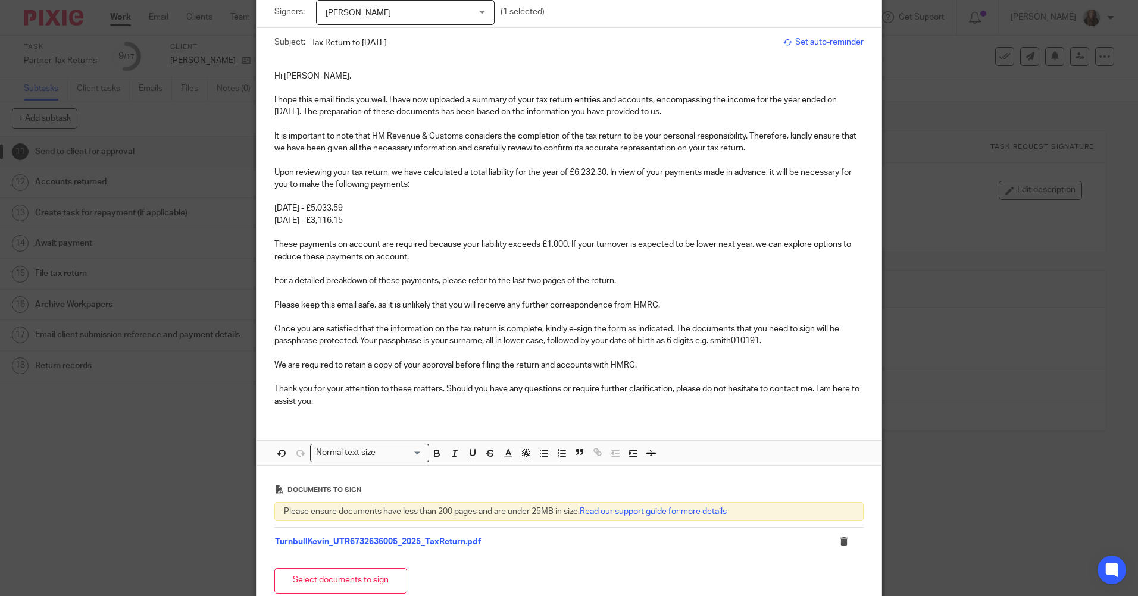
scroll to position [207, 0]
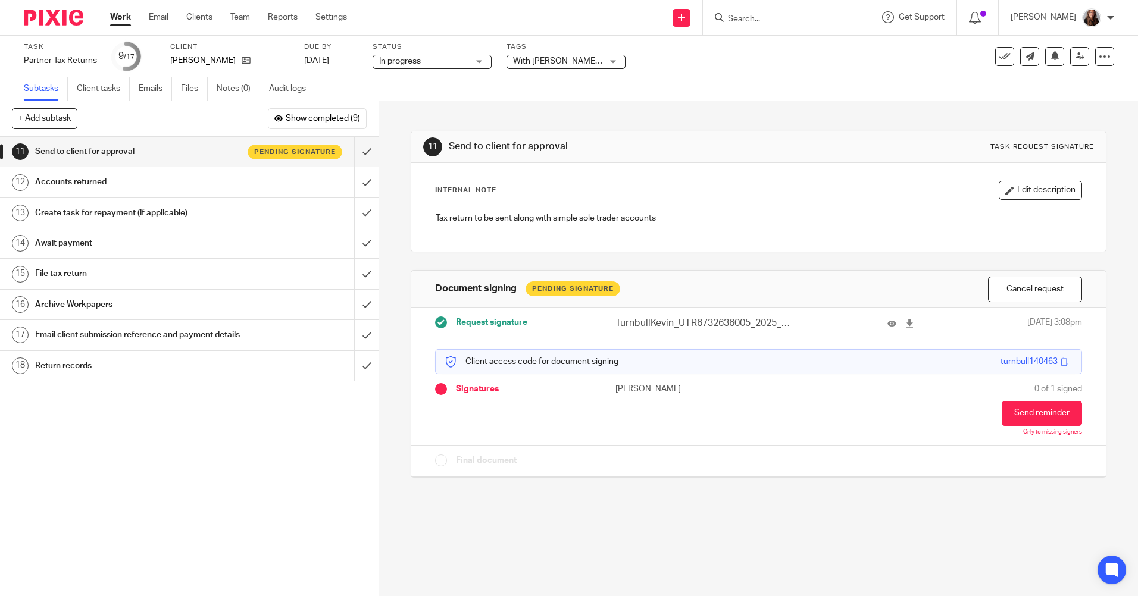
click at [576, 58] on span "With [PERSON_NAME] for review" at bounding box center [574, 61] width 123 height 8
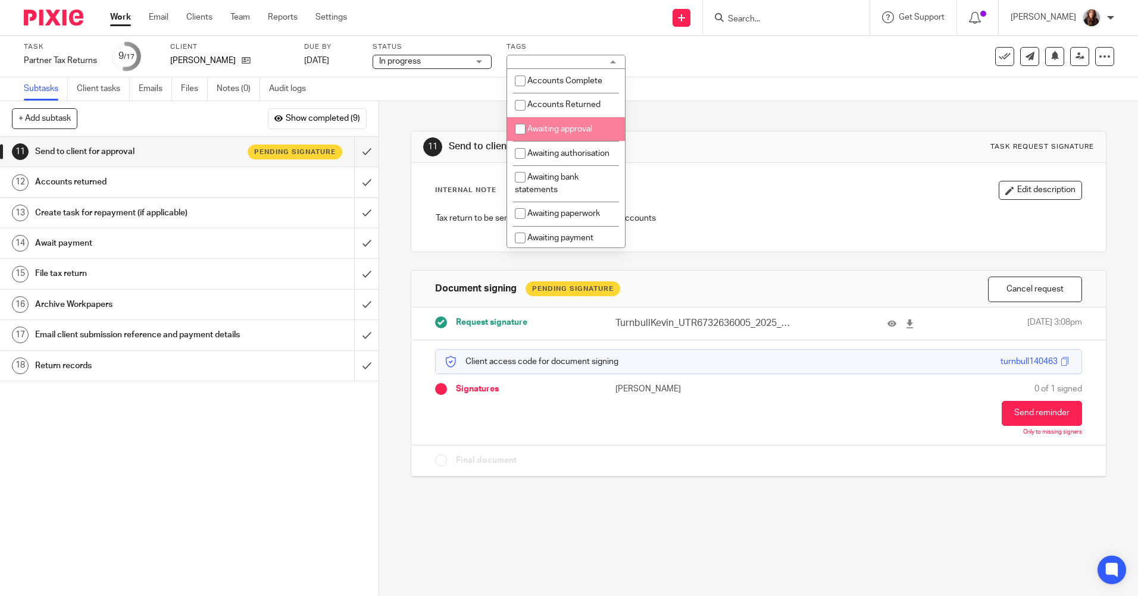
click at [520, 131] on input "checkbox" at bounding box center [520, 129] width 23 height 23
checkbox input "true"
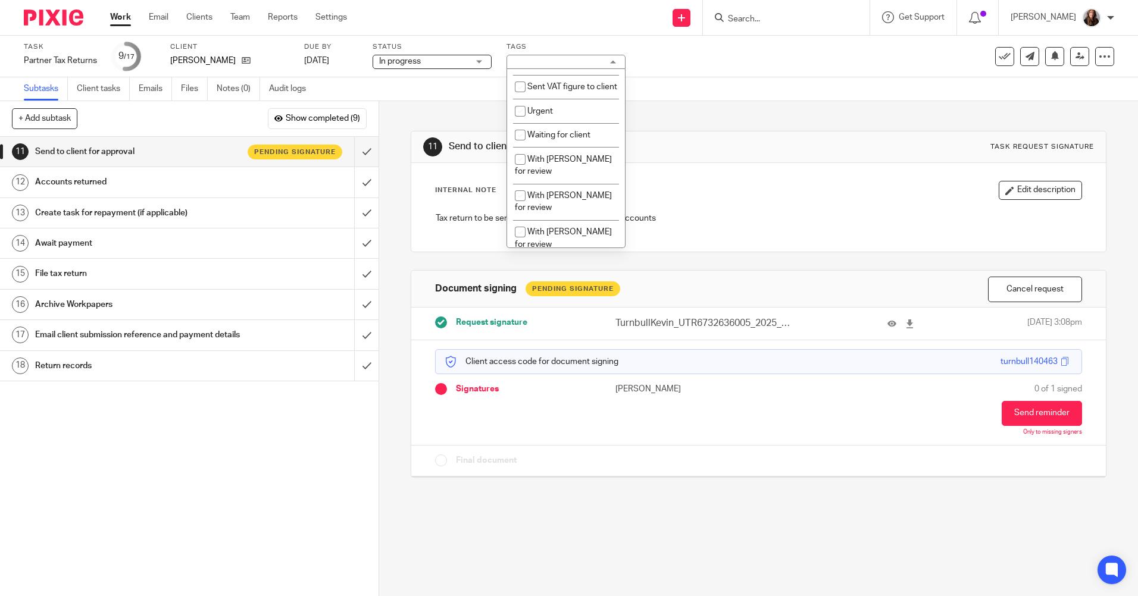
scroll to position [595, 0]
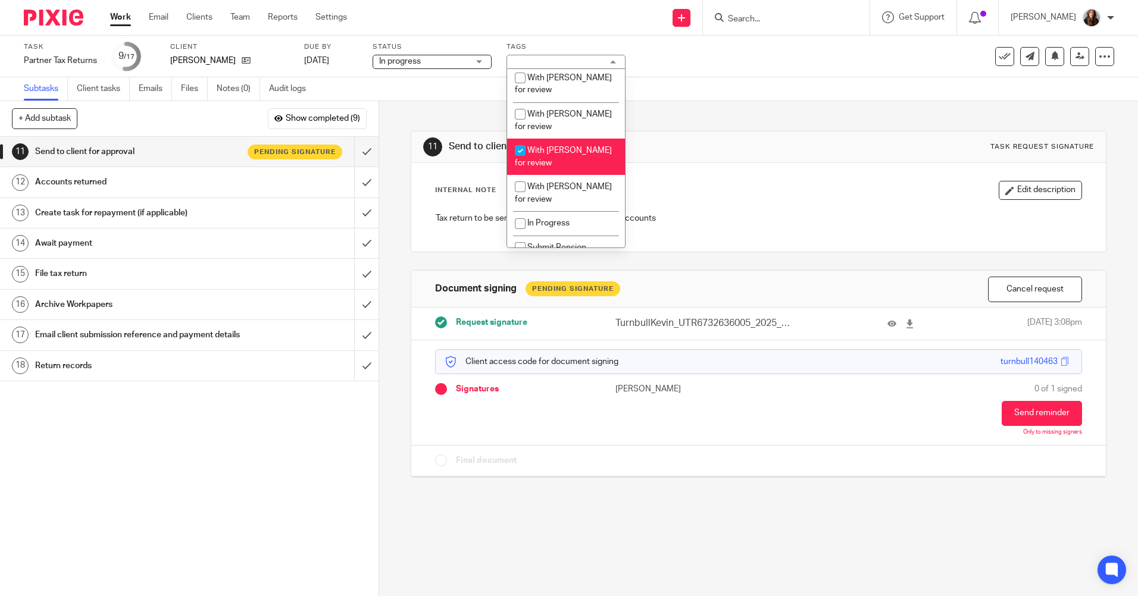
click at [521, 162] on input "checkbox" at bounding box center [520, 150] width 23 height 23
checkbox input "false"
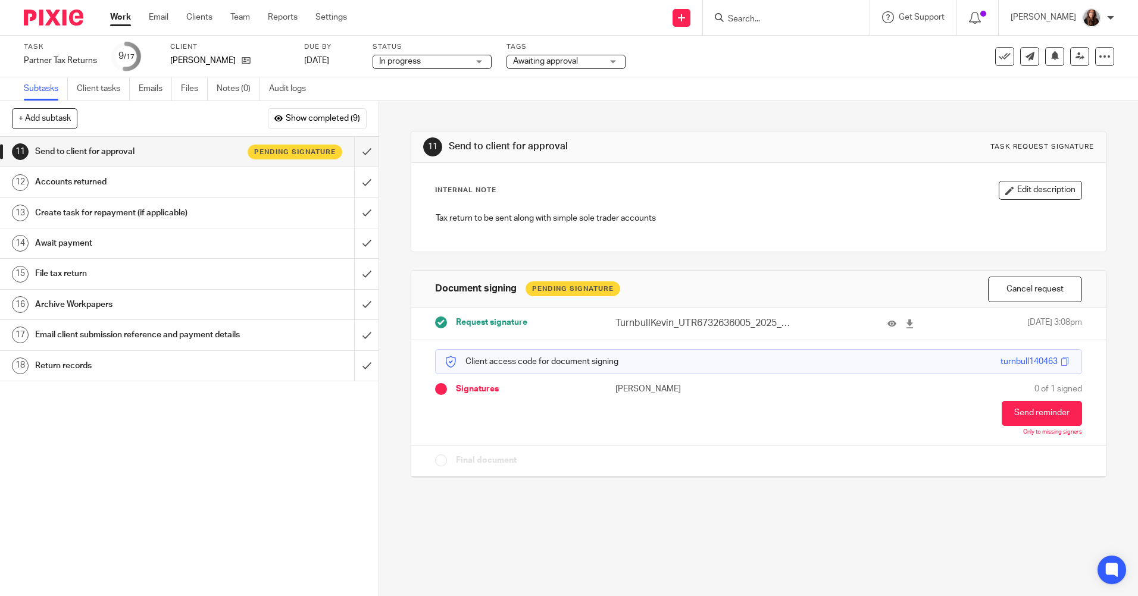
click at [693, 107] on div "11 Send to client for approval Task request signature Internal Note Edit descri…" at bounding box center [758, 295] width 695 height 389
click at [352, 304] on input "submit" at bounding box center [189, 305] width 378 height 30
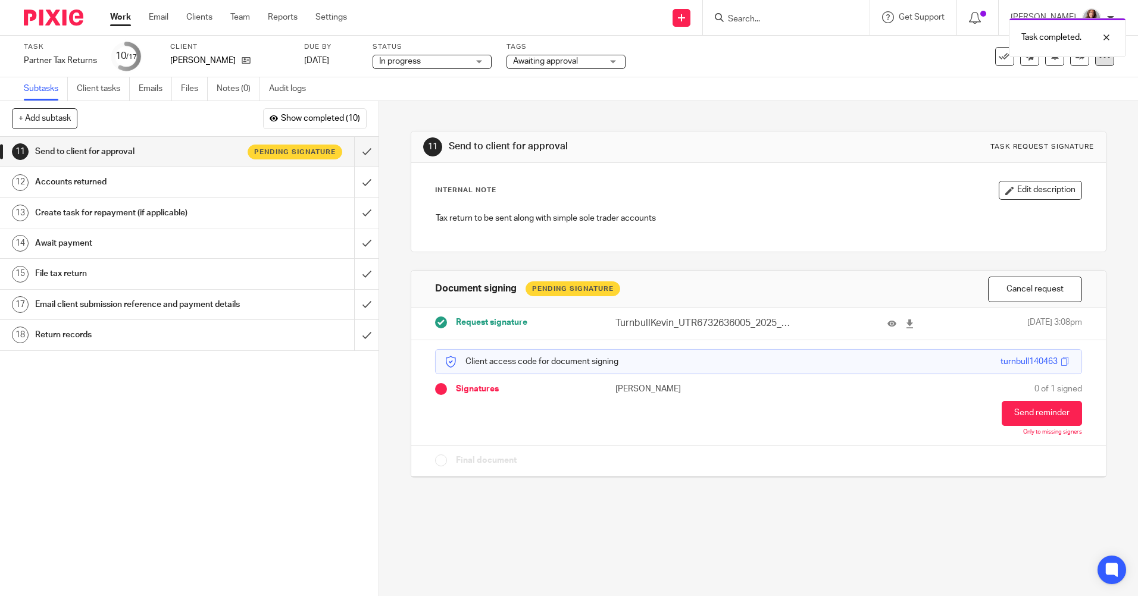
click at [1098, 58] on icon at bounding box center [1104, 57] width 12 height 12
click at [1085, 104] on link "Advanced task editor" at bounding box center [1058, 104] width 79 height 8
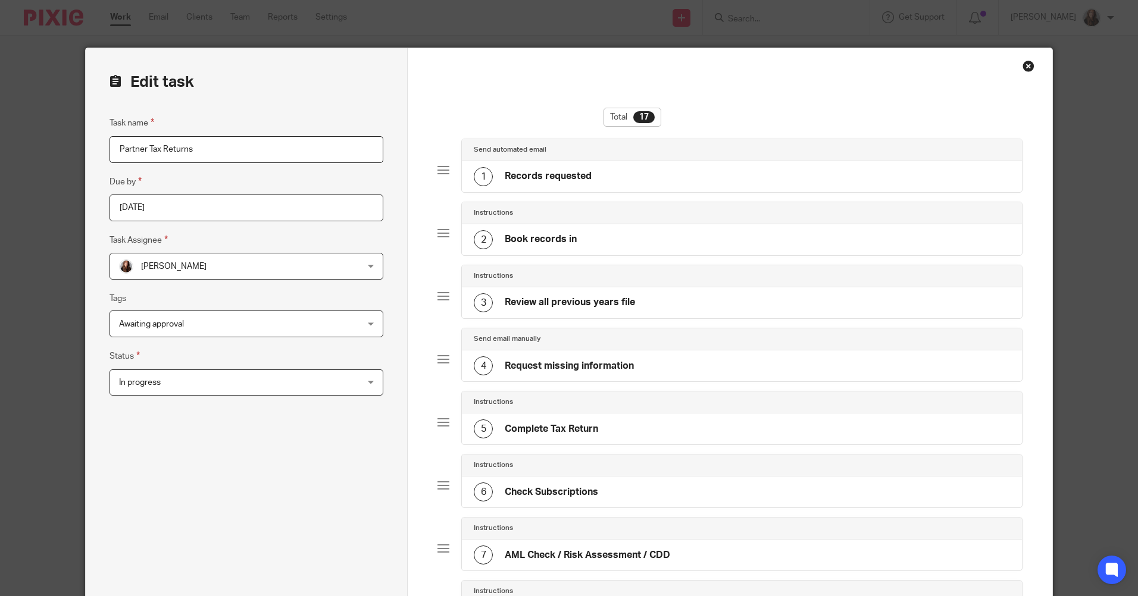
click at [263, 209] on input "[DATE]" at bounding box center [246, 208] width 274 height 27
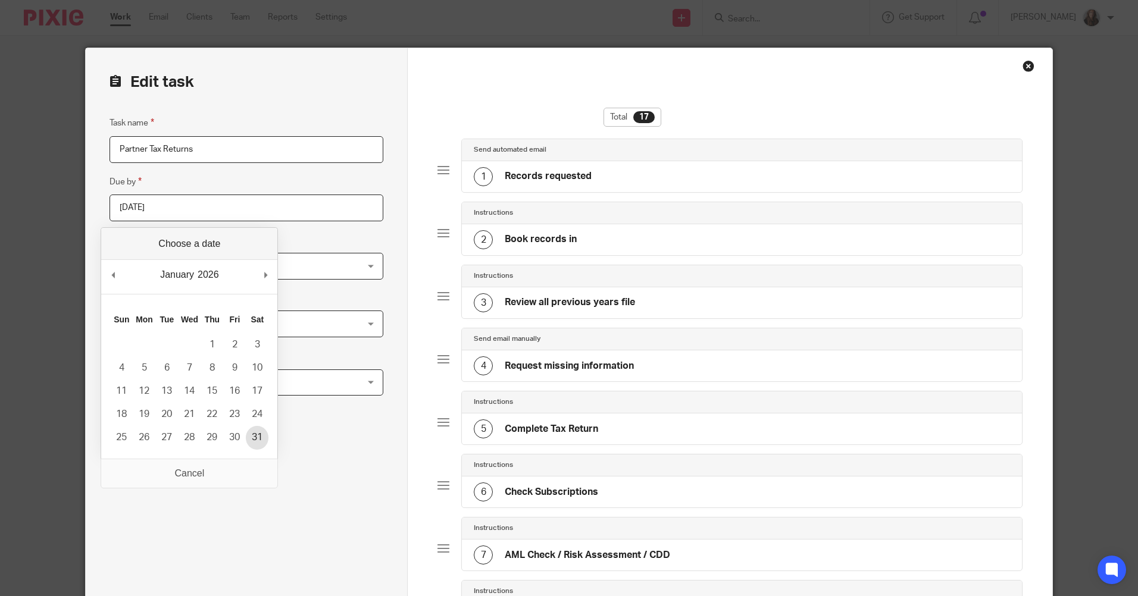
type input "[DATE]"
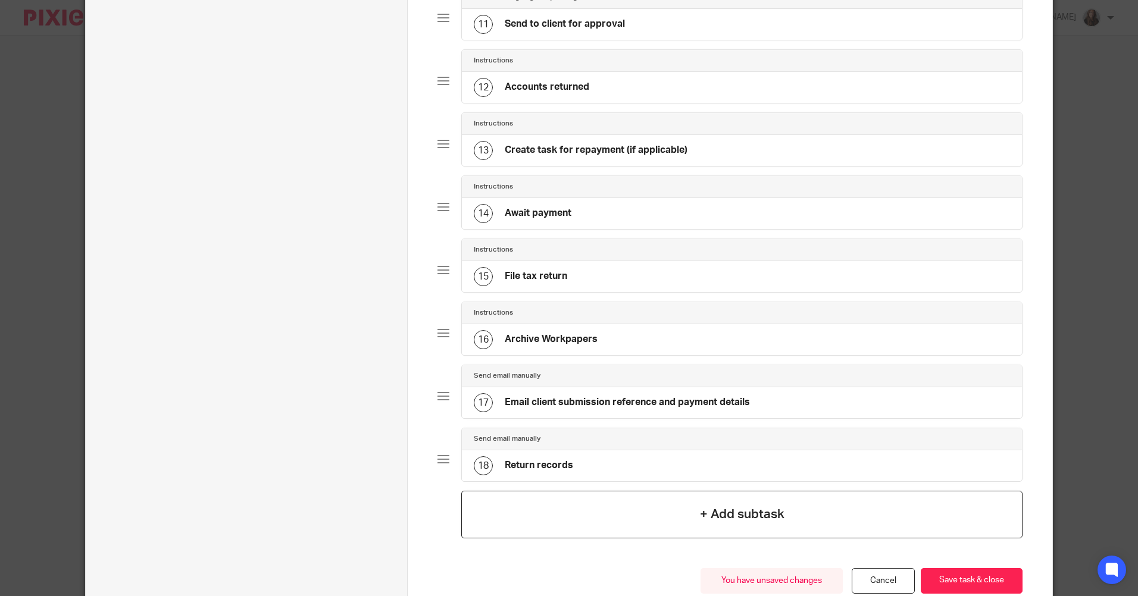
scroll to position [796, 0]
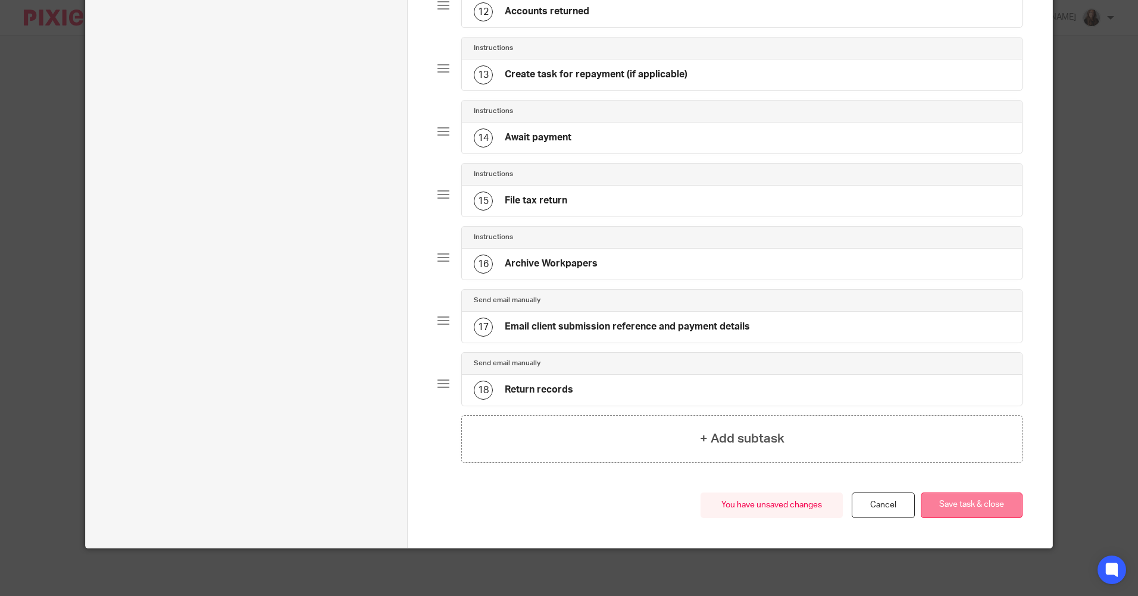
click at [970, 515] on button "Save task & close" at bounding box center [971, 506] width 102 height 26
click at [975, 507] on button "Save task & close" at bounding box center [971, 506] width 102 height 26
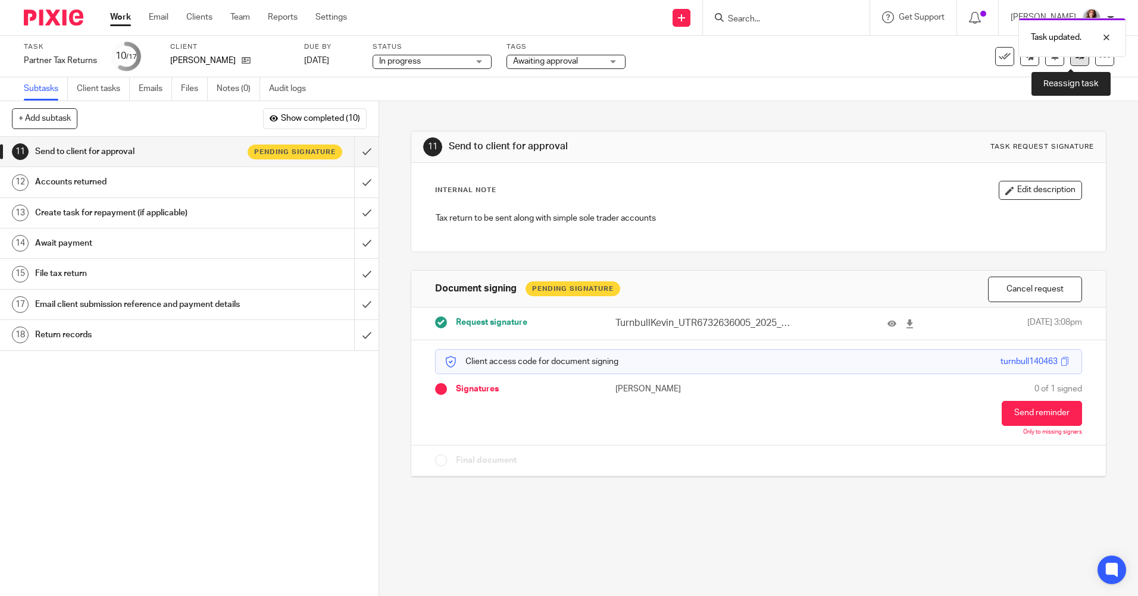
click at [1075, 59] on icon at bounding box center [1079, 56] width 9 height 9
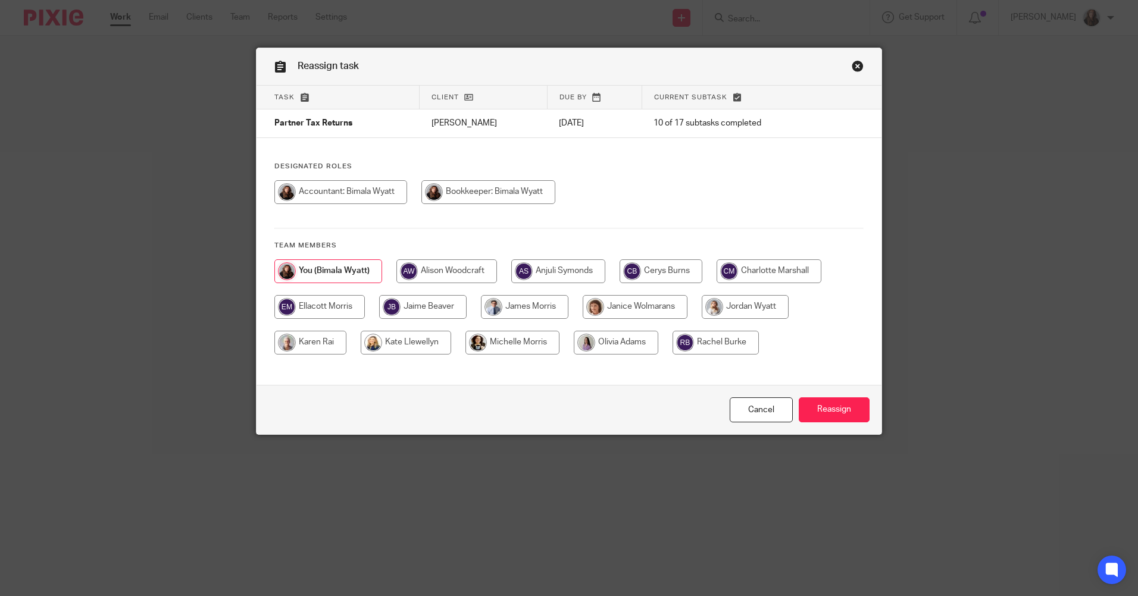
click at [783, 307] on input "radio" at bounding box center [744, 307] width 87 height 24
radio input "true"
click at [825, 399] on input "Reassign" at bounding box center [833, 410] width 71 height 26
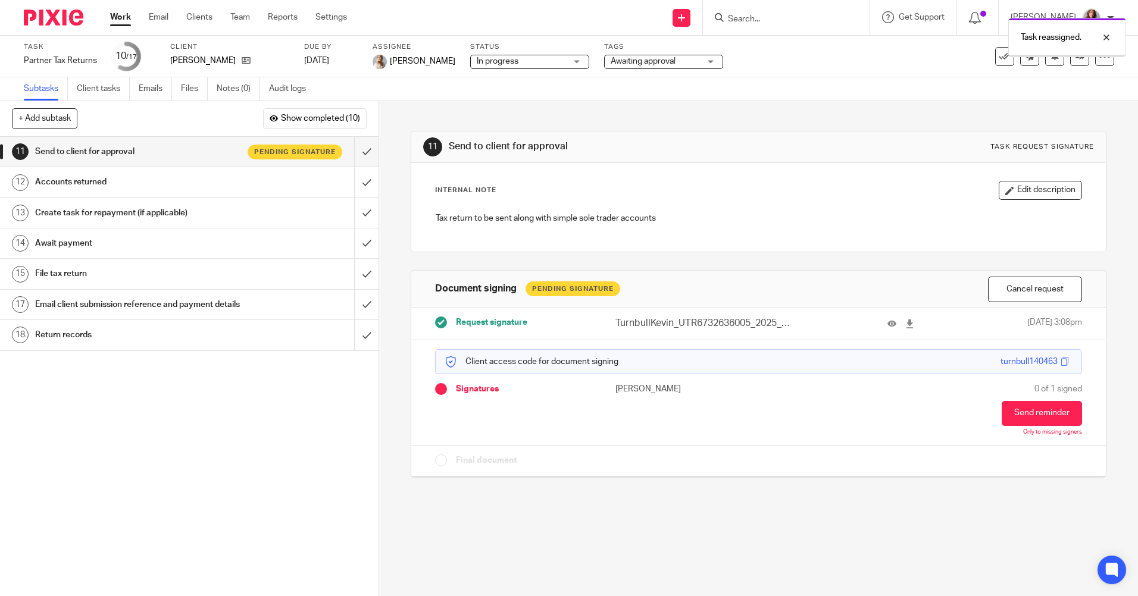
drag, startPoint x: 0, startPoint y: 0, endPoint x: 259, endPoint y: 37, distance: 261.4
click at [115, 20] on link "Work" at bounding box center [120, 17] width 21 height 12
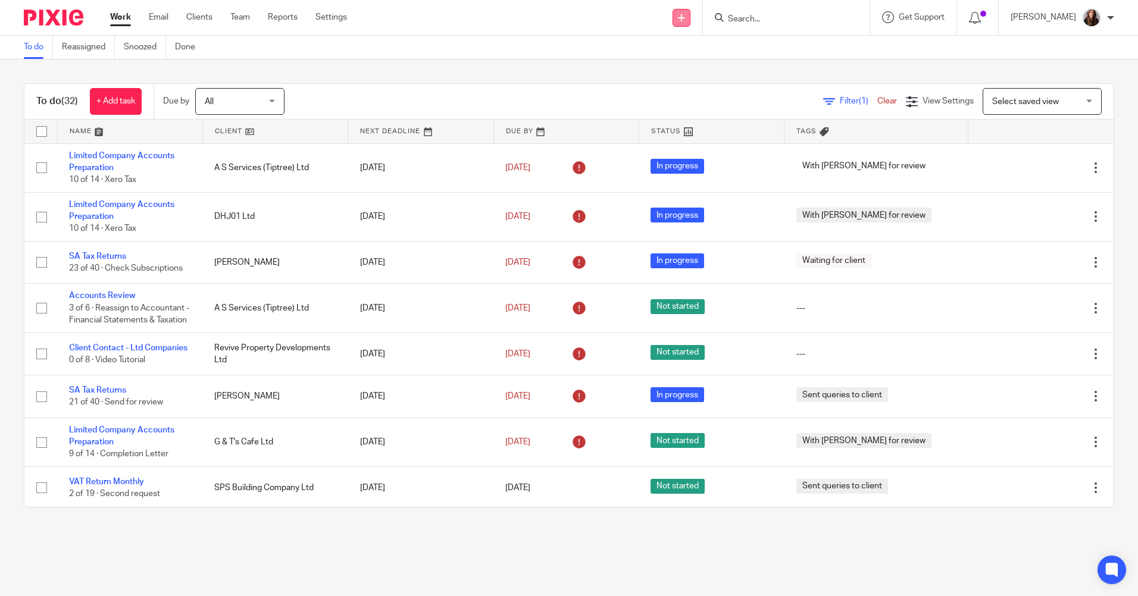
drag, startPoint x: 693, startPoint y: 17, endPoint x: 688, endPoint y: 22, distance: 6.7
click at [690, 17] on link at bounding box center [681, 18] width 18 height 18
click at [704, 70] on link "Create task" at bounding box center [697, 72] width 83 height 17
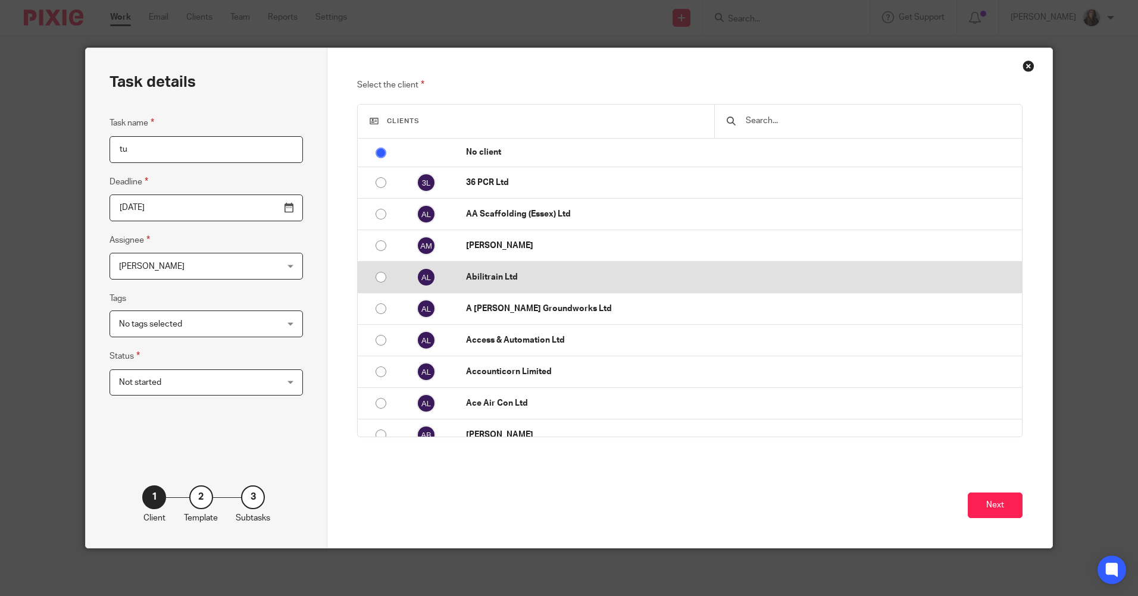
type input "t"
type input "C"
type input "P"
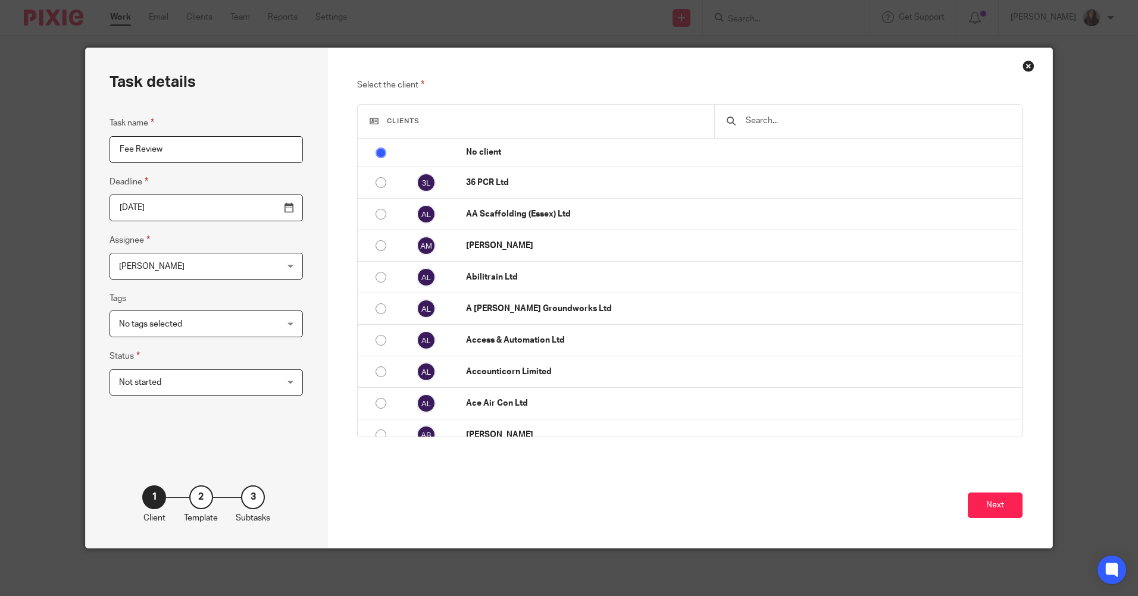
type input "Fee Review"
click at [801, 108] on div at bounding box center [867, 121] width 307 height 33
click at [799, 122] on input "text" at bounding box center [876, 120] width 265 height 13
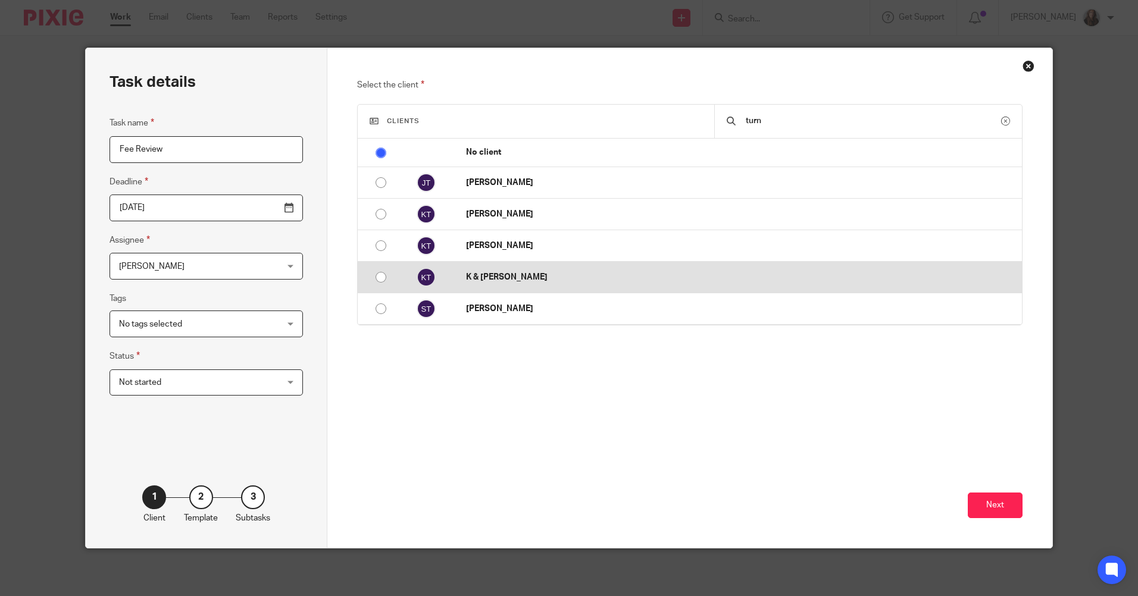
type input "turn"
click at [369, 271] on input "radio" at bounding box center [380, 277] width 23 height 23
radio input "false"
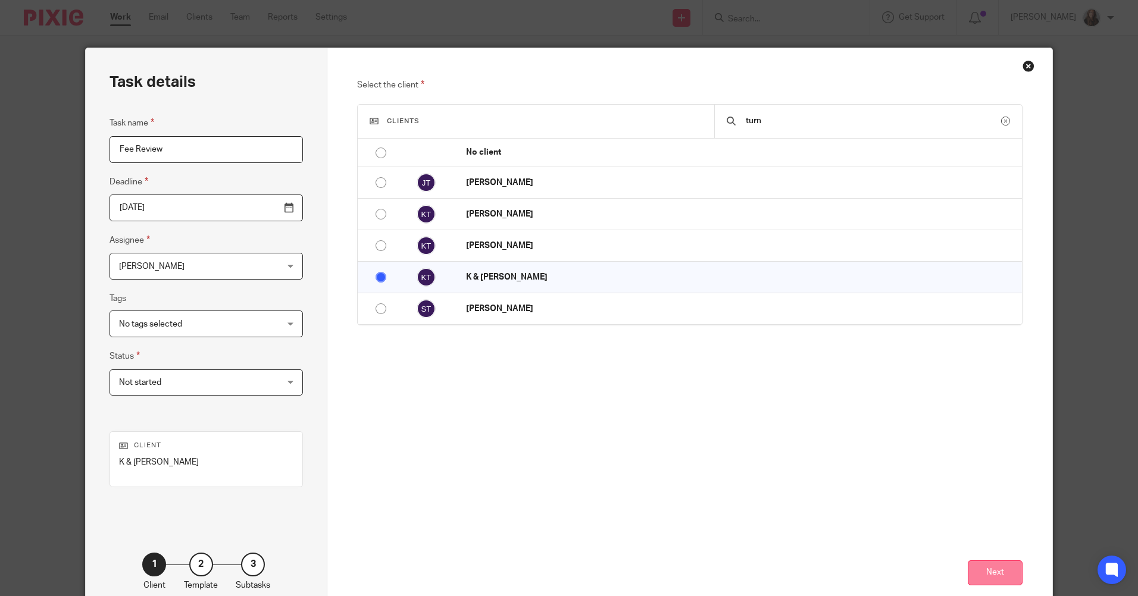
click at [1002, 578] on button "Next" at bounding box center [994, 573] width 55 height 26
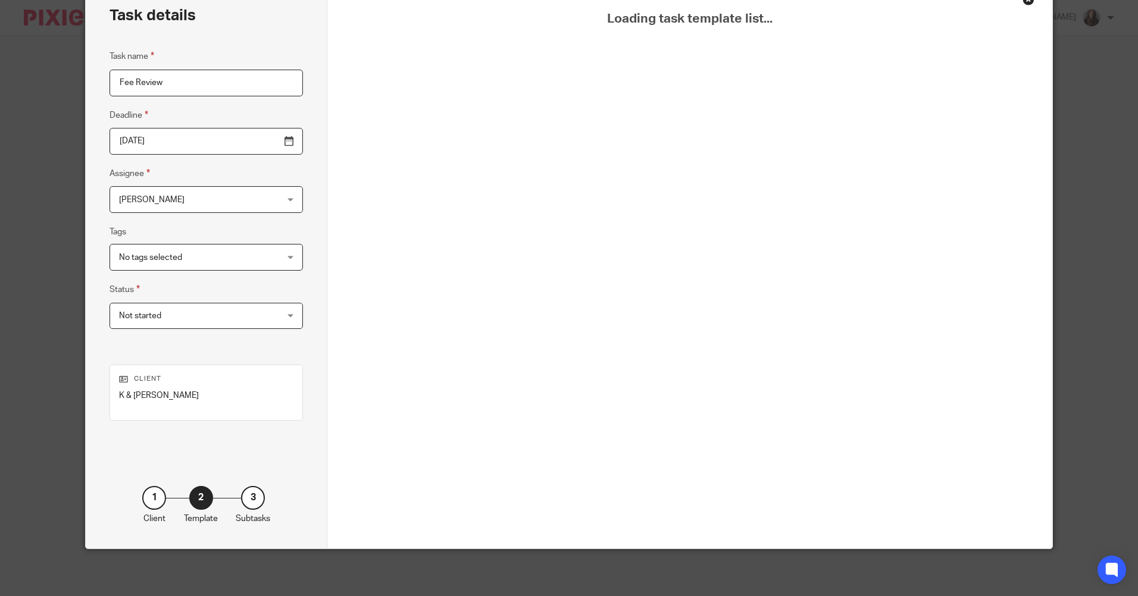
scroll to position [67, 0]
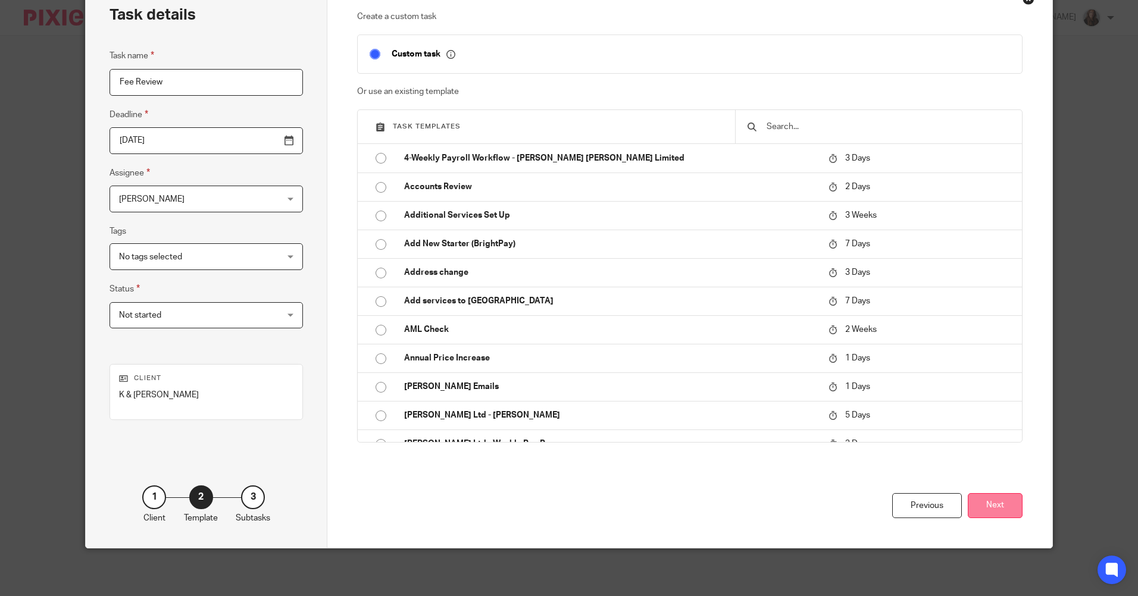
click at [988, 503] on button "Next" at bounding box center [994, 506] width 55 height 26
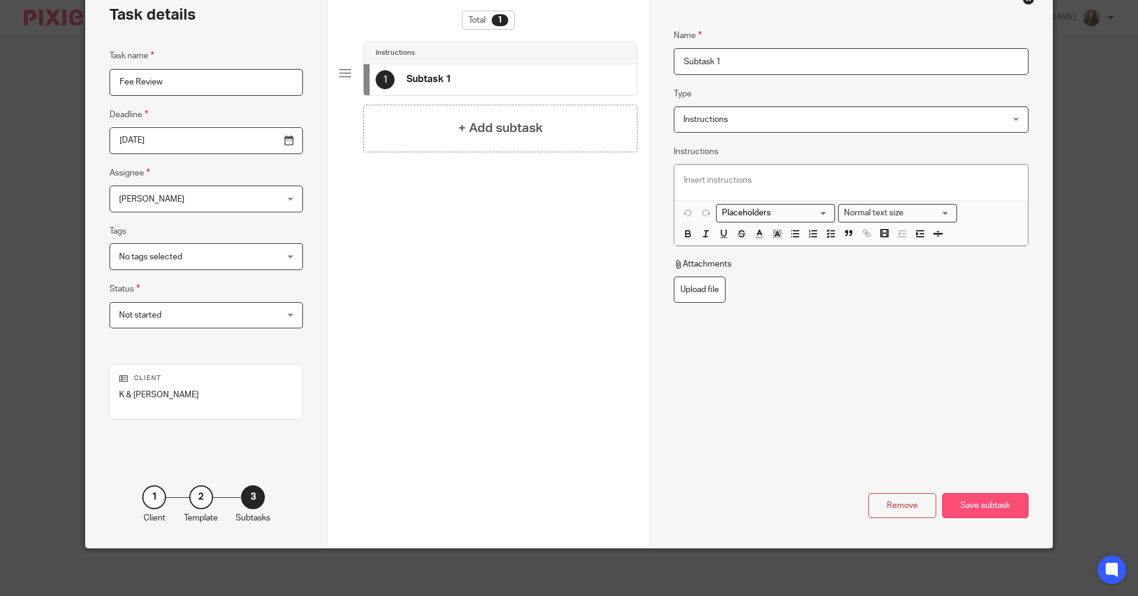
click at [995, 505] on div "Save subtask" at bounding box center [985, 506] width 86 height 26
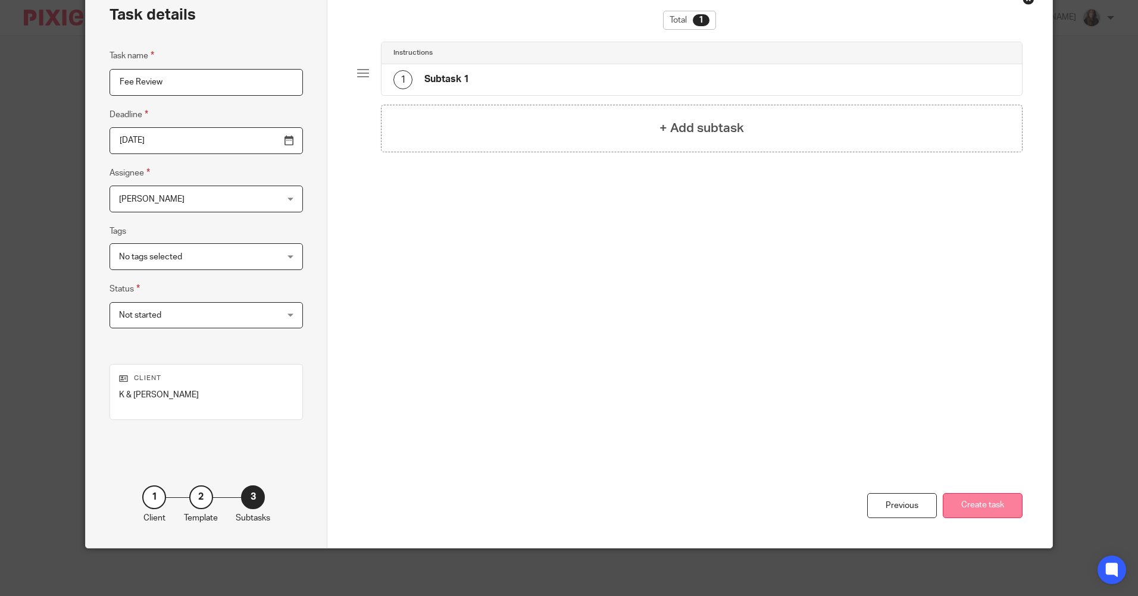
click at [997, 499] on button "Create task" at bounding box center [982, 506] width 80 height 26
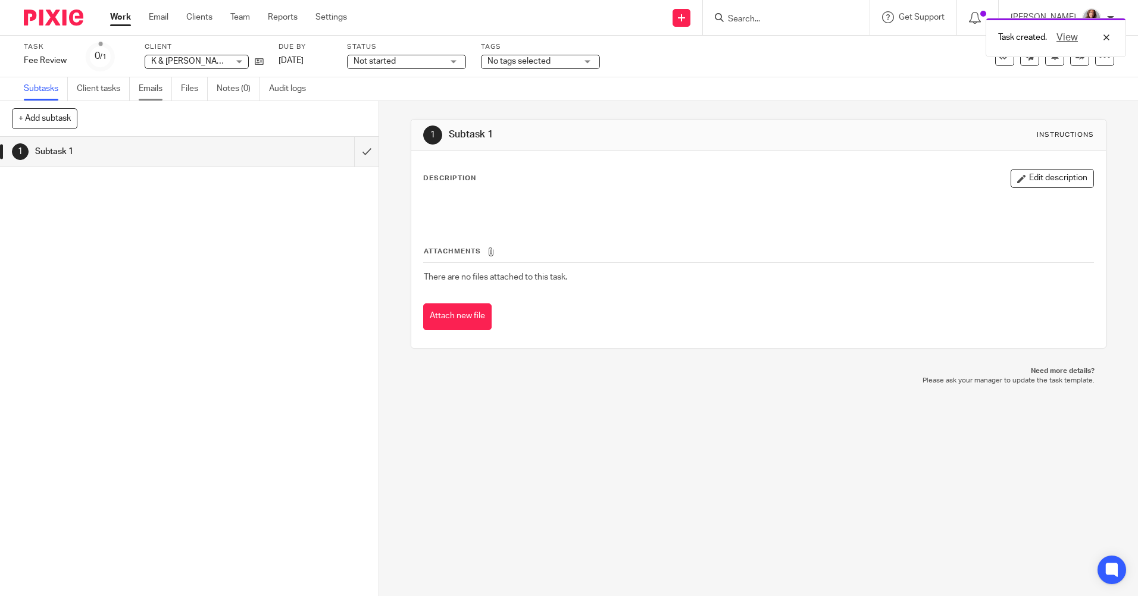
drag, startPoint x: 119, startPoint y: 15, endPoint x: 162, endPoint y: 84, distance: 80.7
click at [120, 15] on link "Work" at bounding box center [120, 17] width 21 height 12
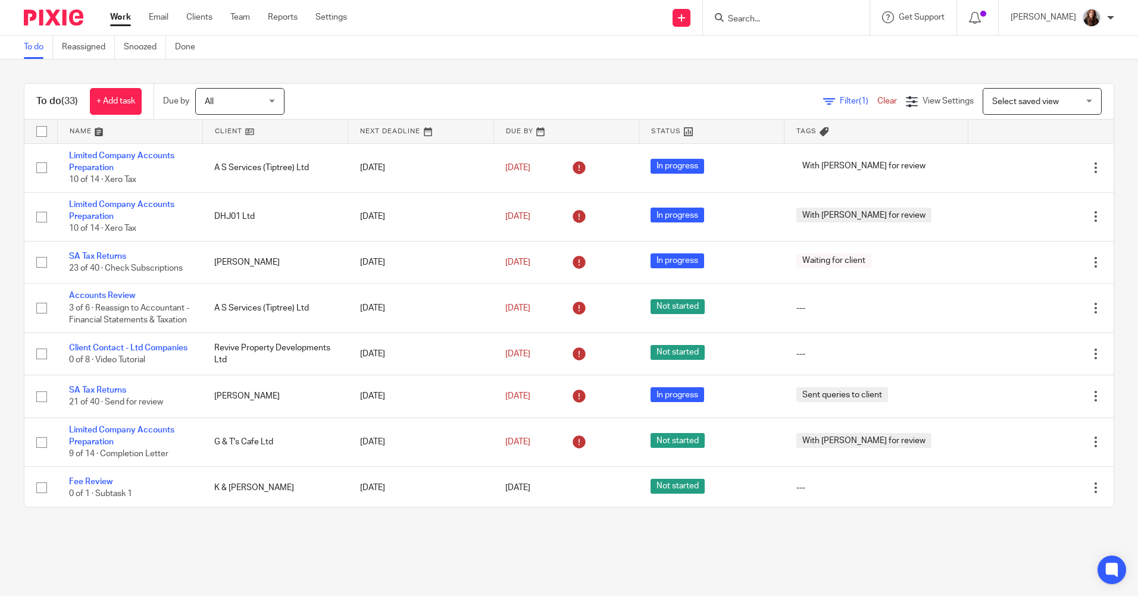
scroll to position [59, 0]
